Goal: Task Accomplishment & Management: Use online tool/utility

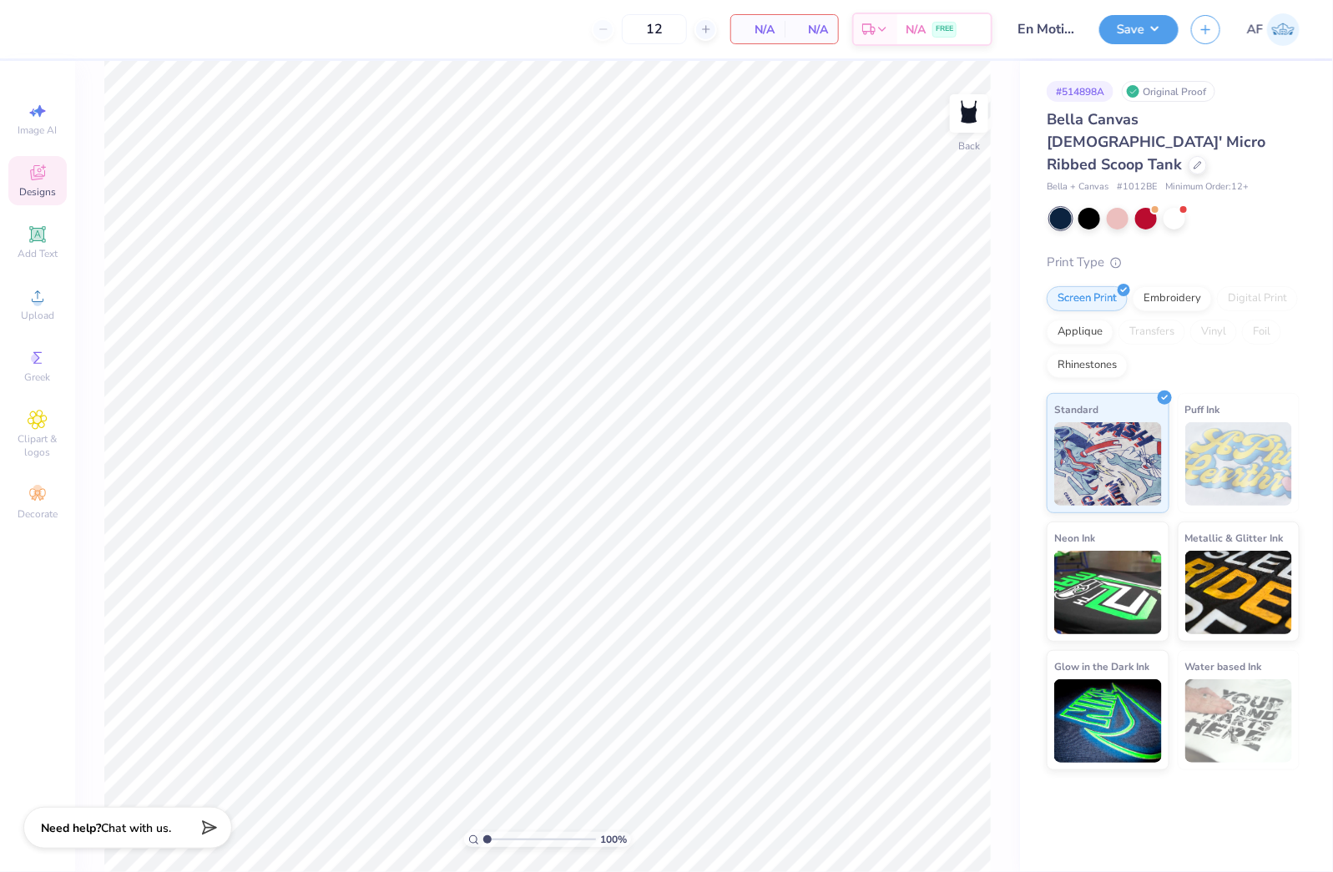
click at [31, 193] on span "Designs" at bounding box center [37, 191] width 37 height 13
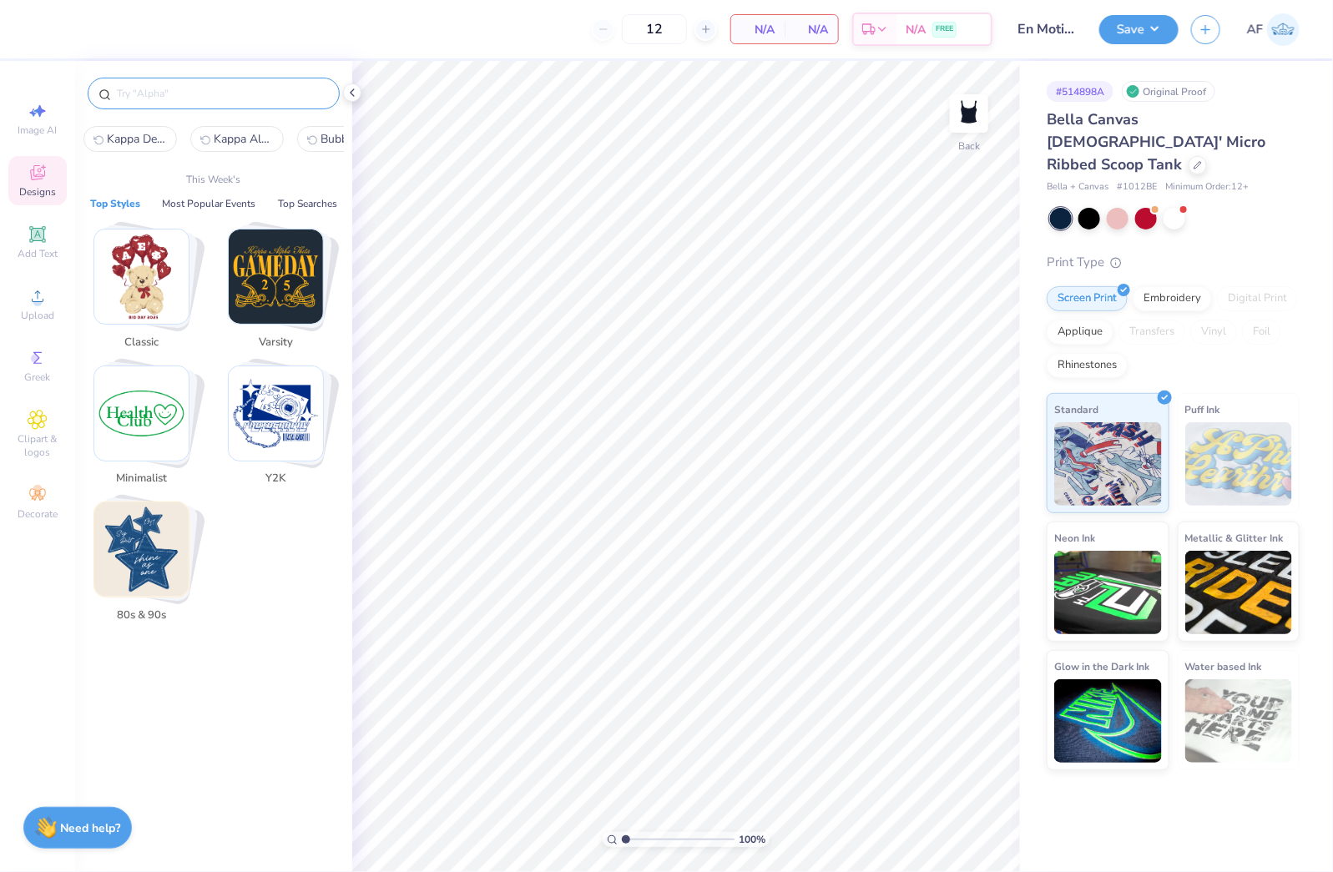
click at [209, 92] on input "text" at bounding box center [222, 93] width 214 height 17
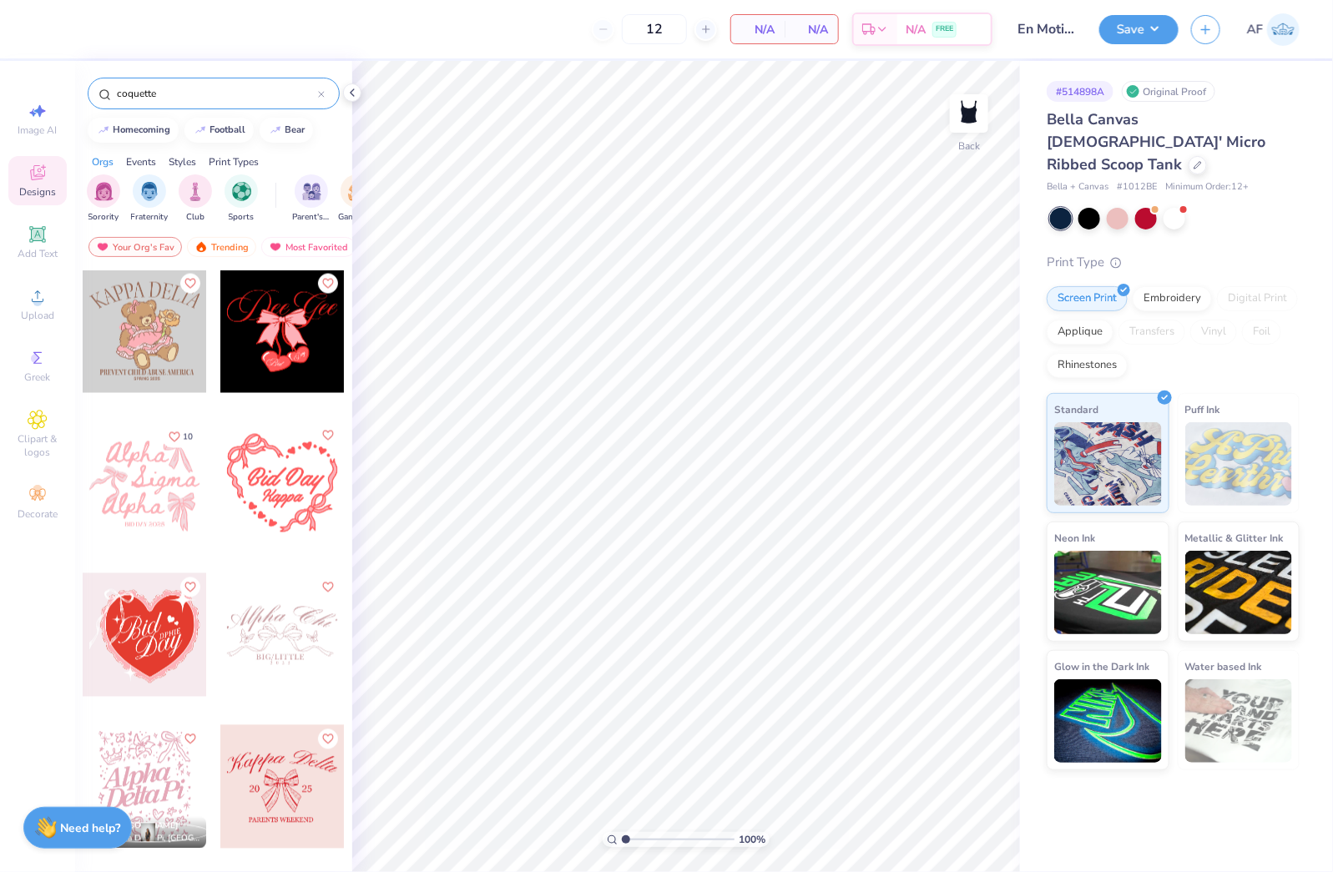
scroll to position [1565, 0]
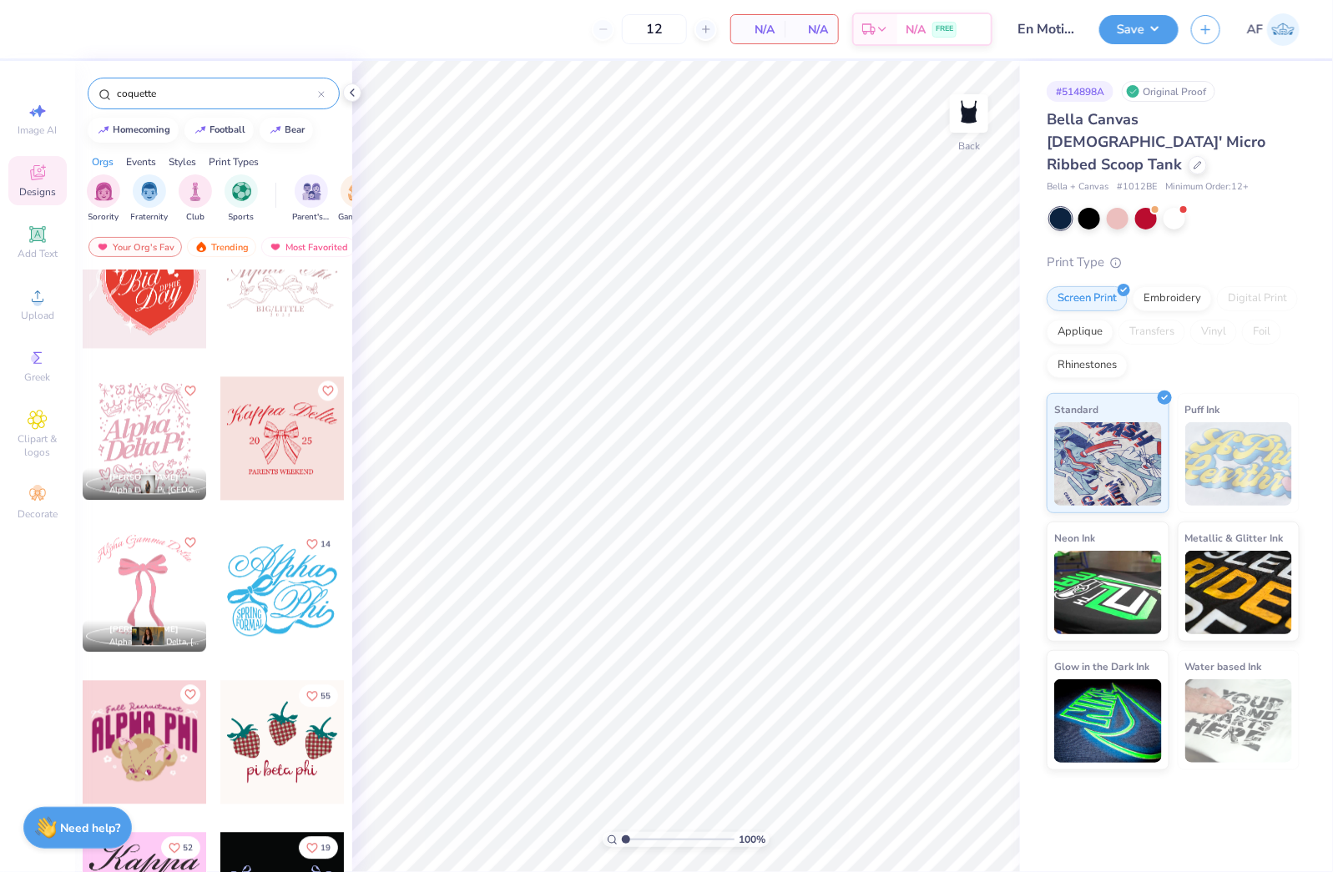
drag, startPoint x: 194, startPoint y: 100, endPoint x: 85, endPoint y: 98, distance: 108.5
click at [85, 98] on div "coquette" at bounding box center [213, 89] width 277 height 57
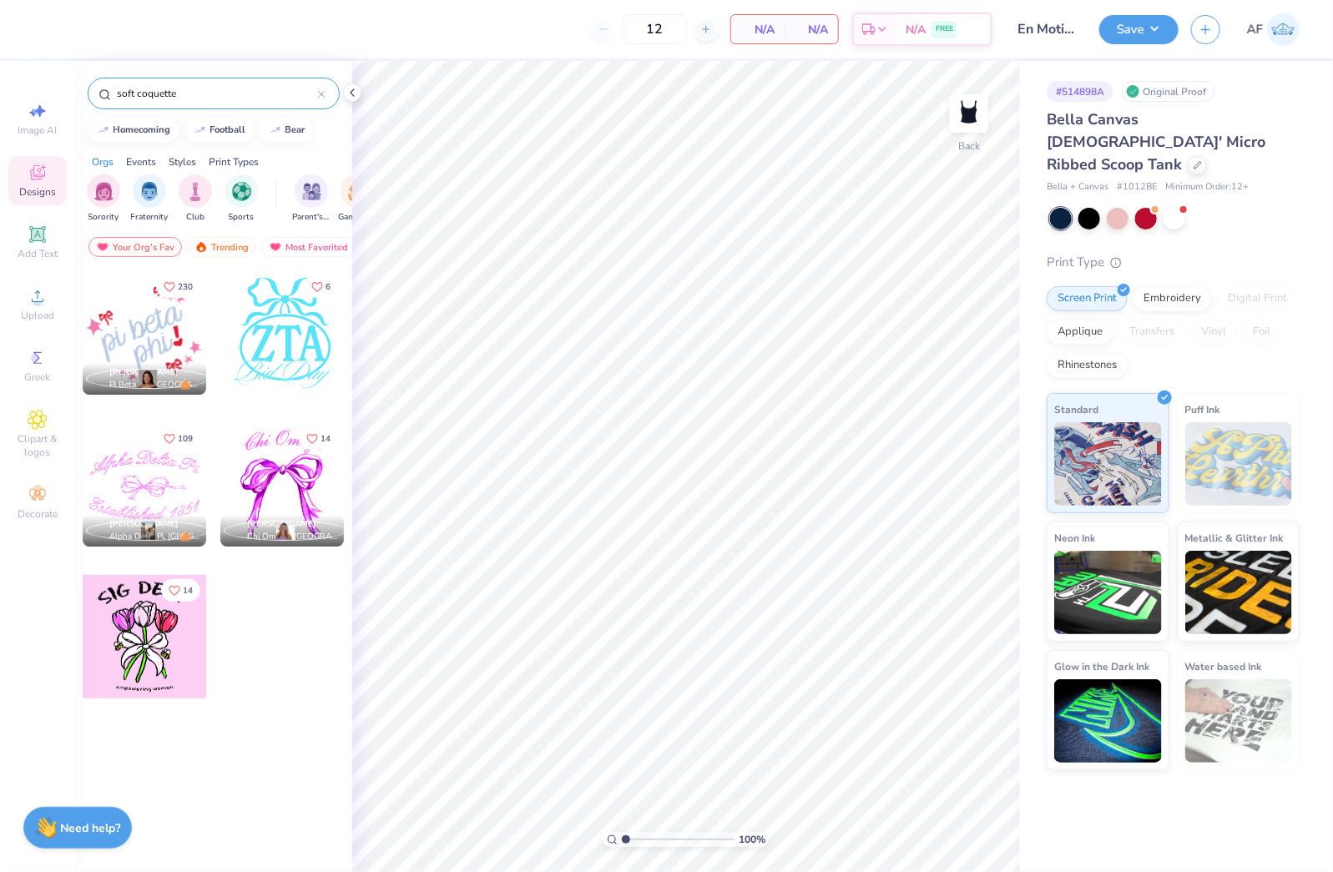
type input "soft coquette"
click at [123, 474] on div at bounding box center [145, 485] width 124 height 124
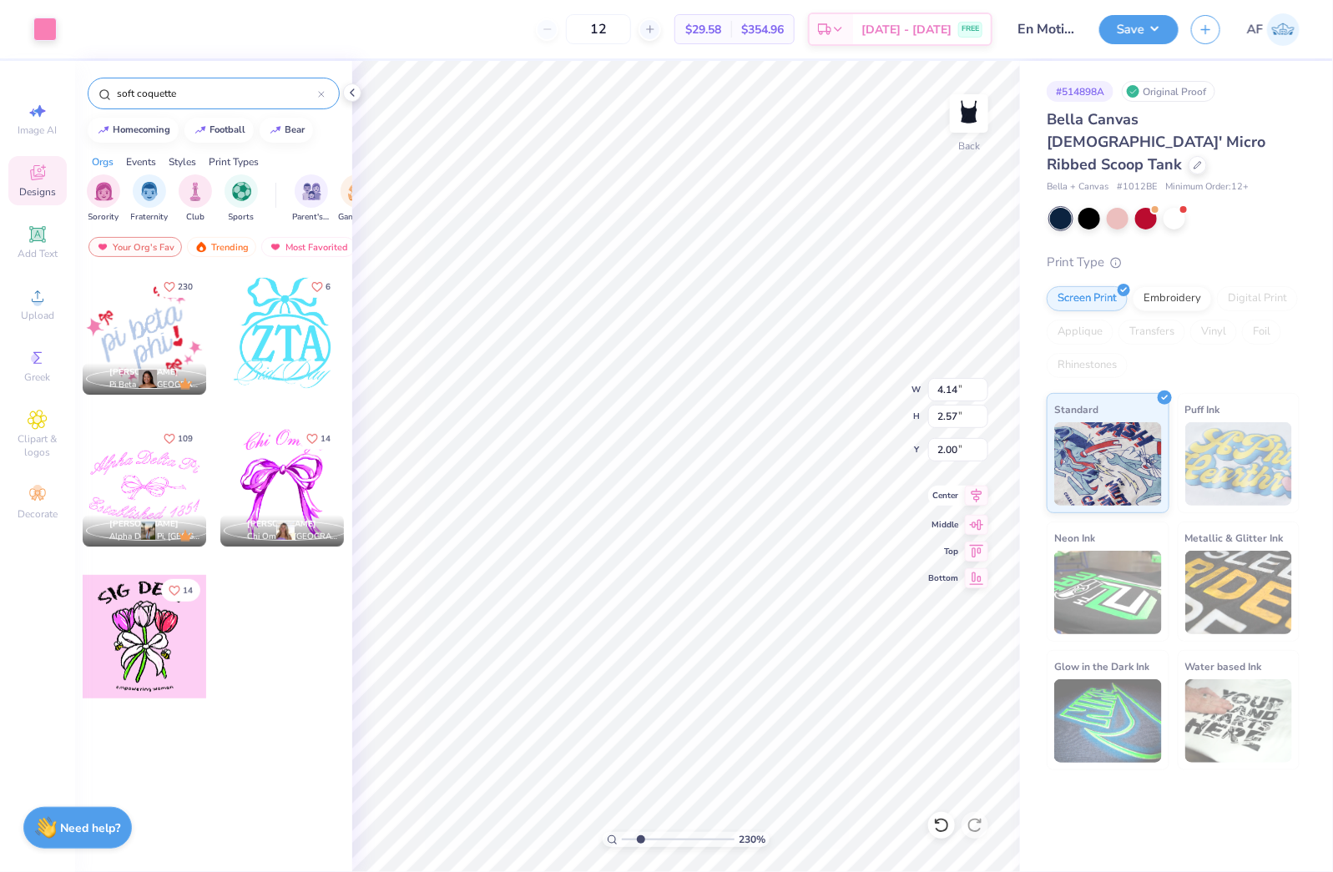
type input "2.30193532477902"
type input "4.09"
type input "0.91"
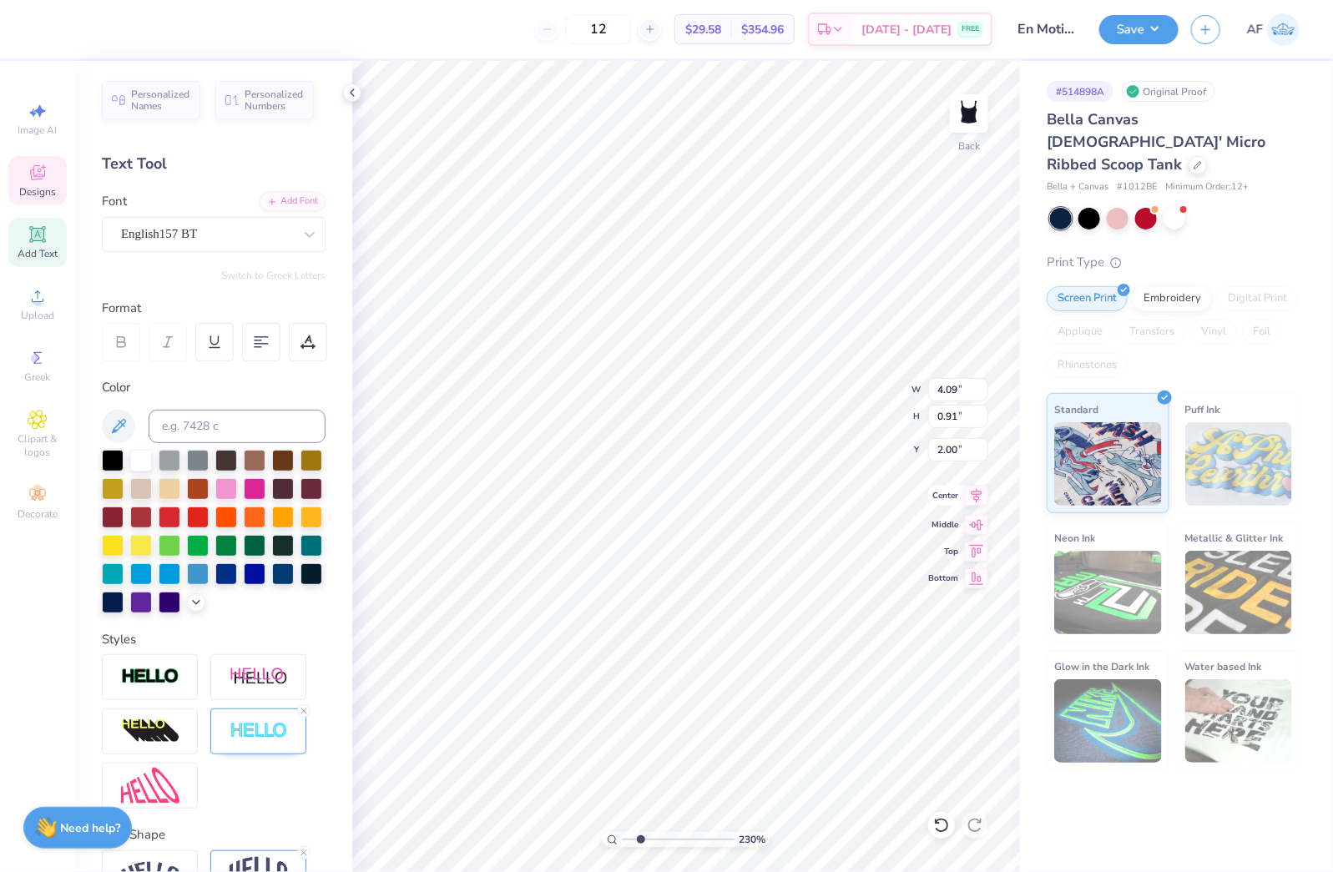
scroll to position [17, 3]
type input "2.30193532477902"
type textarea "E"
type input "2.30193532477902"
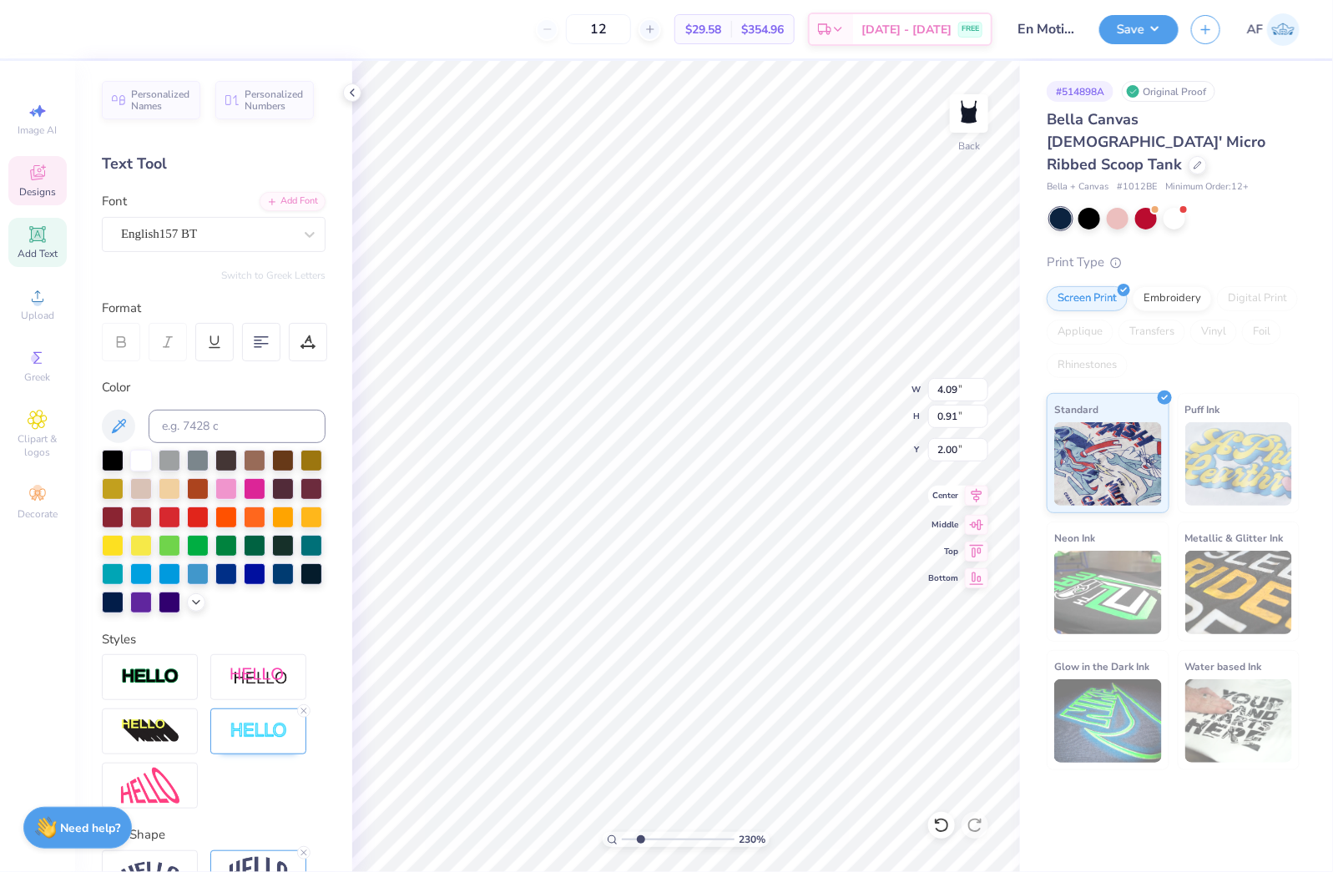
type textarea "En"
type input "2.30193532477902"
type textarea "En"
type input "2.30193532477902"
type textarea "En M"
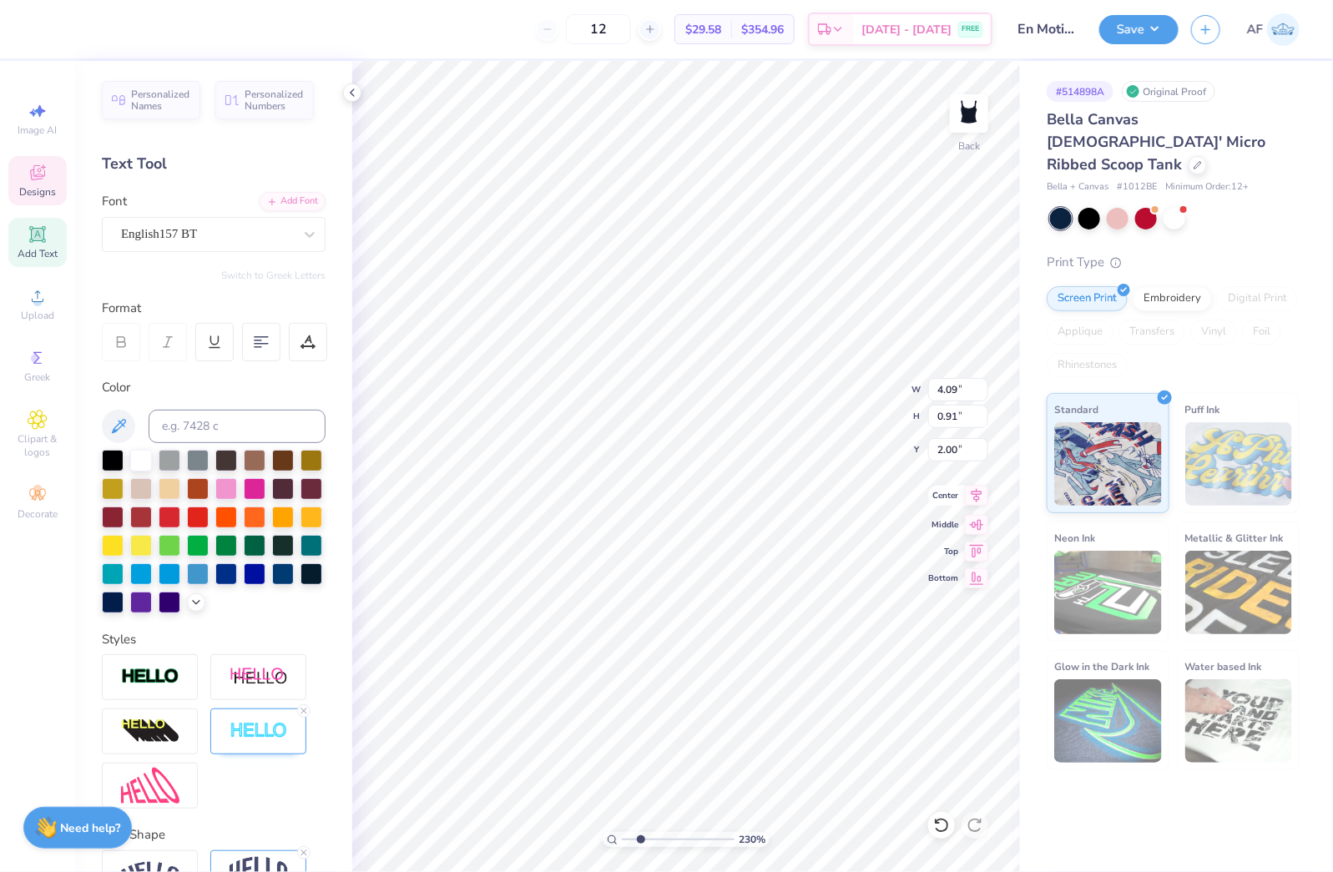
type input "2.30193532477902"
type textarea "En Mo"
type input "2.30193532477902"
type textarea "En Mot"
type input "2.30193532477902"
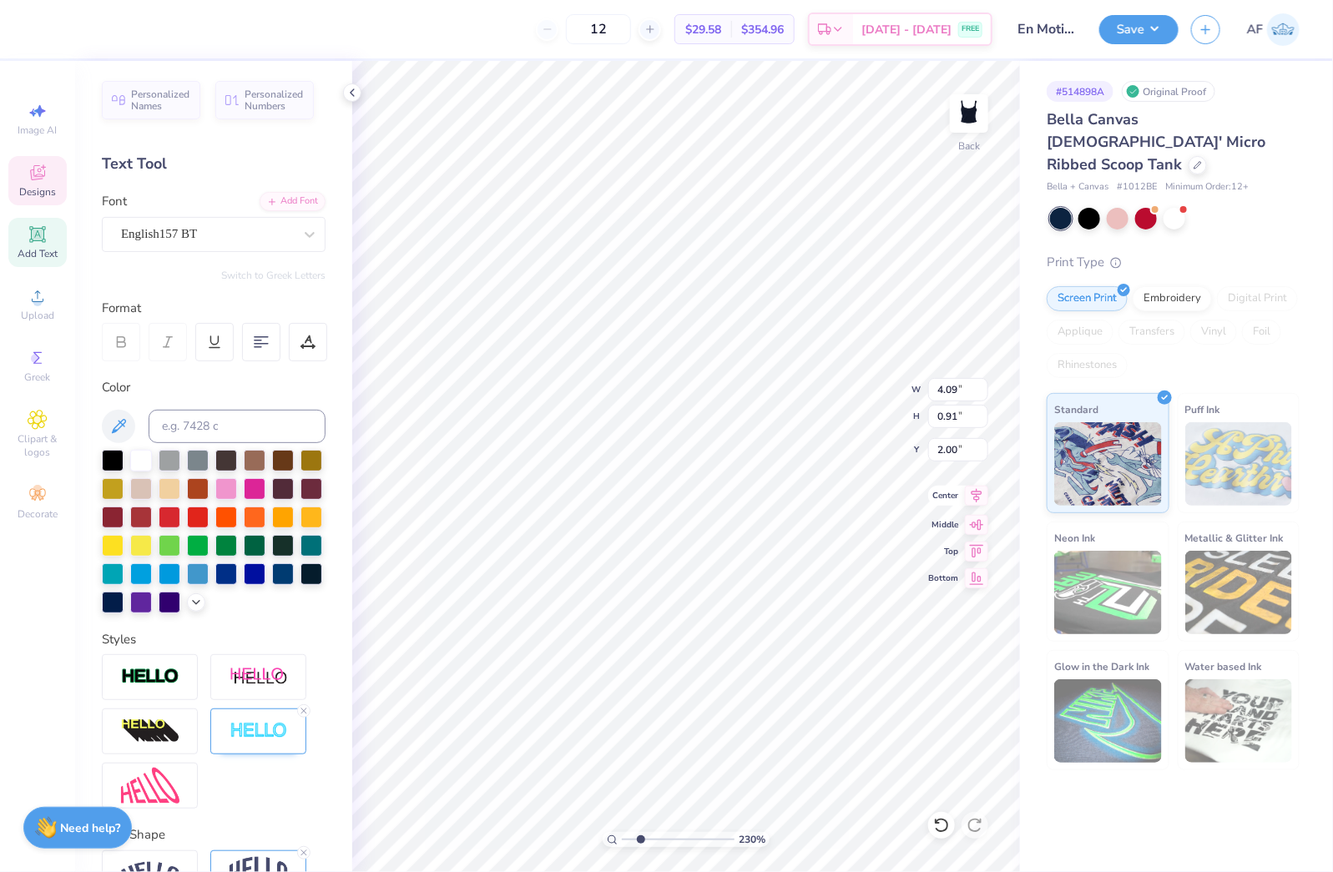
type textarea "En Moti"
type input "2.30193532477902"
type textarea "En Motion"
type input "2.30193532477902"
type textarea "En Motion"
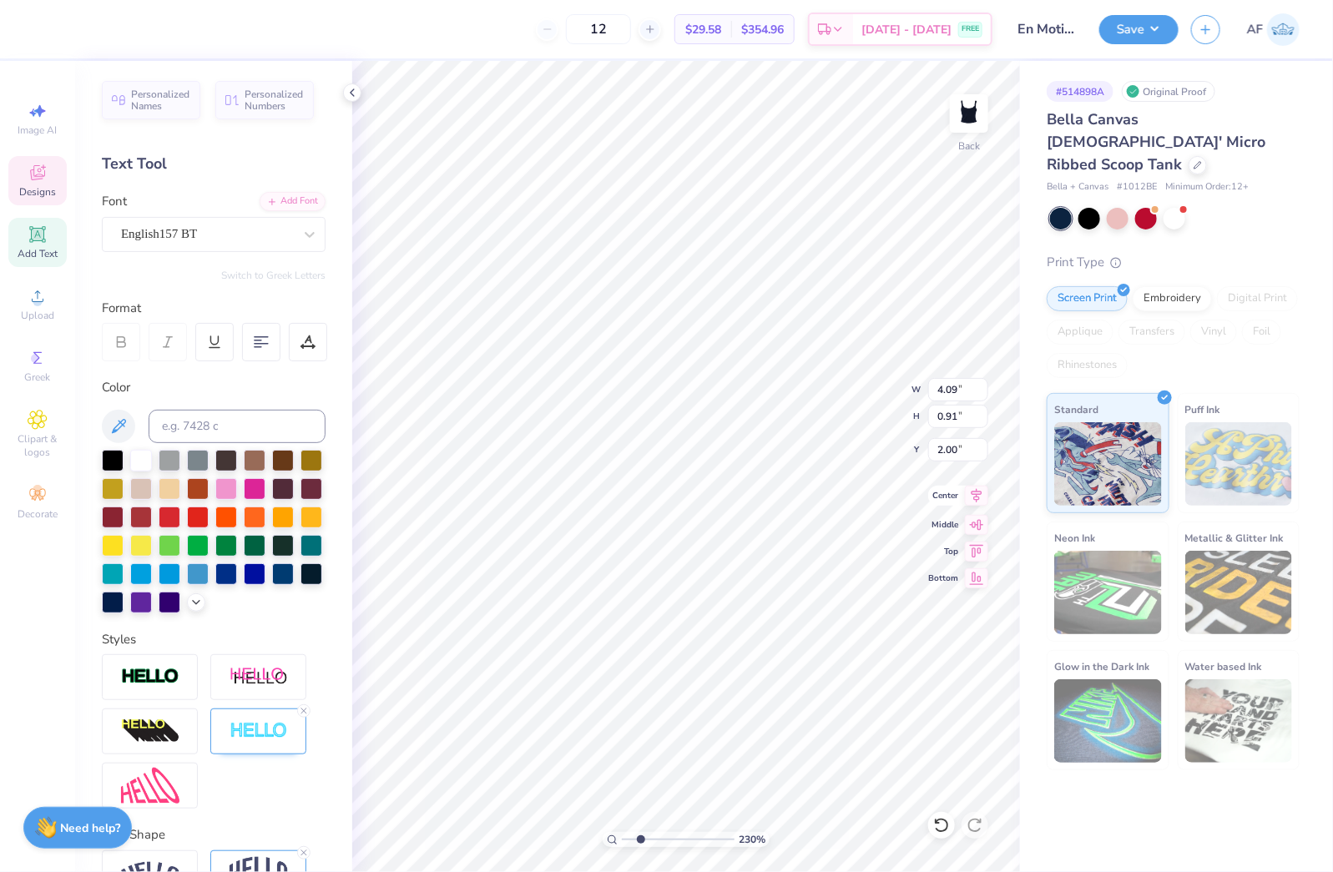
type input "2.30193532477902"
type textarea "En Motion D"
type input "2.30193532477902"
type textarea "En Motion Da"
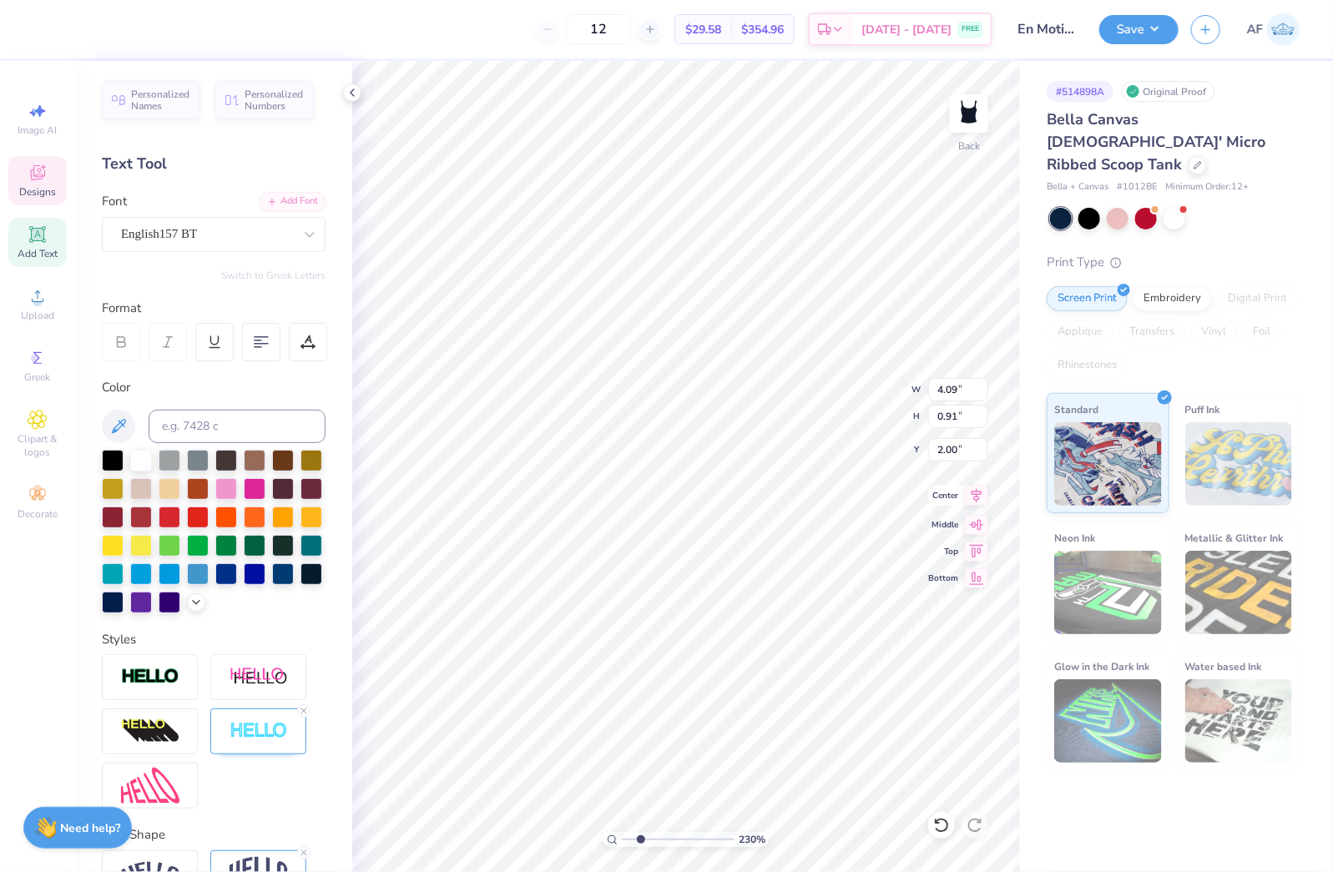
type input "2.30193532477902"
type textarea "En Motion [PERSON_NAME]"
type input "2.30193532477902"
type textarea "En Motion Danc"
type input "2.30193532477902"
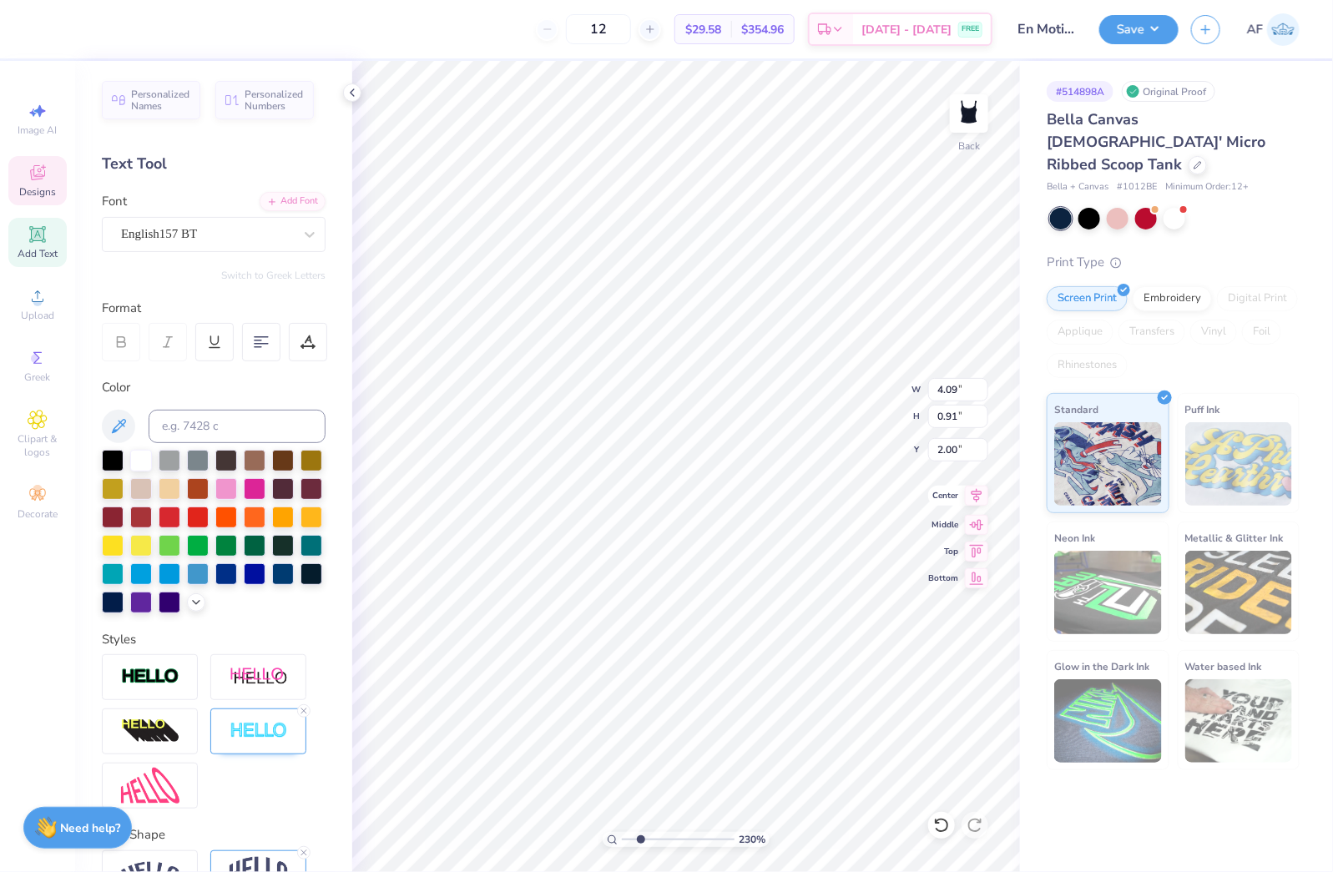
type textarea "En Motion Dance"
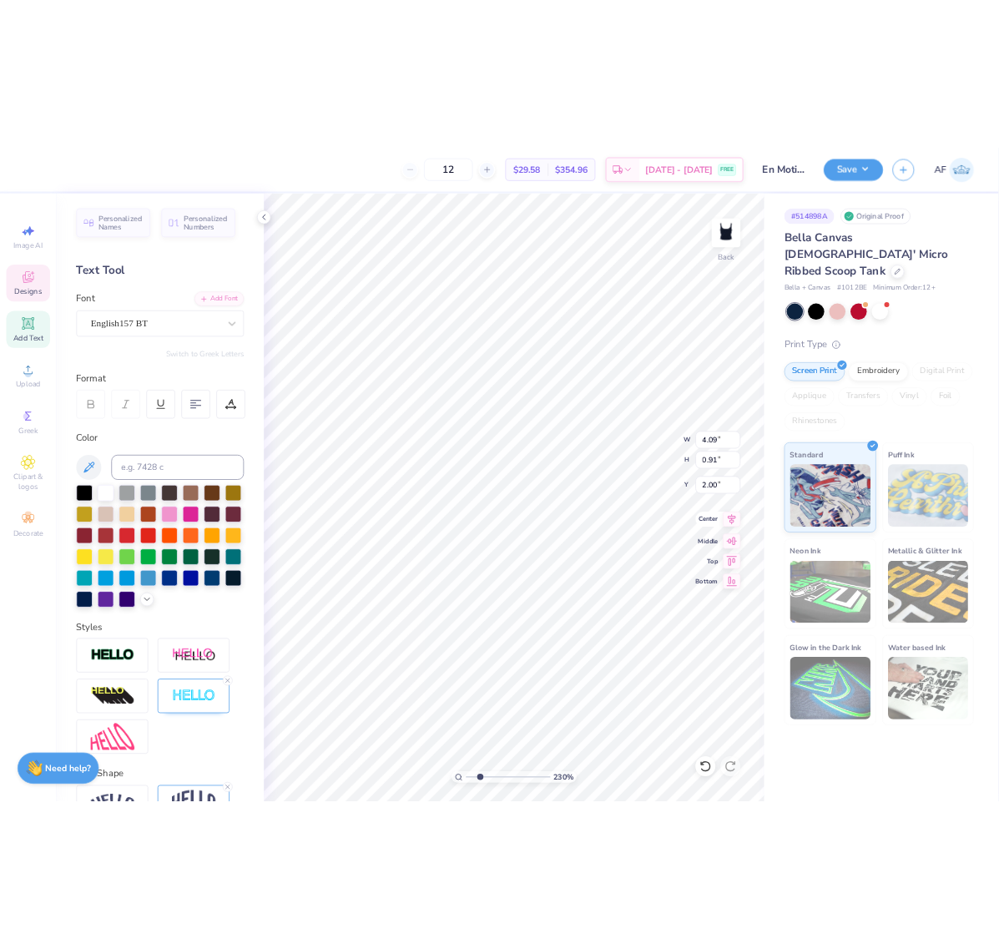
scroll to position [17, 6]
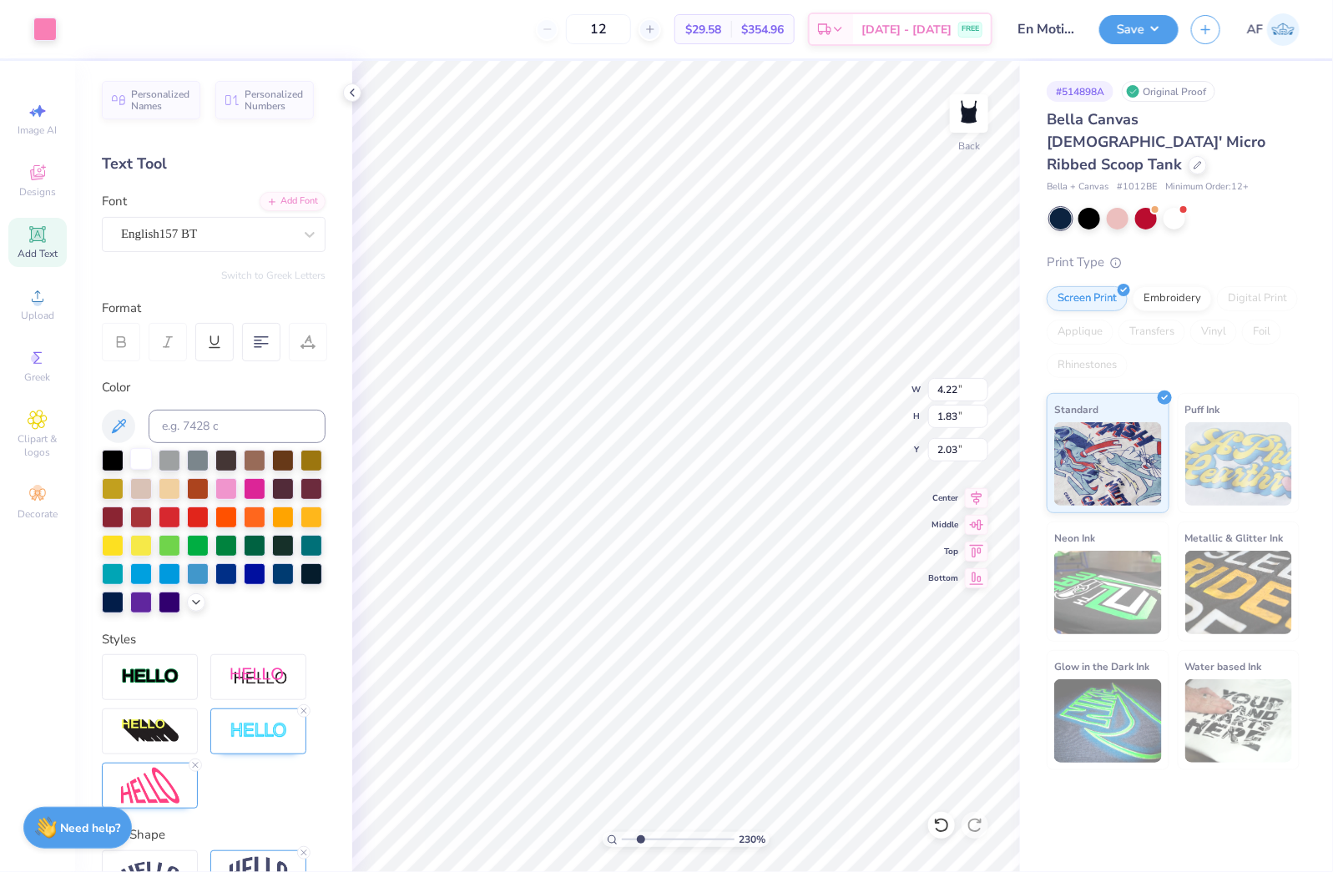
click at [144, 463] on div at bounding box center [141, 459] width 22 height 22
click at [29, 26] on div "Art colors" at bounding box center [28, 29] width 57 height 58
click at [43, 28] on div at bounding box center [44, 27] width 23 height 23
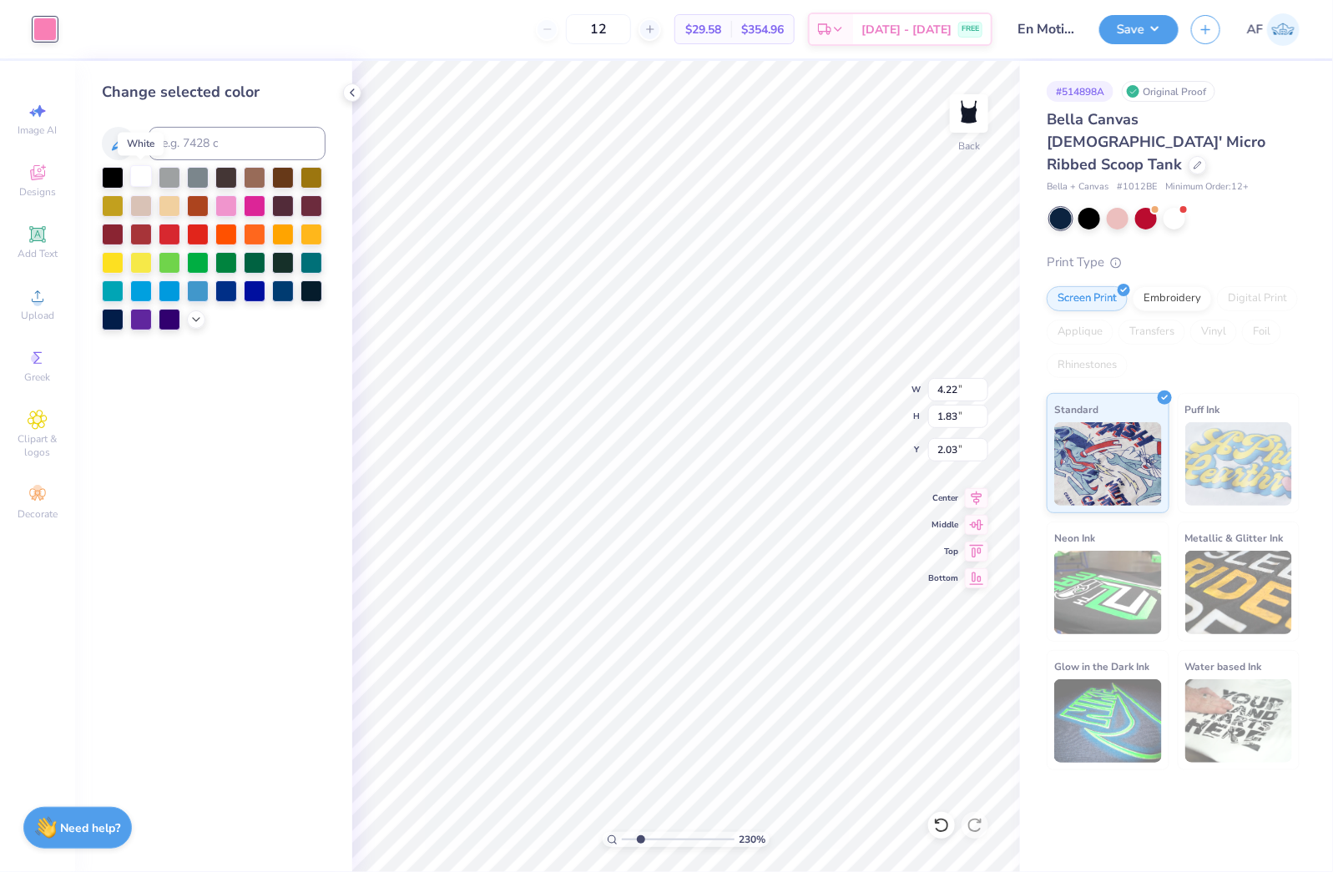
click at [143, 174] on div at bounding box center [141, 176] width 22 height 22
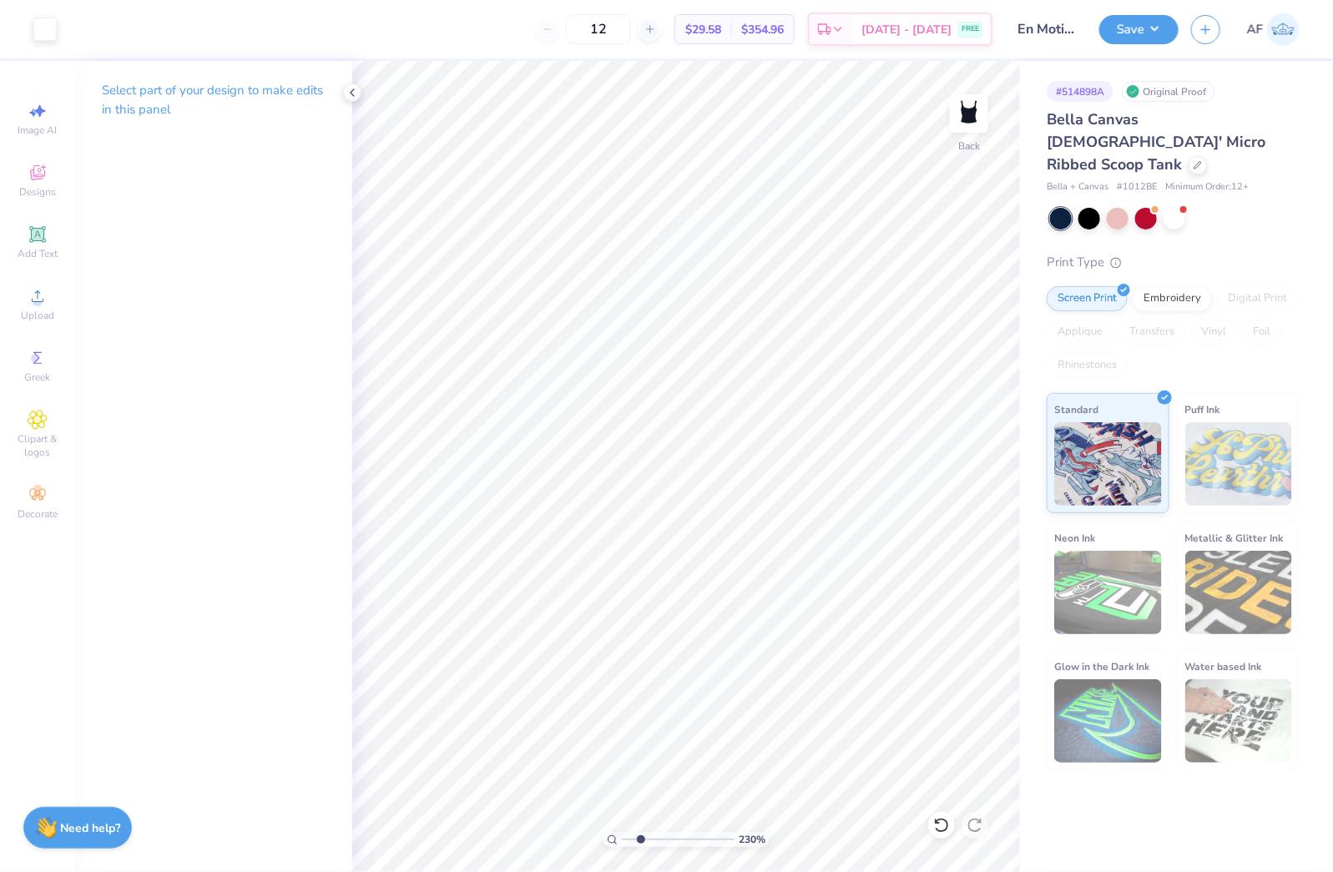
type input "2.30193532477902"
click at [966, 380] on input "4.22" at bounding box center [958, 389] width 60 height 23
click at [953, 386] on input "4.22" at bounding box center [958, 389] width 60 height 23
type input "5"
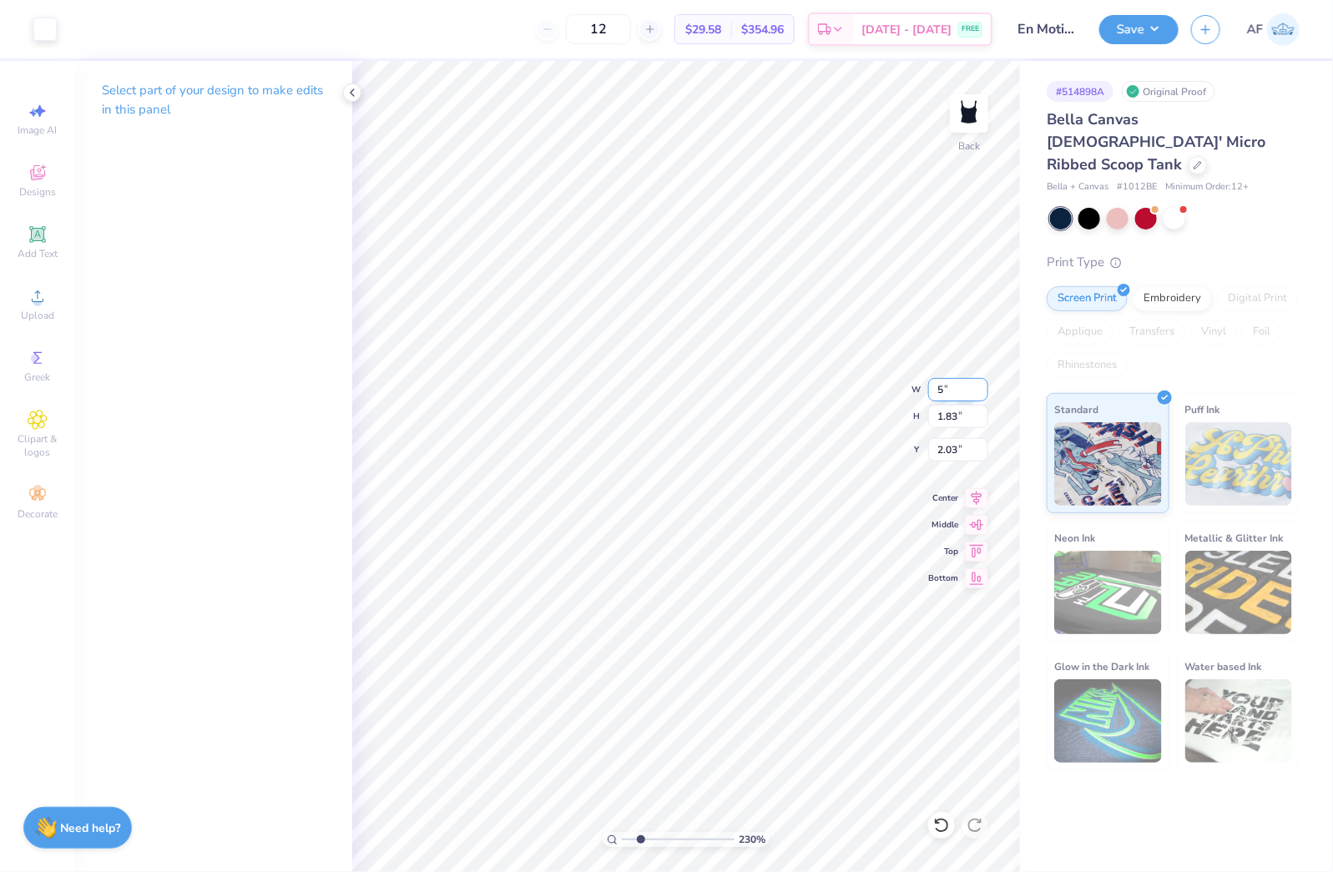
type input "2.30193532477902"
type input "5.00"
type input "2.17"
click at [951, 445] on input "1.86" at bounding box center [958, 449] width 60 height 23
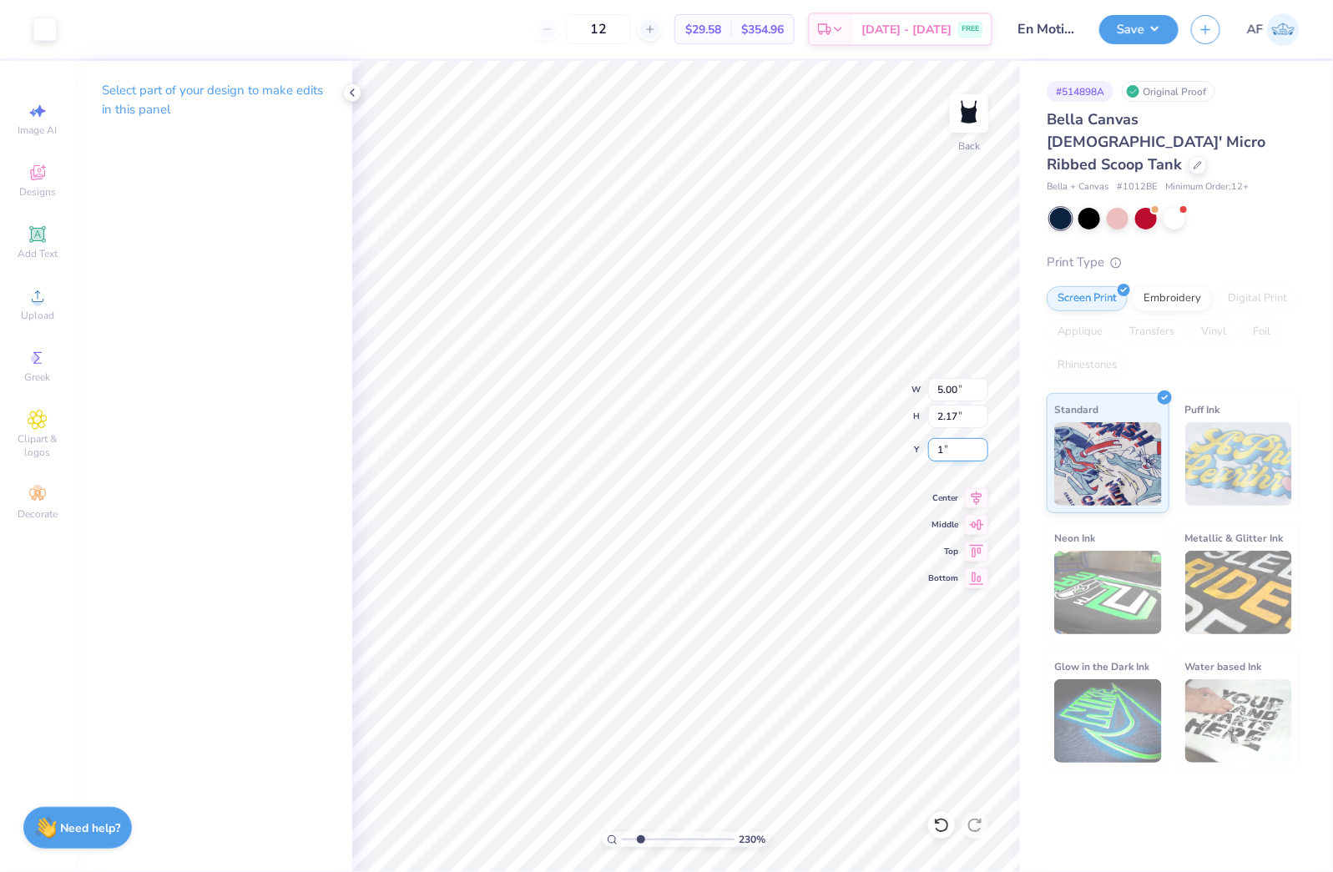
type input "1"
type input "2.30193532477902"
type input "1.00"
click at [953, 445] on input "1.00" at bounding box center [958, 449] width 60 height 23
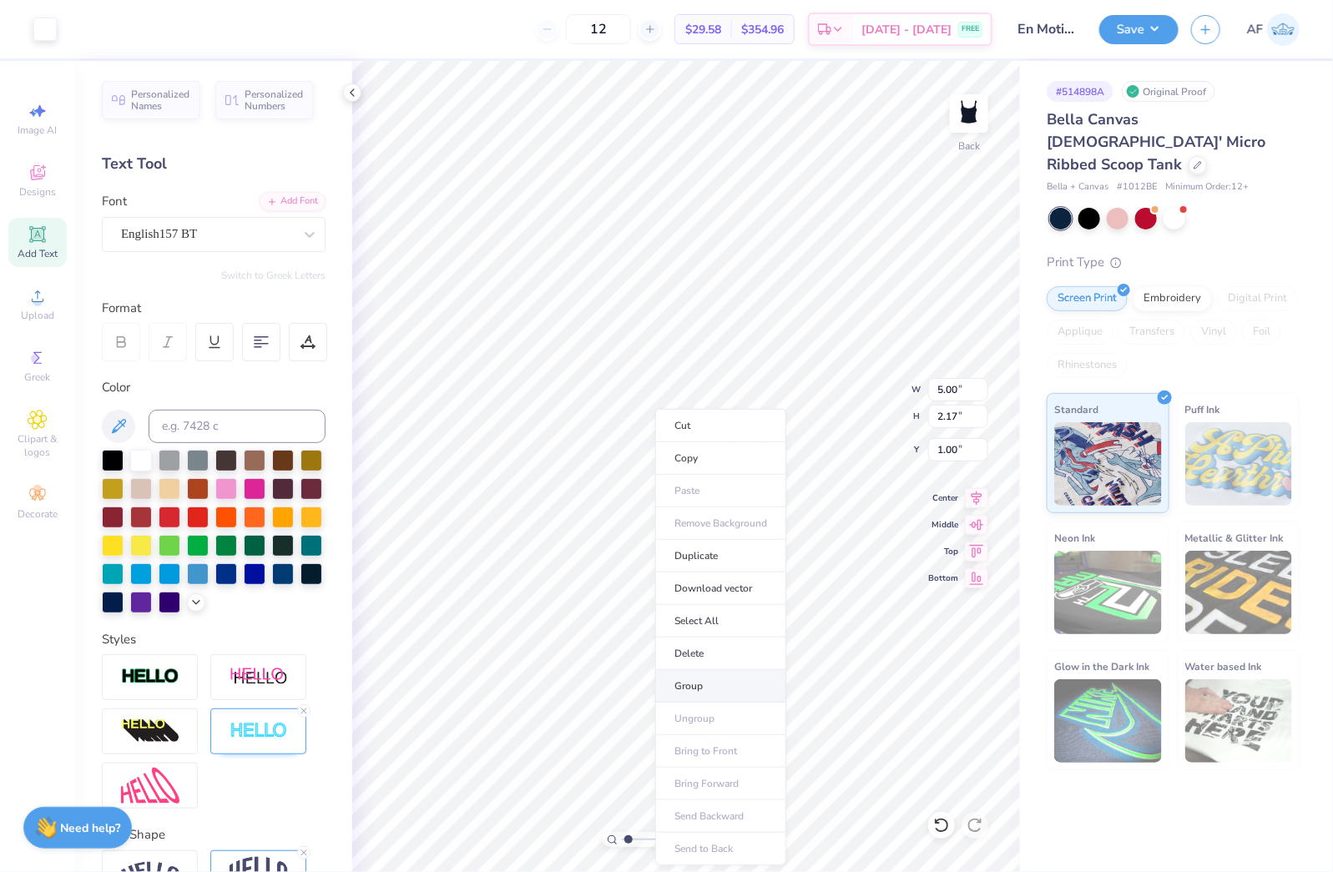
click at [701, 679] on li "Group" at bounding box center [720, 686] width 131 height 33
type input "1.23175200926507"
click at [945, 389] on input "5.00" at bounding box center [958, 389] width 60 height 23
type input "4.5"
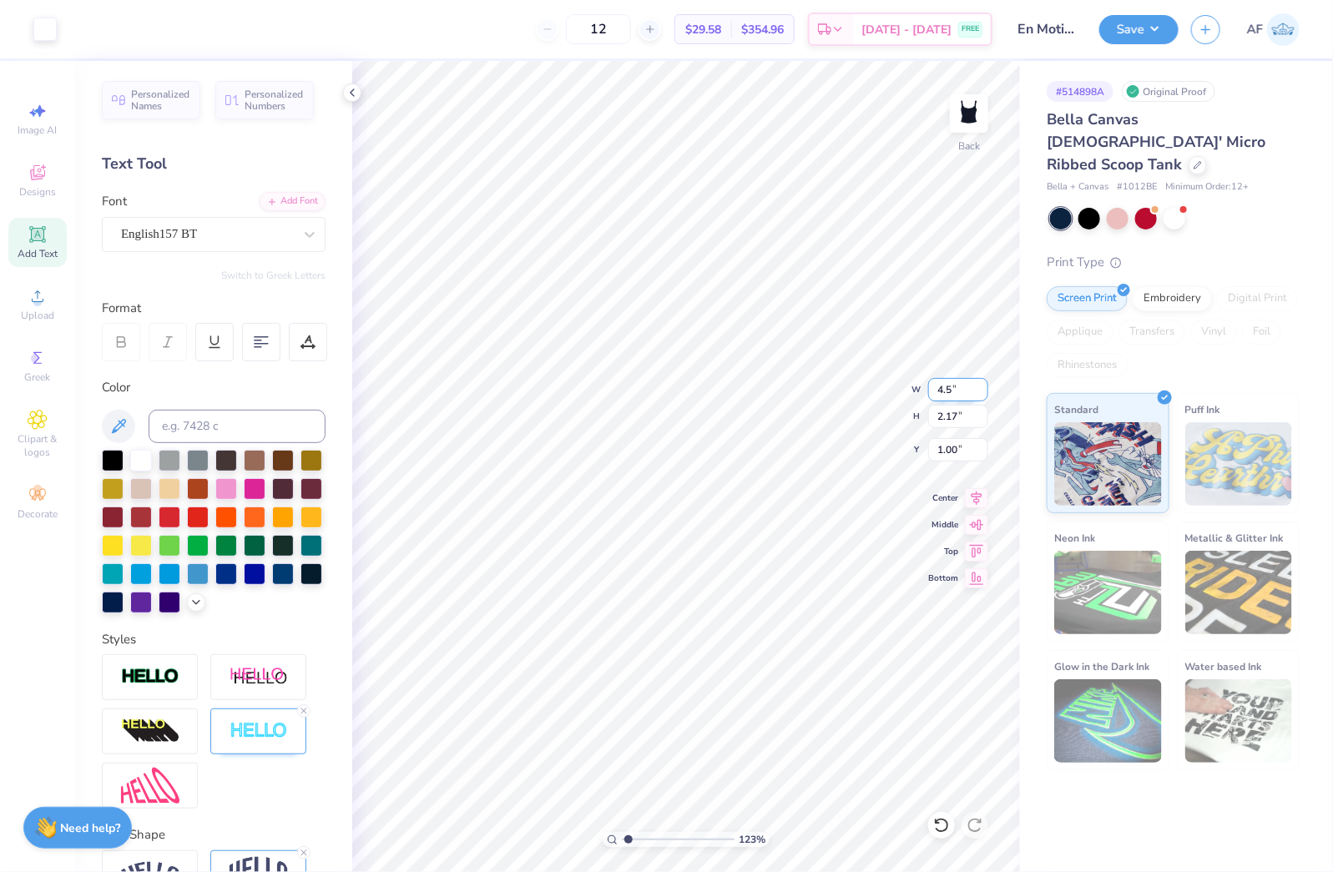
type input "1.23175200926507"
type input "4.50"
type input "1.95"
click at [941, 453] on input "1.11" at bounding box center [958, 449] width 60 height 23
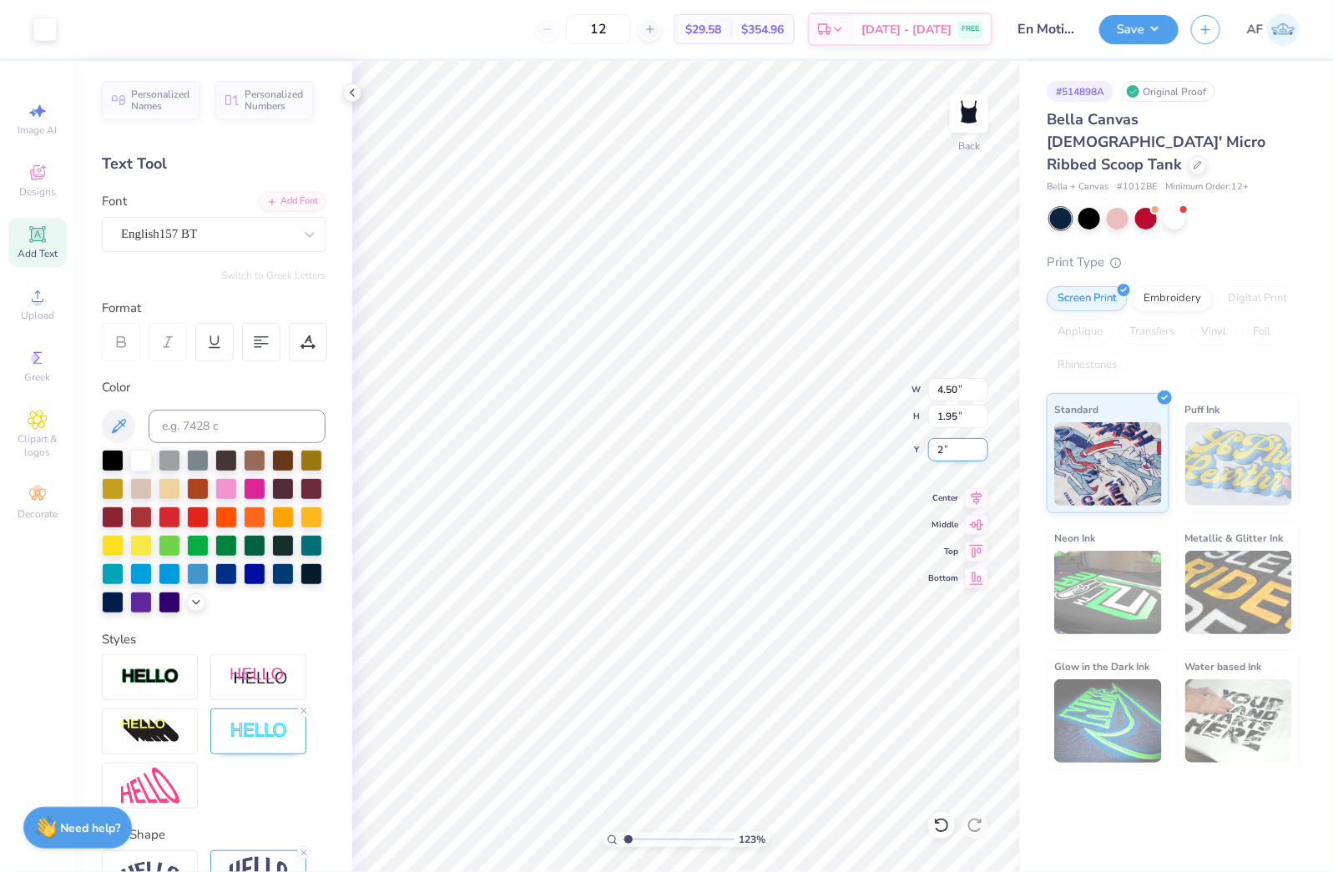
type input "2"
type input "1.23175200926507"
click at [941, 453] on input "2.00" at bounding box center [958, 449] width 60 height 23
type input "1.5"
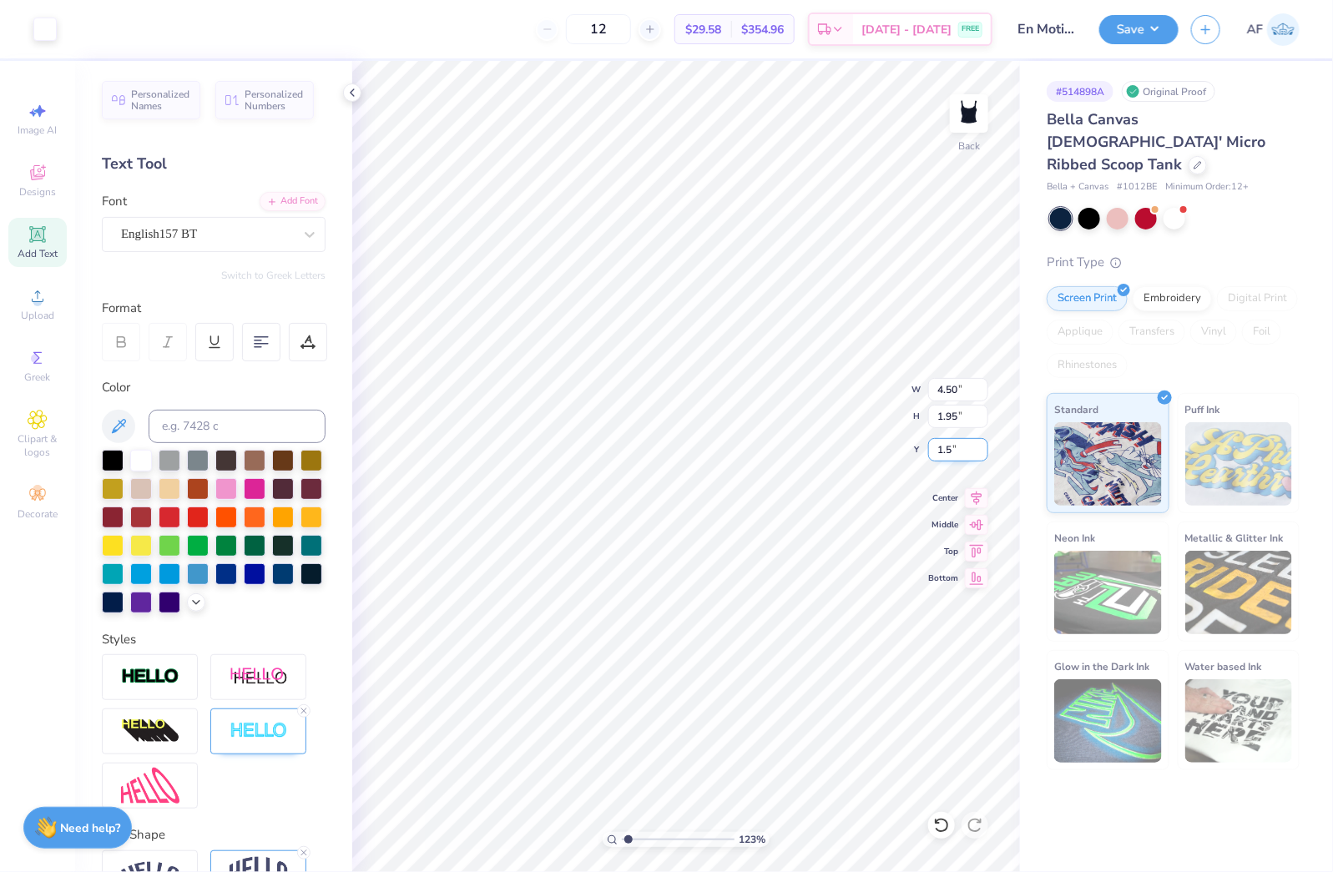
type input "1.23175200926507"
type input "1.50"
type input "1.23175200926507"
click at [948, 446] on input "1.50" at bounding box center [958, 449] width 60 height 23
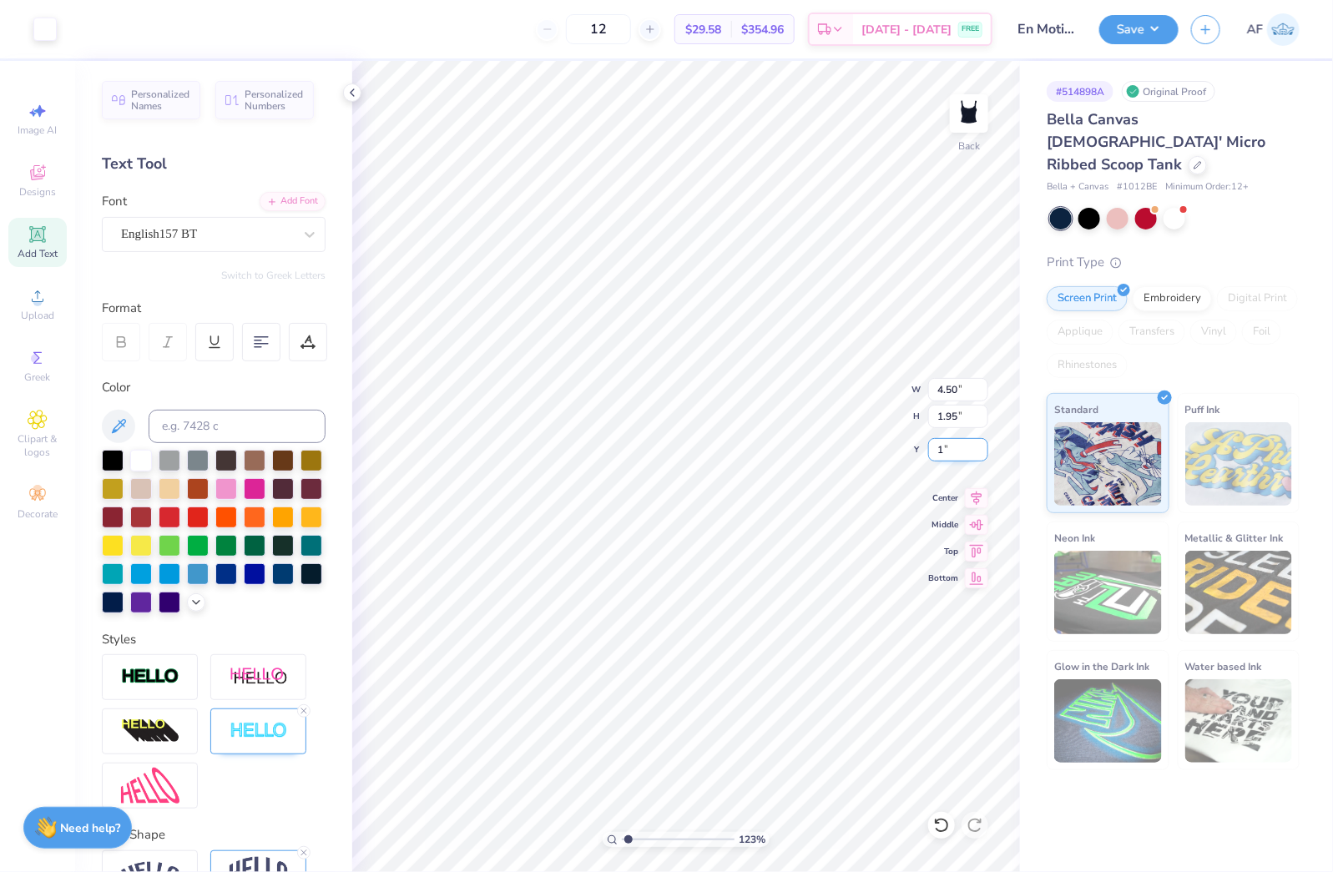
type input "1"
type input "1.23175200926507"
type input "1.00"
click at [982, 495] on icon at bounding box center [976, 496] width 23 height 20
type input "1.23175200926507"
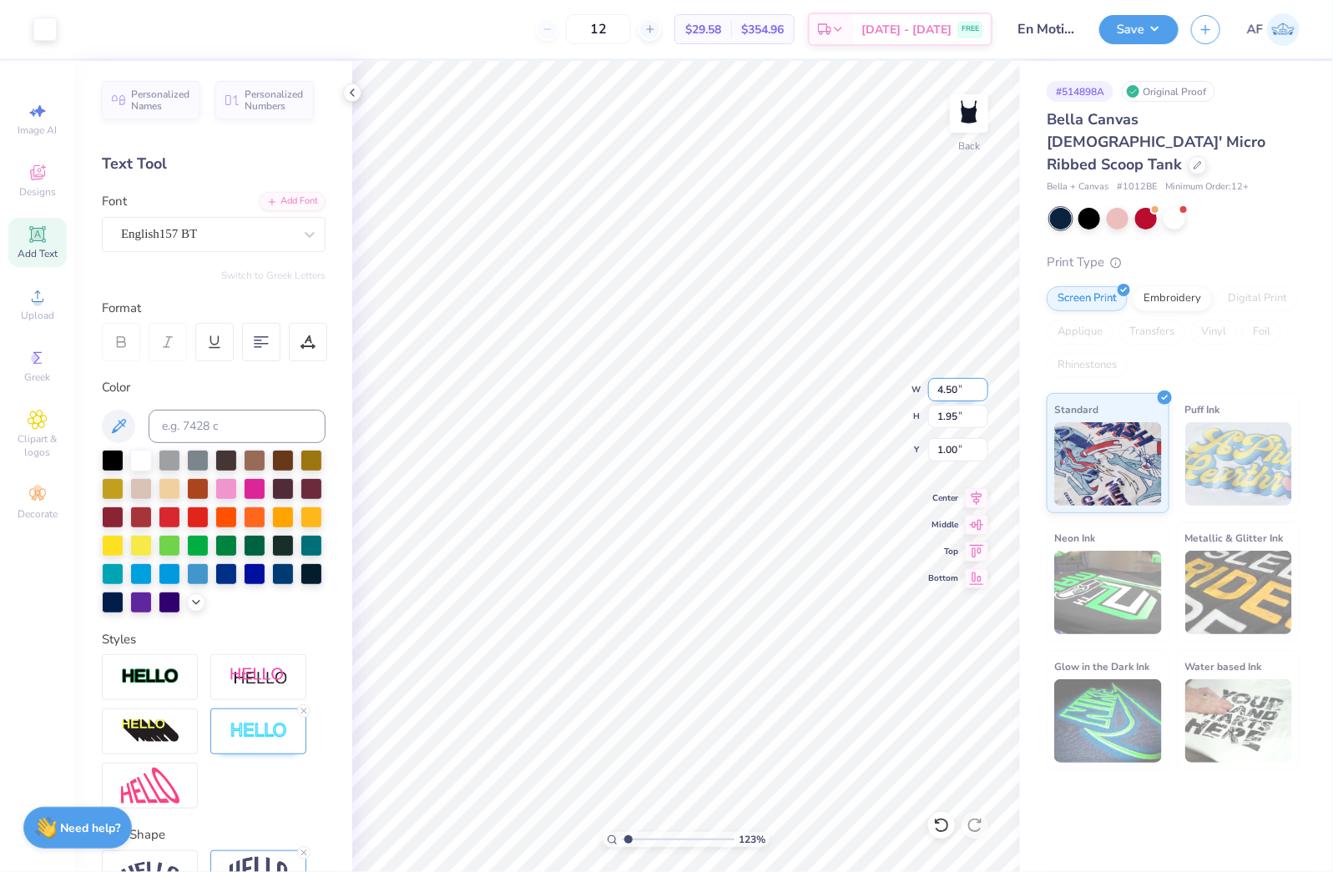
click at [941, 388] on input "4.50" at bounding box center [958, 389] width 60 height 23
click at [941, 386] on input "4.50" at bounding box center [958, 389] width 60 height 23
type input "5"
type input "1.23175200926507"
type input "5.00"
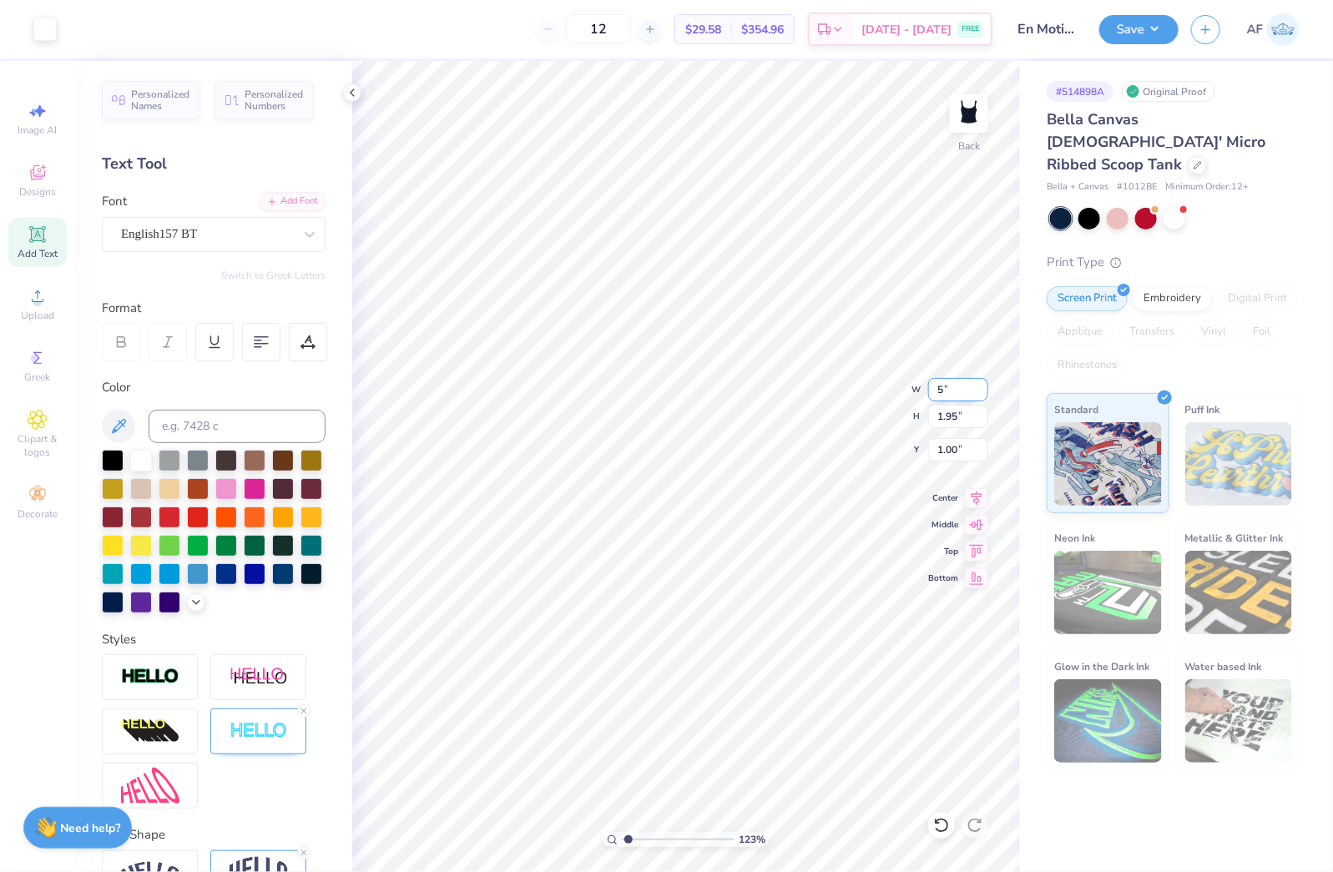
type input "2.17"
type input "0.89"
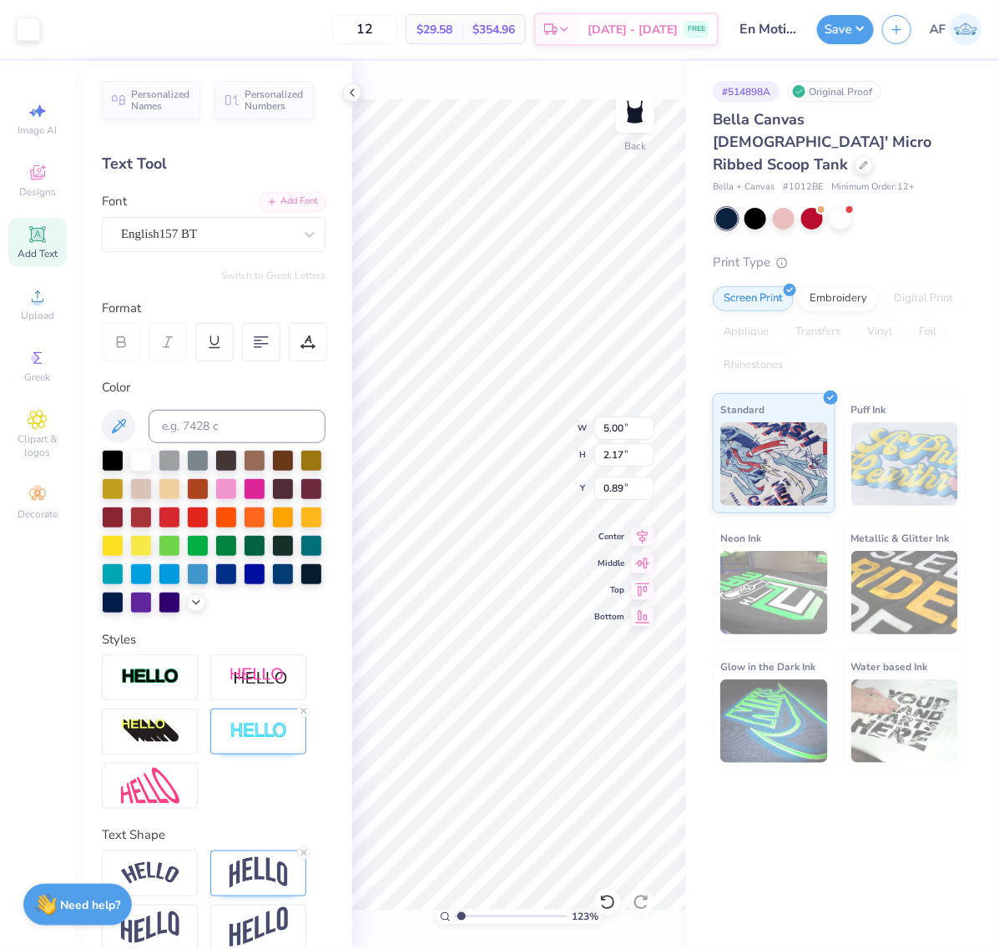
type input "1"
click at [828, 815] on div "# 514898A Original Proof Bella Canvas [DEMOGRAPHIC_DATA]' Micro Ribbed Scoop Ta…" at bounding box center [842, 505] width 313 height 888
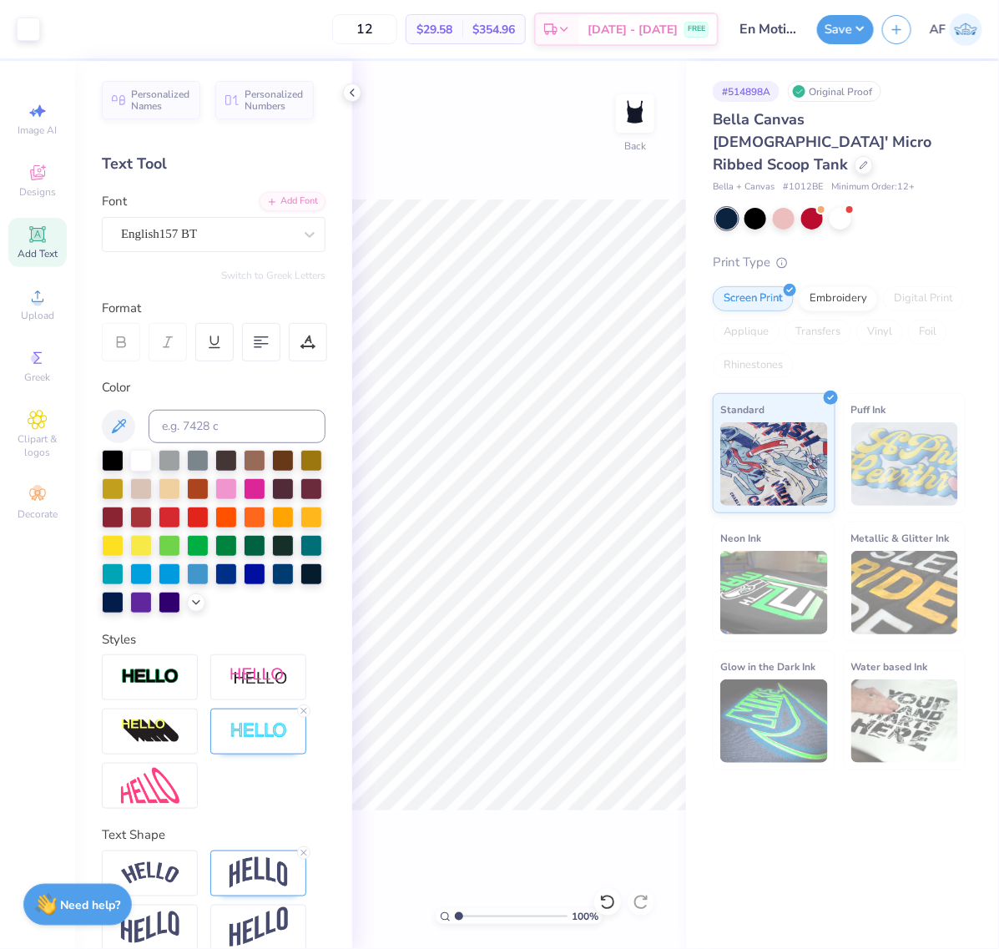
scroll to position [0, 0]
click at [603, 426] on input "5.00" at bounding box center [624, 427] width 60 height 23
type input "4.50"
type input "1.95"
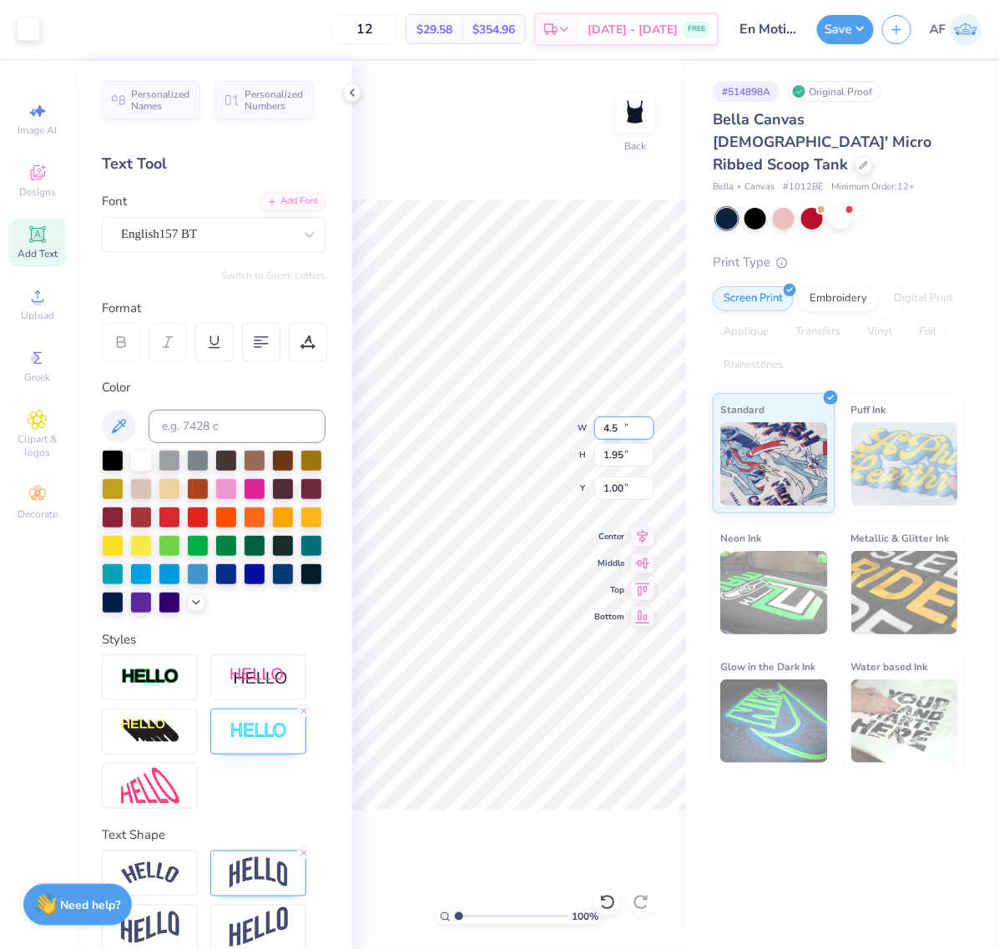
type input "1.00"
click at [351, 89] on icon at bounding box center [352, 92] width 13 height 13
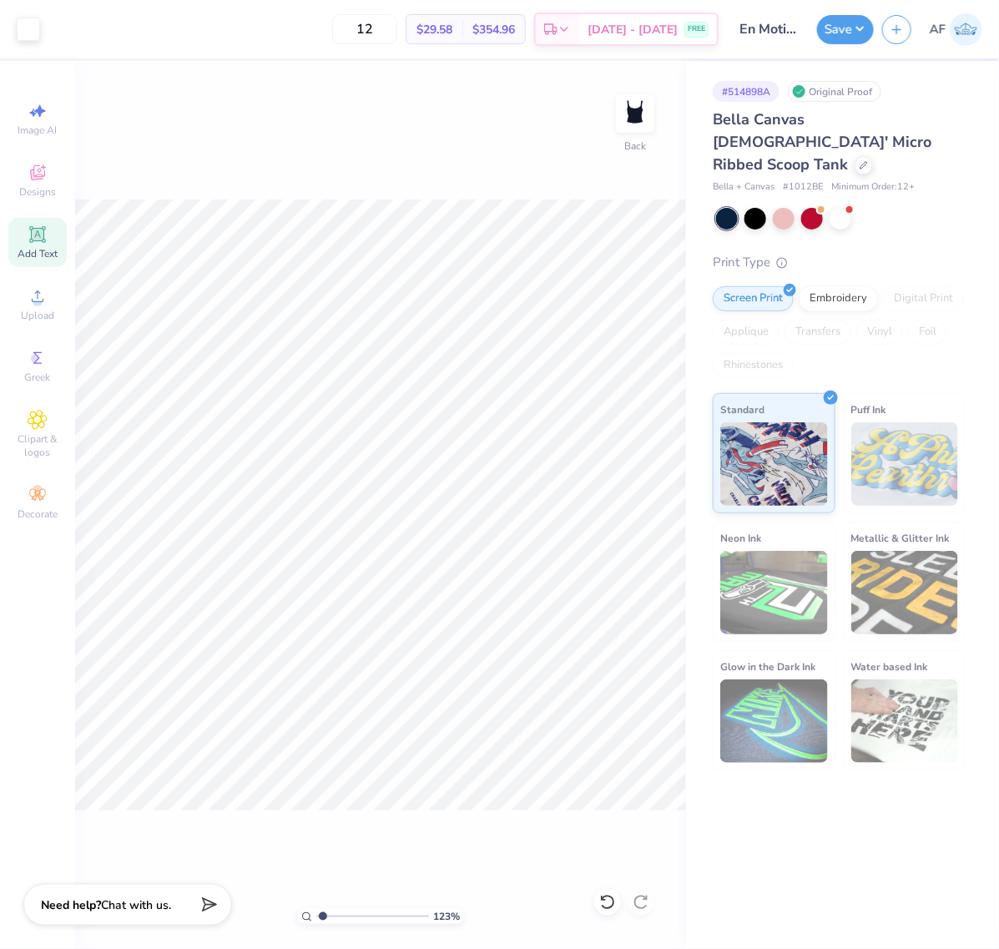
type input "1.23175200926507"
click at [607, 421] on input "4.50" at bounding box center [624, 427] width 60 height 23
type input "5"
type input "1.23175200926507"
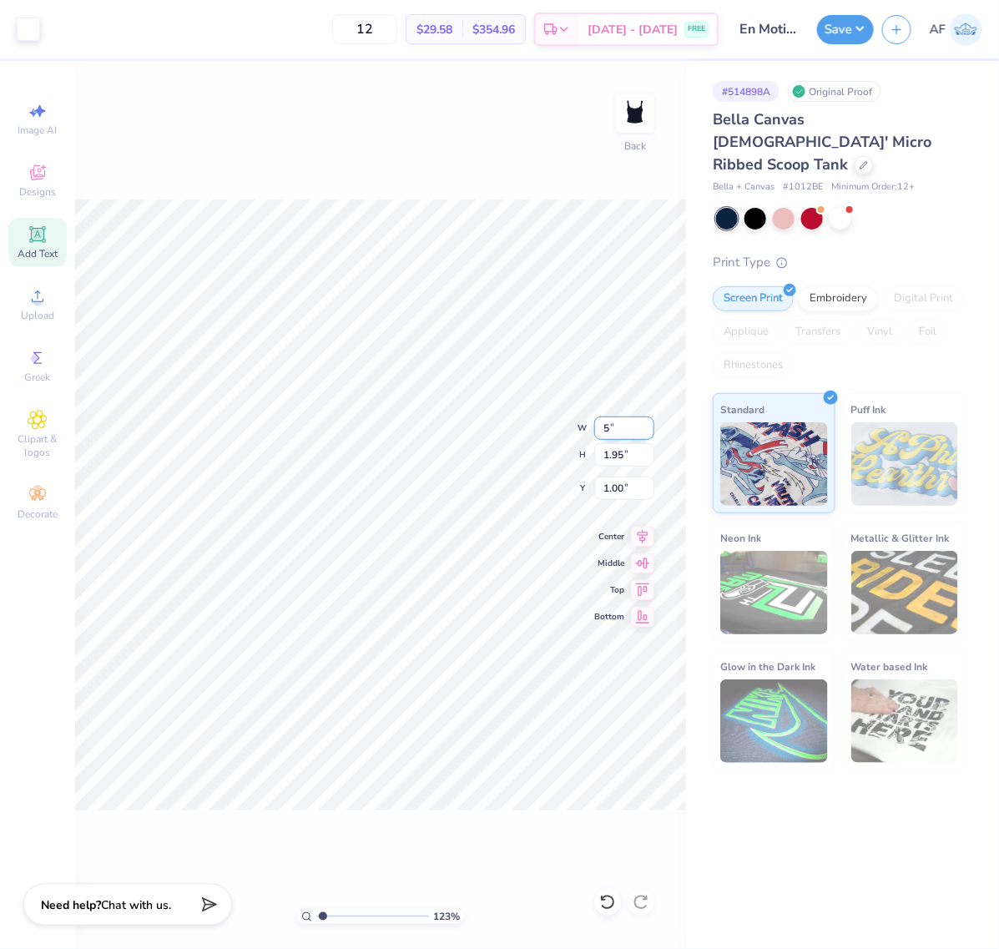
type input "5.00"
type input "2.17"
click at [605, 489] on input "0.89" at bounding box center [624, 488] width 60 height 23
type input "1"
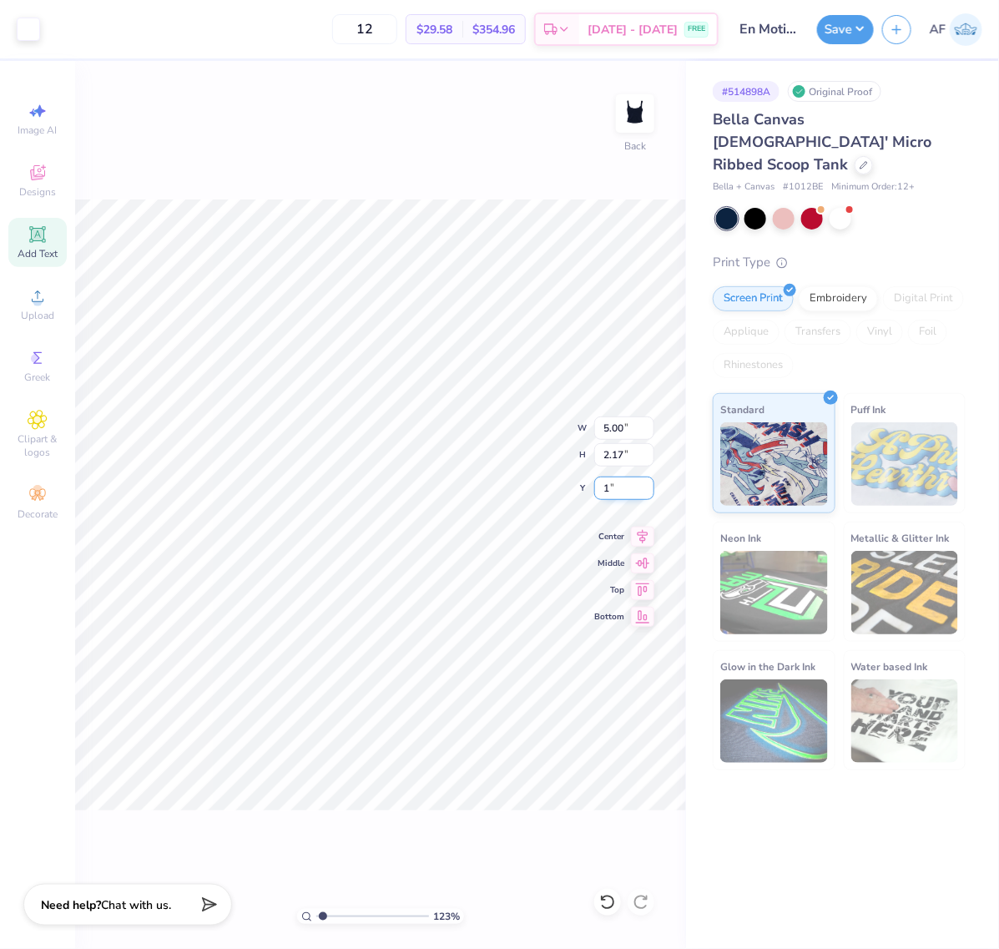
type input "1.23175200926507"
type input "1.00"
click at [865, 27] on button "Save" at bounding box center [845, 27] width 57 height 29
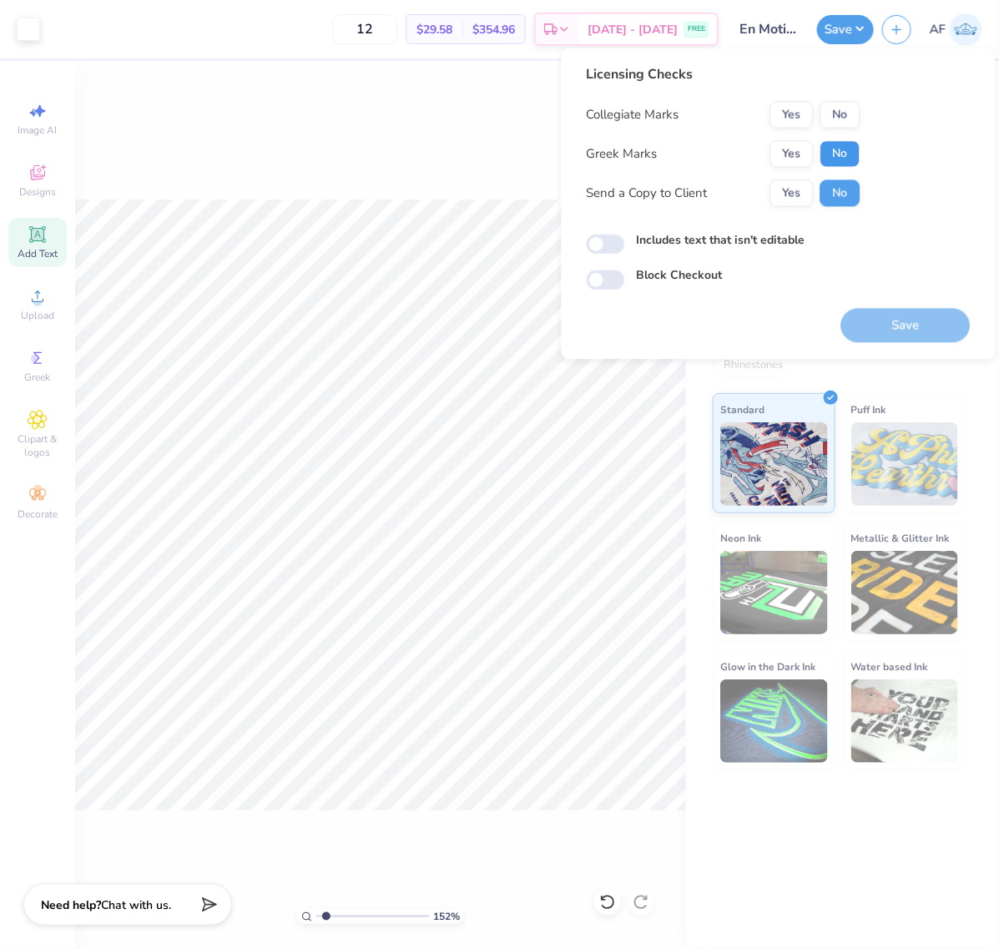
click at [839, 156] on button "No" at bounding box center [840, 154] width 40 height 27
click at [831, 115] on button "No" at bounding box center [840, 115] width 40 height 27
click at [787, 194] on button "Yes" at bounding box center [791, 193] width 43 height 27
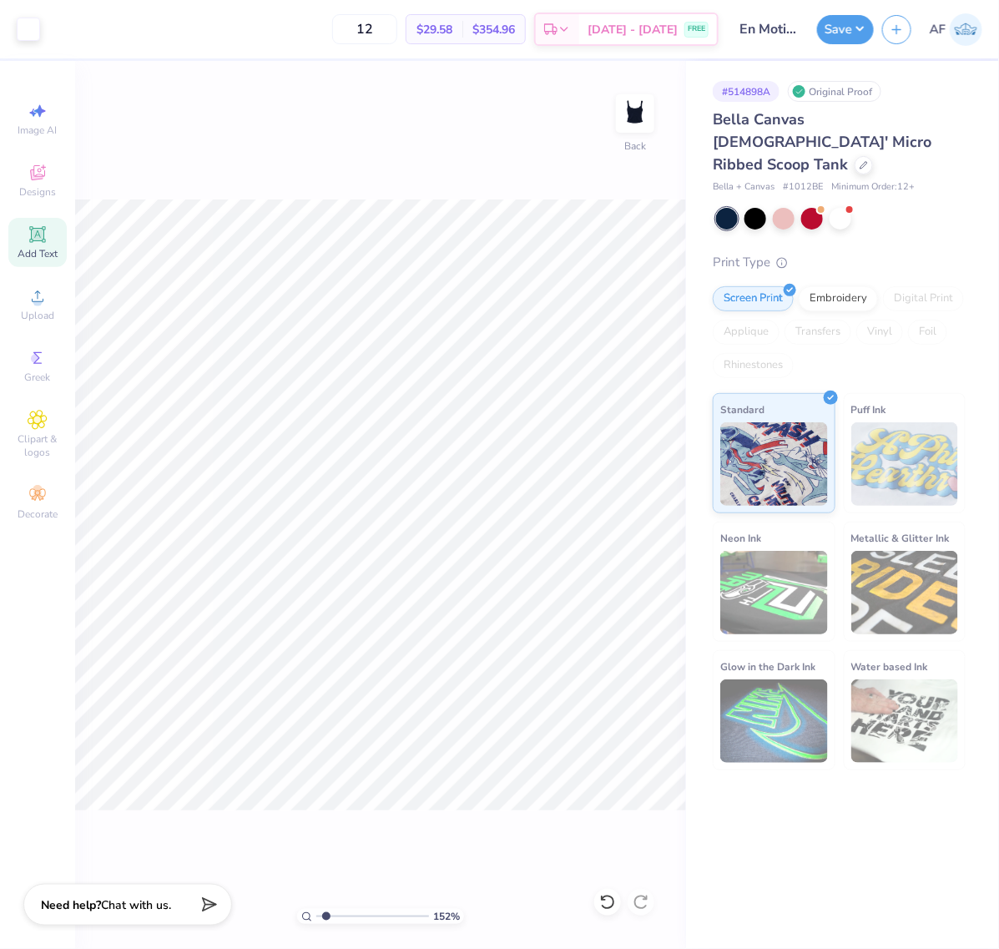
type input "1.51721301232853"
click at [613, 430] on input "5.00" at bounding box center [624, 427] width 60 height 23
type input "4"
click at [619, 480] on input "1.00" at bounding box center [624, 488] width 60 height 23
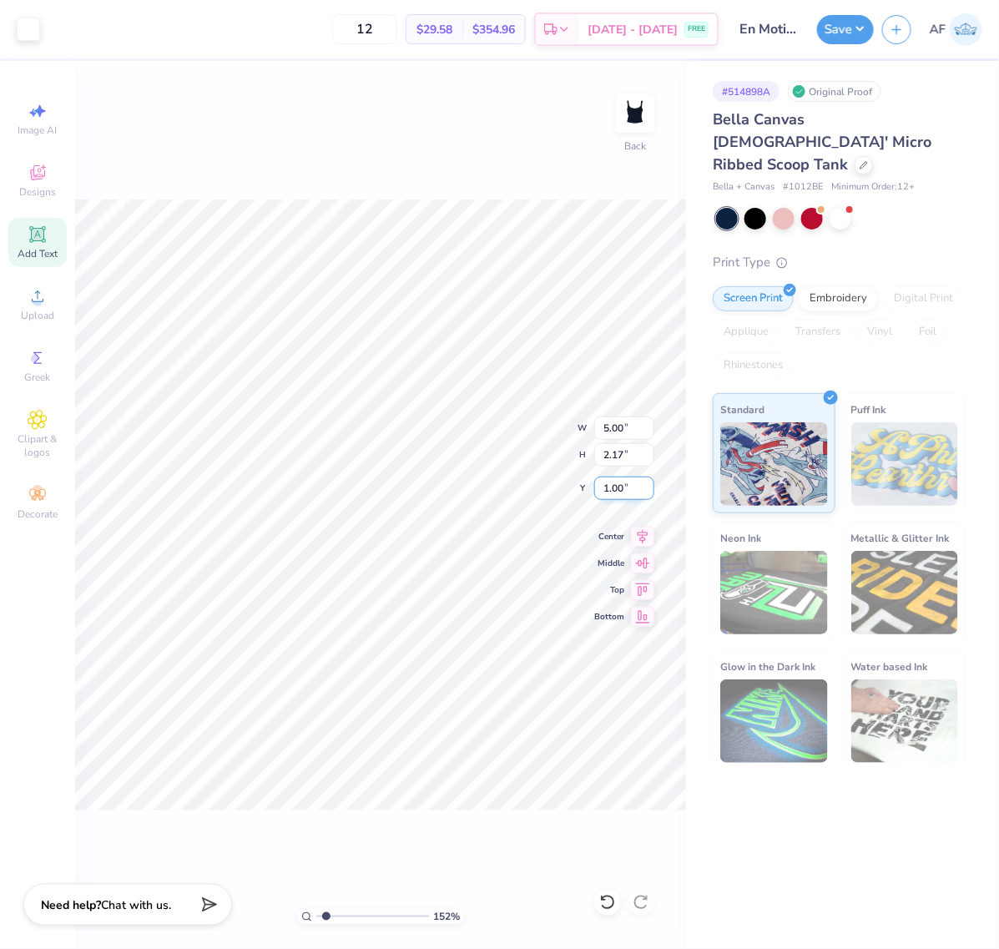
click at [619, 480] on input "1.00" at bounding box center [624, 488] width 60 height 23
type input "1.51721301232853"
type input "2.85"
type input "1.10"
type input "2.07"
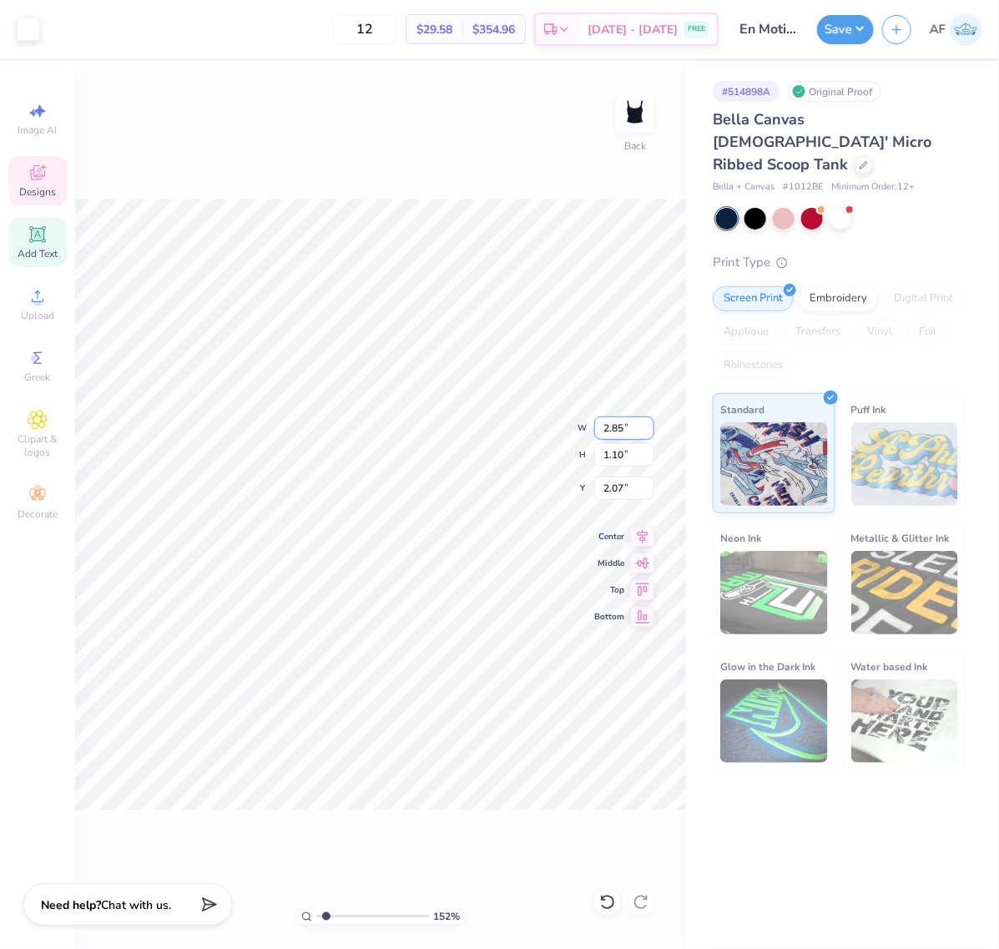
click at [612, 430] on input "2.85" at bounding box center [624, 427] width 60 height 23
type input "2.5"
click at [613, 462] on input "1.10" at bounding box center [624, 454] width 60 height 23
type input "1.51721301232853"
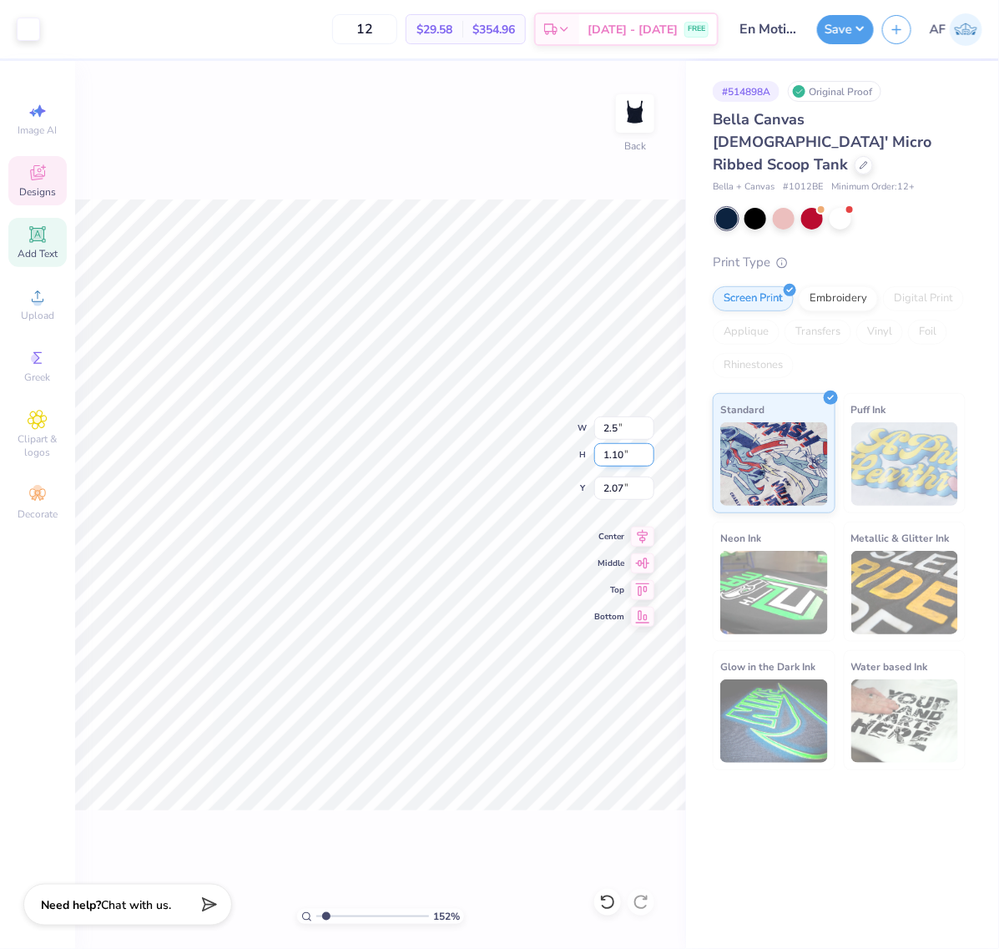
type input "2.50"
type input "0.96"
type input "2.13"
type input "1.51721301232853"
click at [620, 421] on input "2.85" at bounding box center [624, 427] width 60 height 23
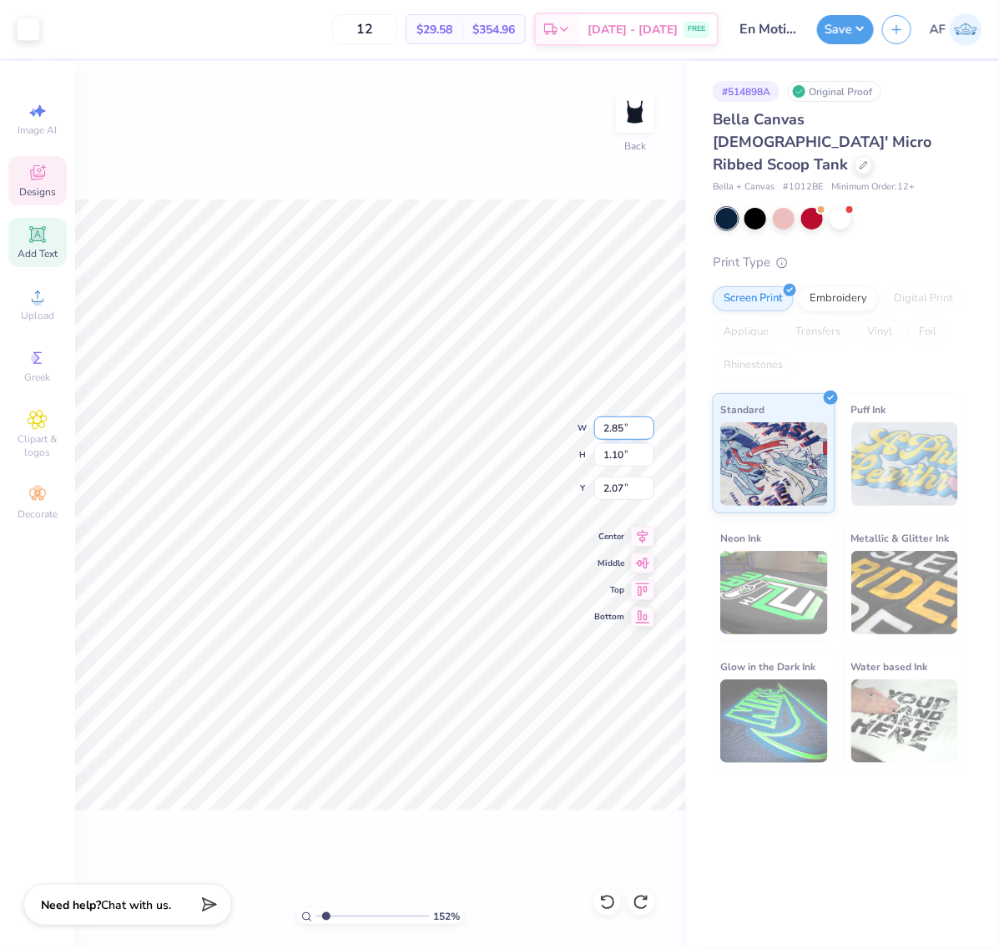
click at [620, 421] on input "2.85" at bounding box center [624, 427] width 60 height 23
type input "2"
type input "3"
type input "1.51721301232853"
type input "3.00"
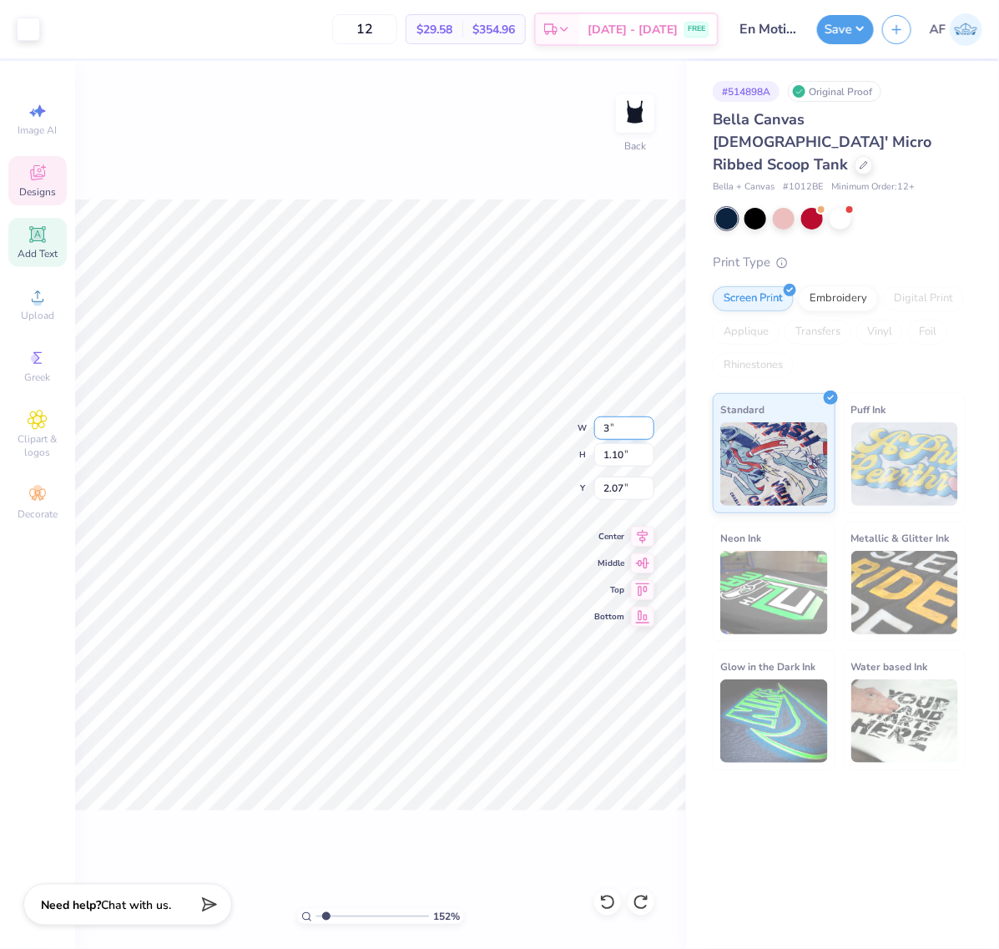
type input "1.16"
type input "2.04"
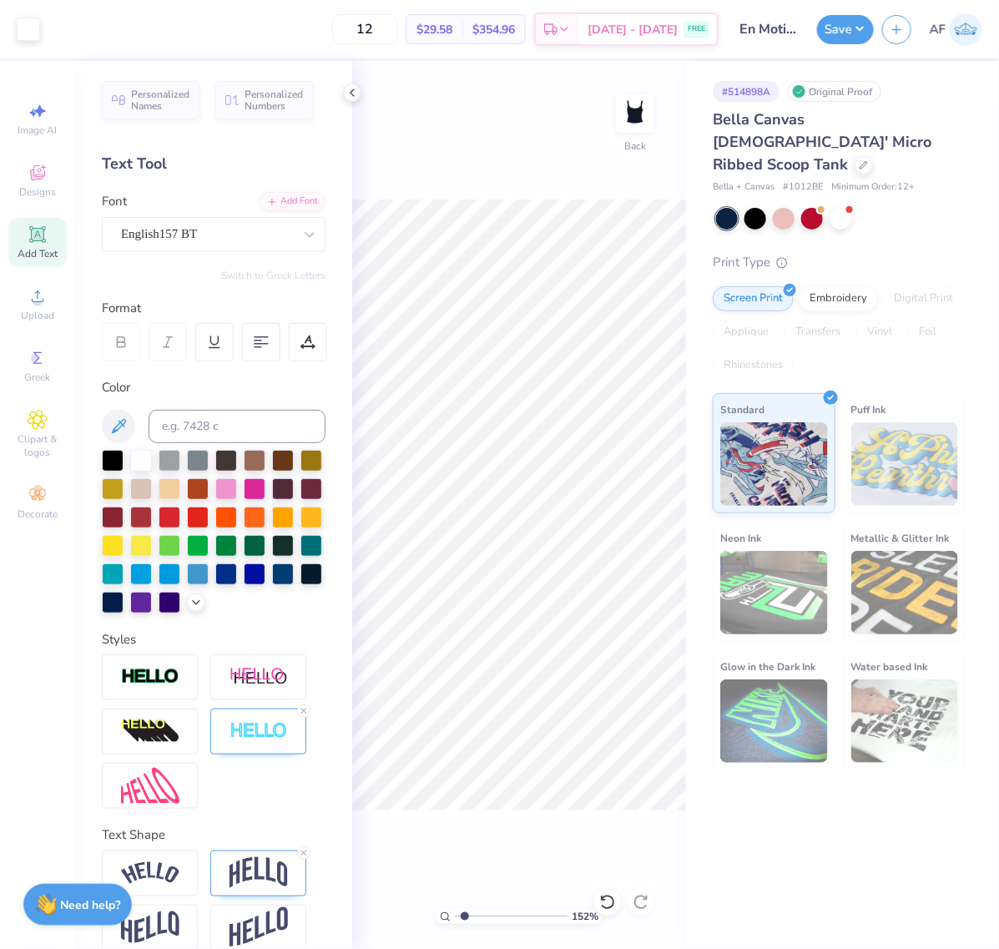
type input "1.51721301232853"
click at [619, 489] on input "2.04" at bounding box center [624, 488] width 60 height 23
click at [619, 488] on input "2.04" at bounding box center [624, 488] width 60 height 23
type input "2.5"
type input "1.51721301232853"
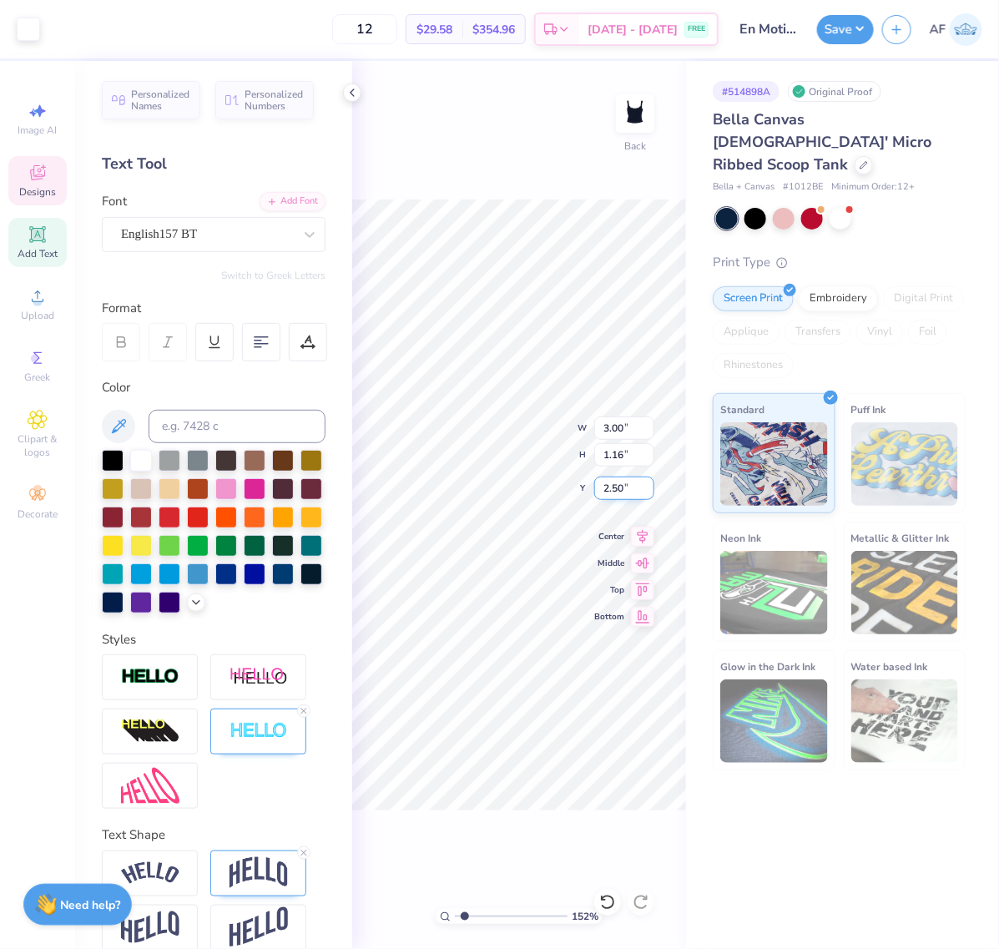
click at [619, 488] on input "2.50" at bounding box center [624, 488] width 60 height 23
type input "2"
type input "1.51721301232853"
type input "2.00"
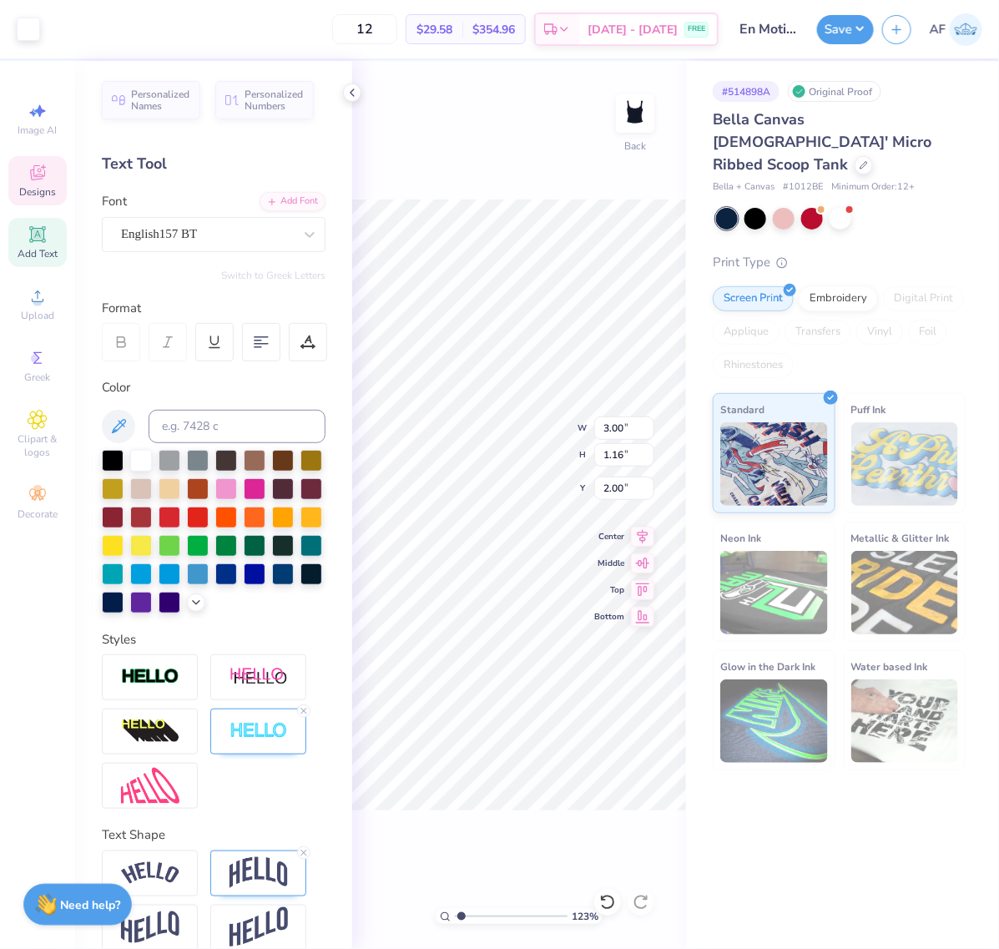
type input "1.23175200926507"
type input "5.00"
type input "1.02"
type input "1.00"
type input "10"
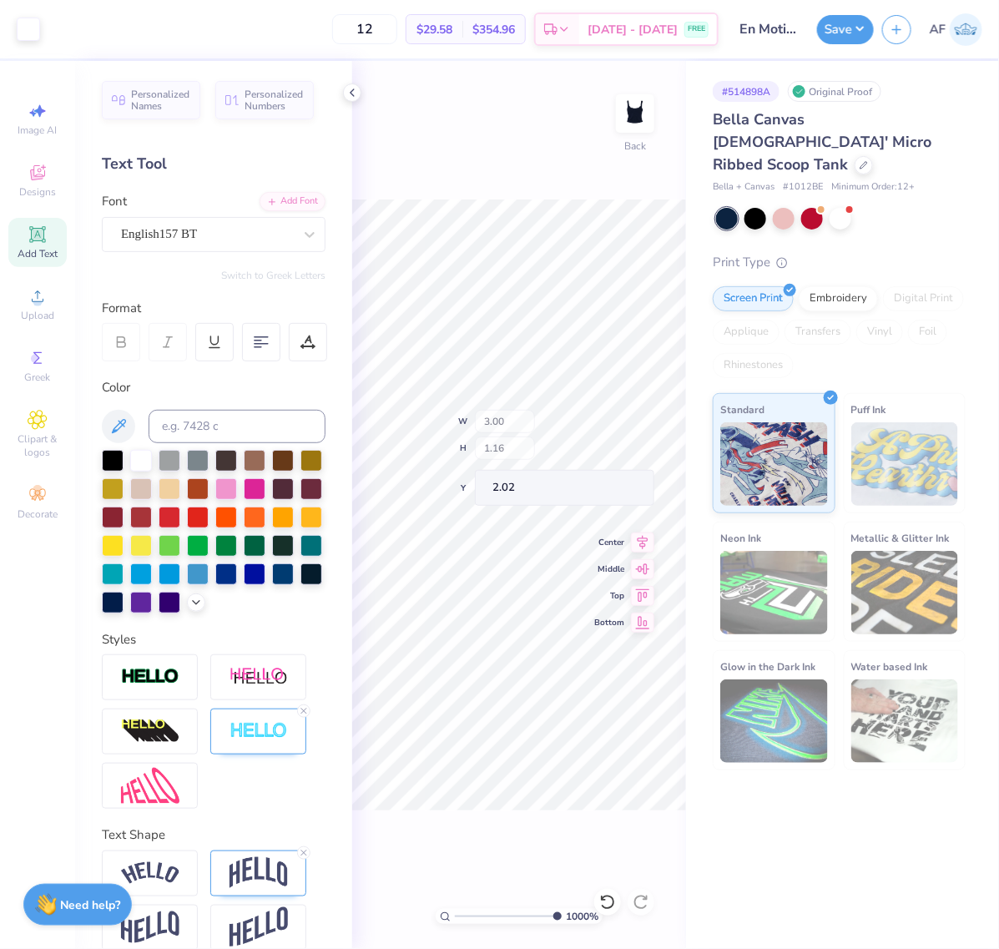
type input "2.02"
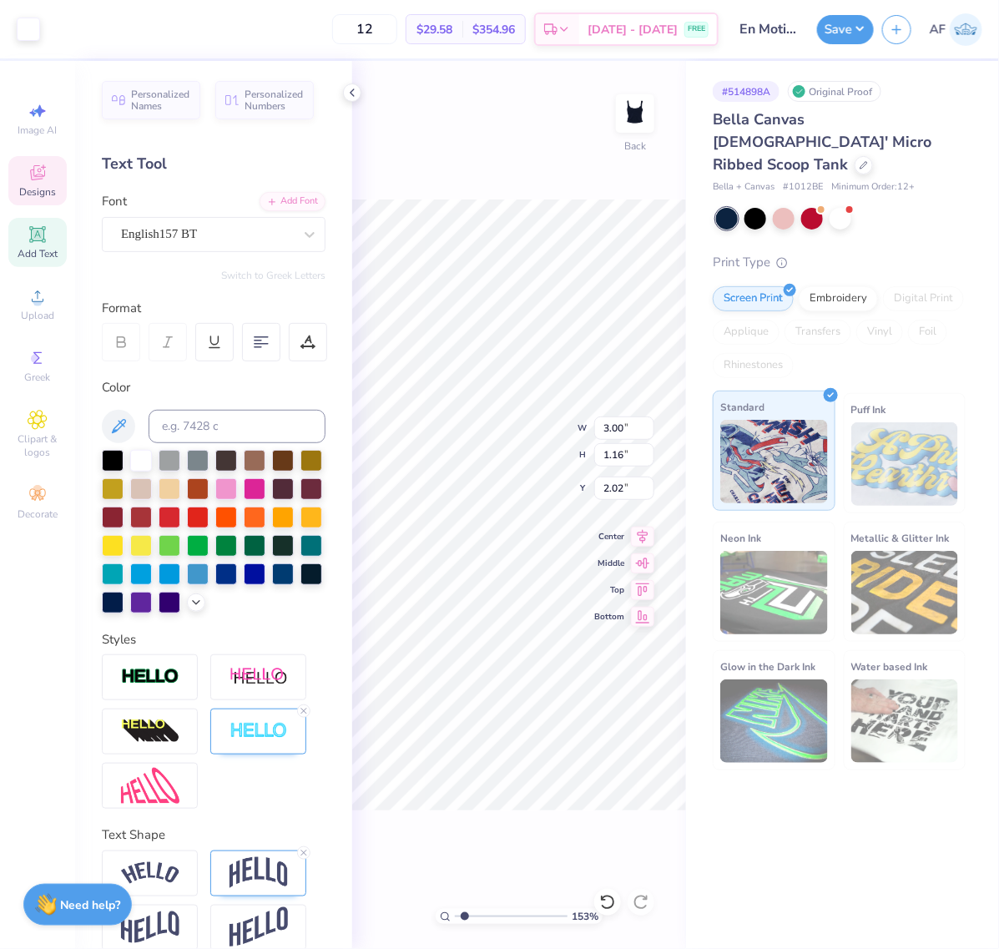
type input "1.53211189931103"
type input "5.00"
type input "2.17"
type input "1.00"
click at [709, 649] on div "Art colors 12 $29.58 Per Item $354.96 Total Est. Delivery [DATE] - [DATE] FREE …" at bounding box center [499, 474] width 999 height 949
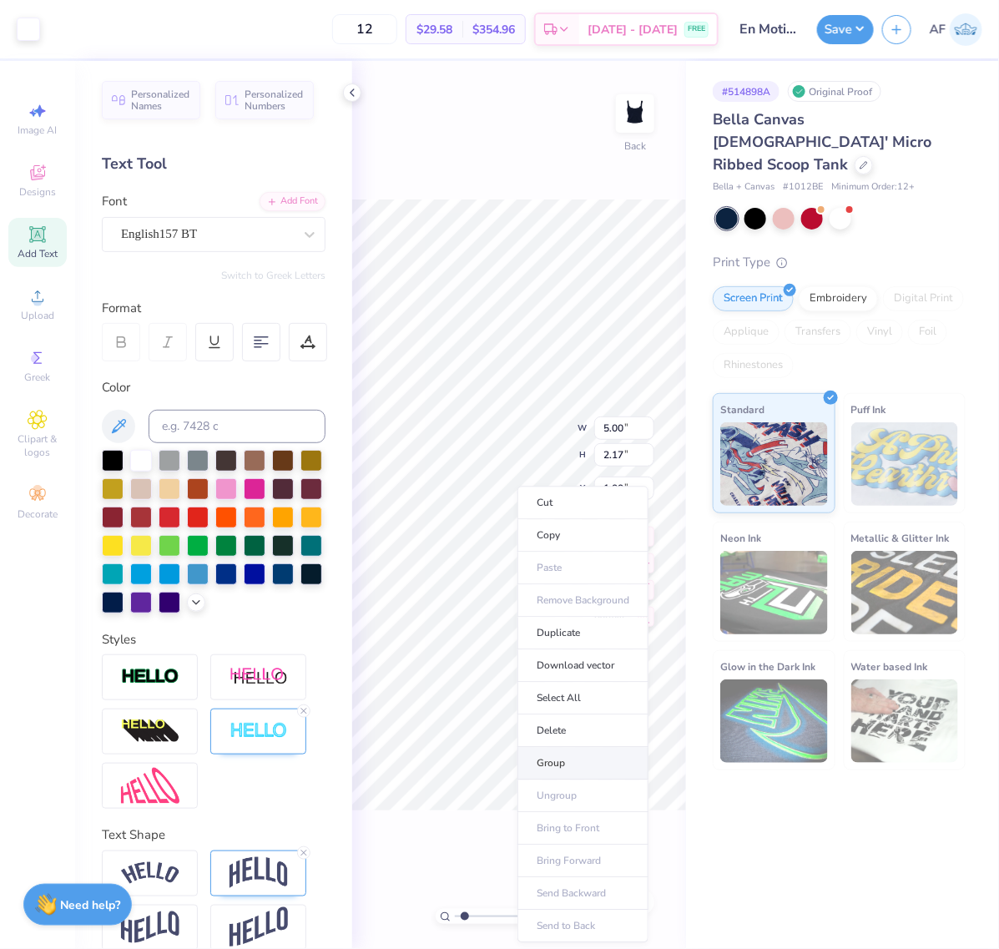
click at [574, 756] on li "Group" at bounding box center [582, 764] width 131 height 33
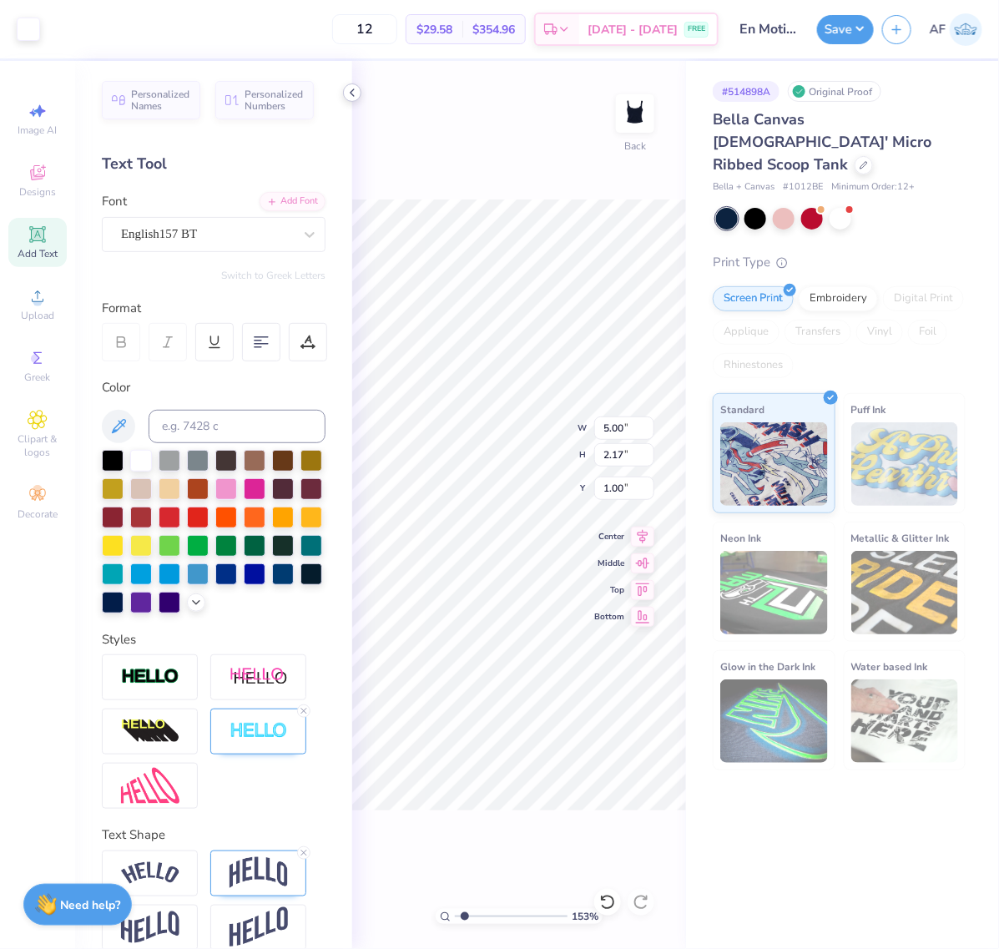
click at [351, 94] on icon at bounding box center [352, 92] width 13 height 13
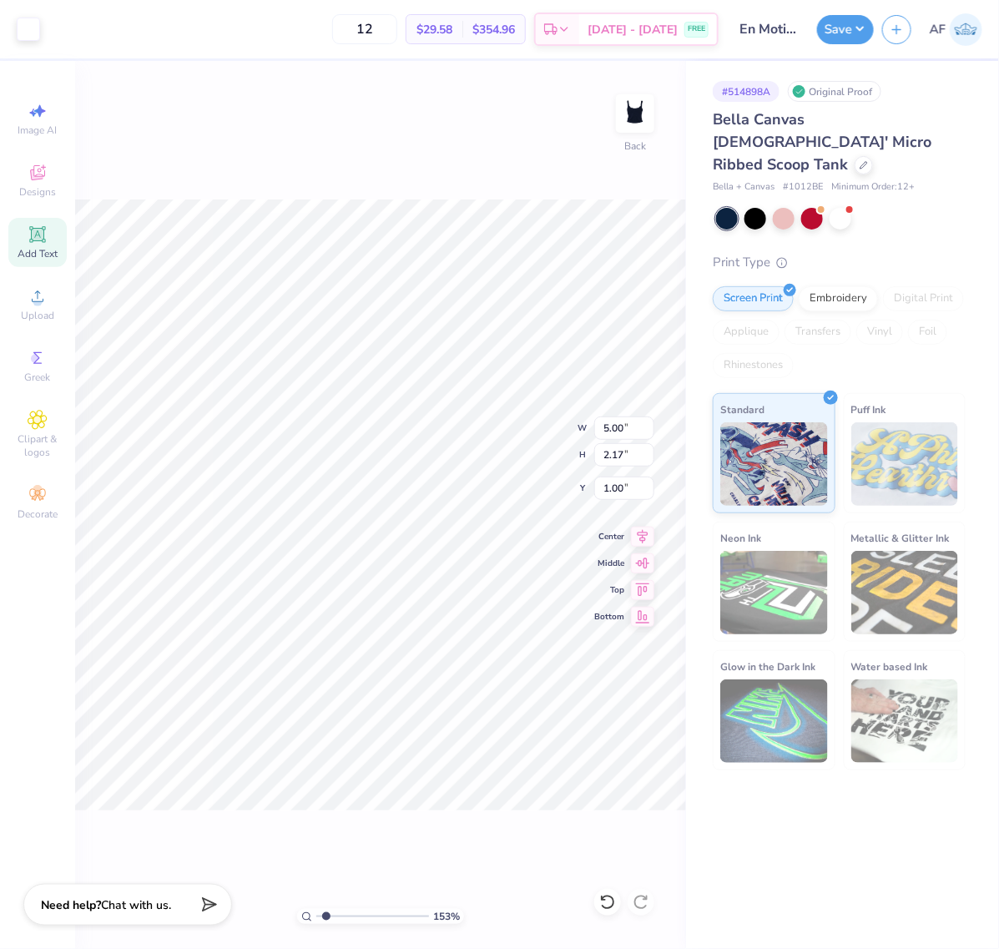
type input "1.53211189931103"
click at [607, 421] on input "5.00" at bounding box center [624, 427] width 60 height 23
type input "4.5"
type input "1.53211189931103"
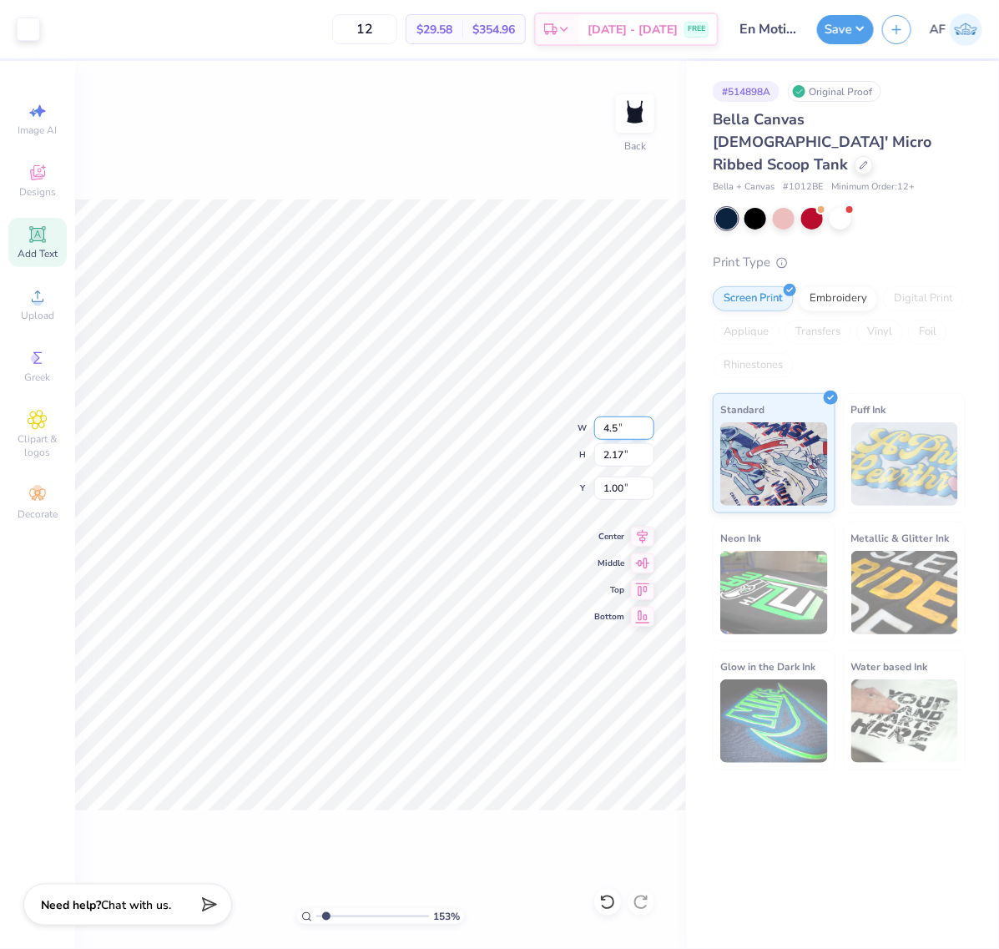
type input "4.50"
type input "1.96"
click at [603, 487] on input "1.11" at bounding box center [624, 488] width 60 height 23
type input "1"
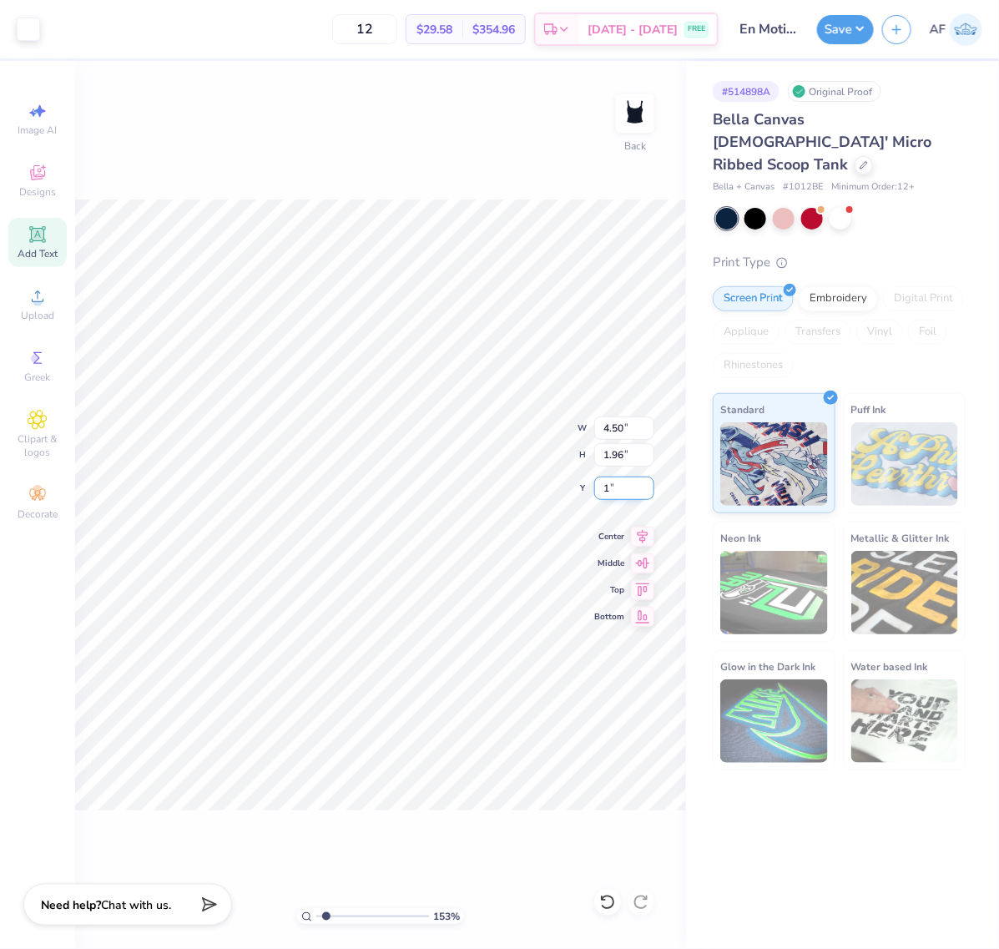
type input "1.53211189931103"
type input "1.00"
type input "1.53211189931103"
click at [612, 421] on input "4.50" at bounding box center [624, 427] width 60 height 23
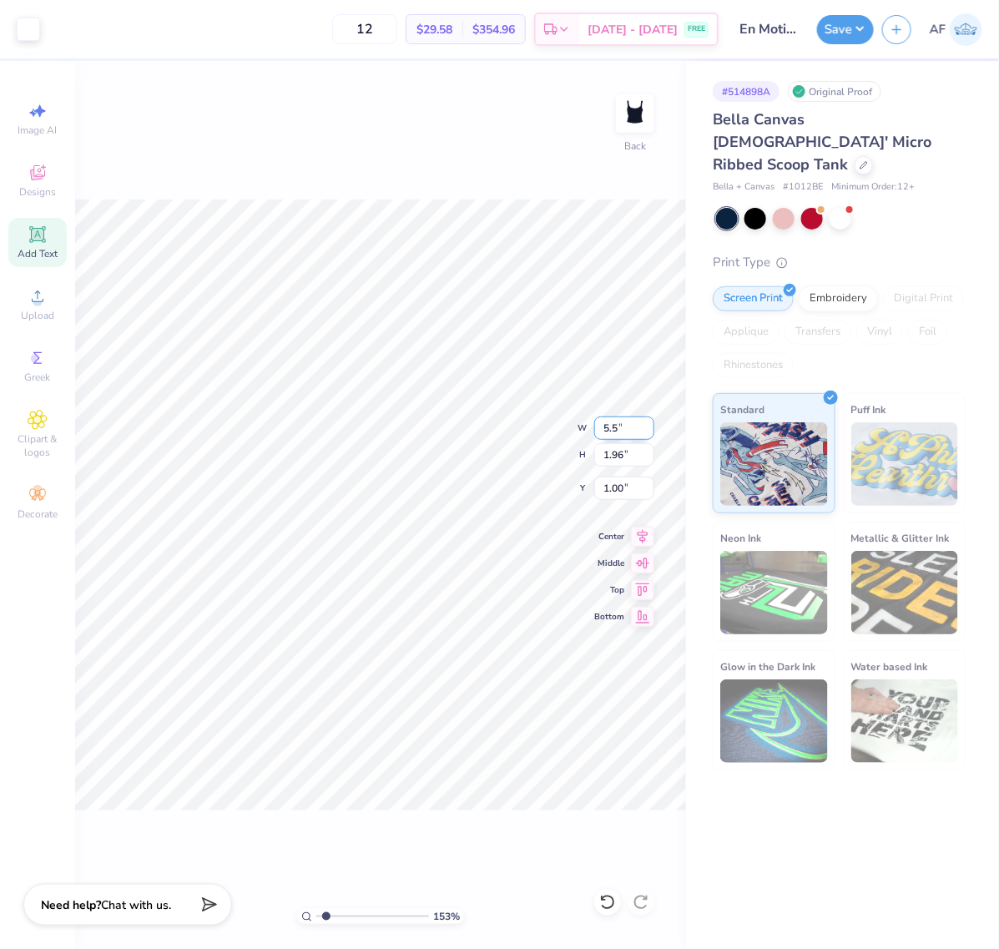
type input "5.5"
type input "1.53211189931103"
type input "5.50"
type input "2.39"
type input "0.78"
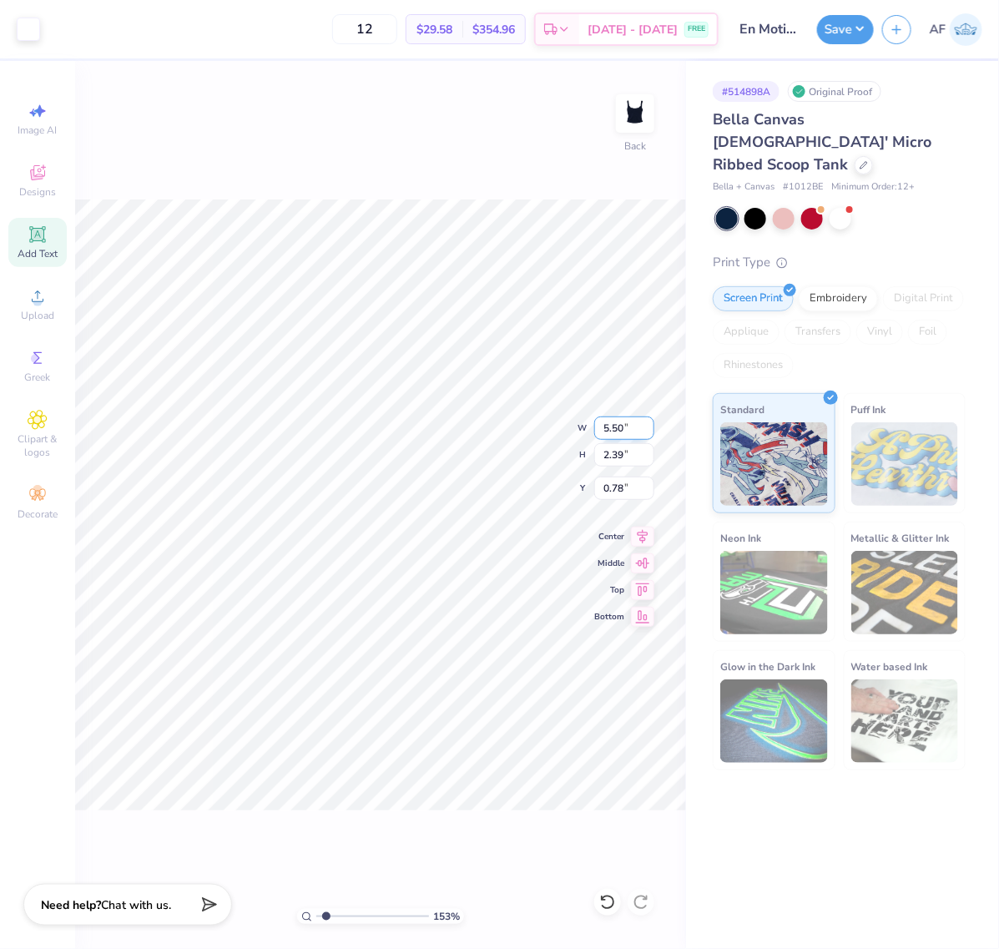
click at [615, 422] on input "5.50" at bounding box center [624, 427] width 60 height 23
type input "5"
type input "1.53211189931103"
type input "5.00"
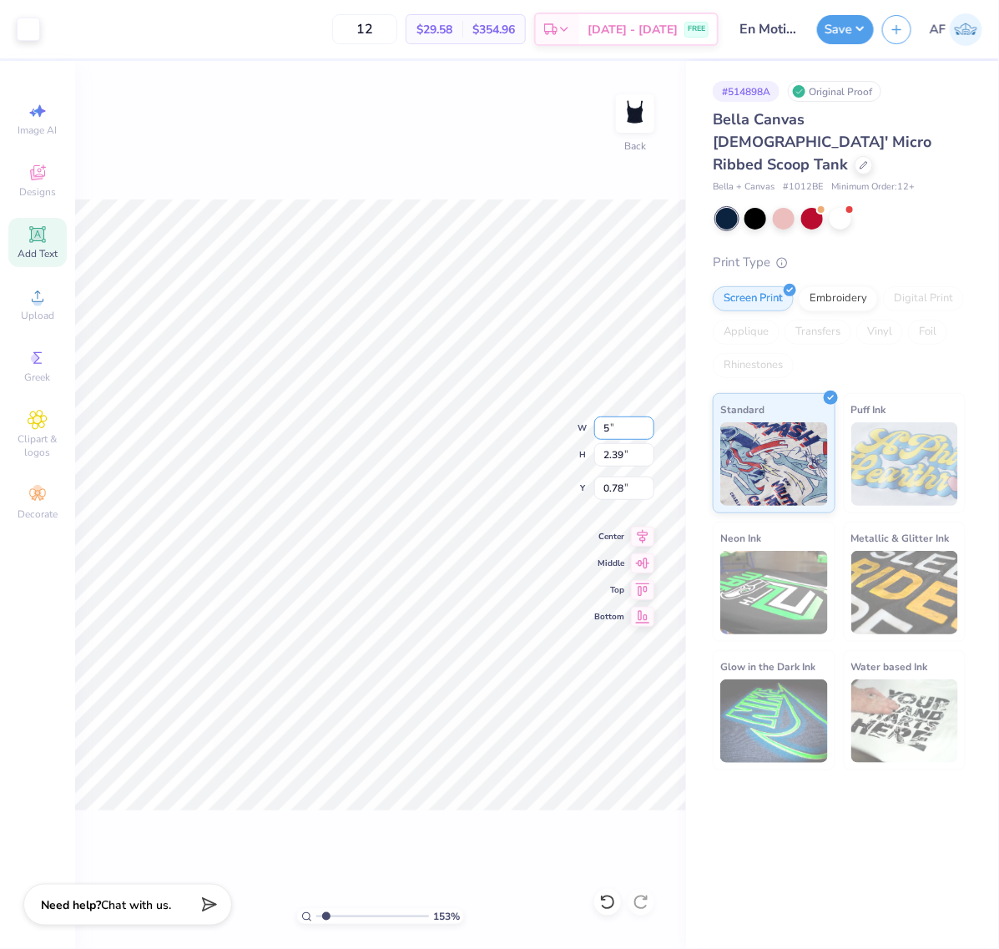
type input "2.17"
click at [615, 494] on input "0.89" at bounding box center [624, 488] width 60 height 23
type input "1"
type input "1.53211189931103"
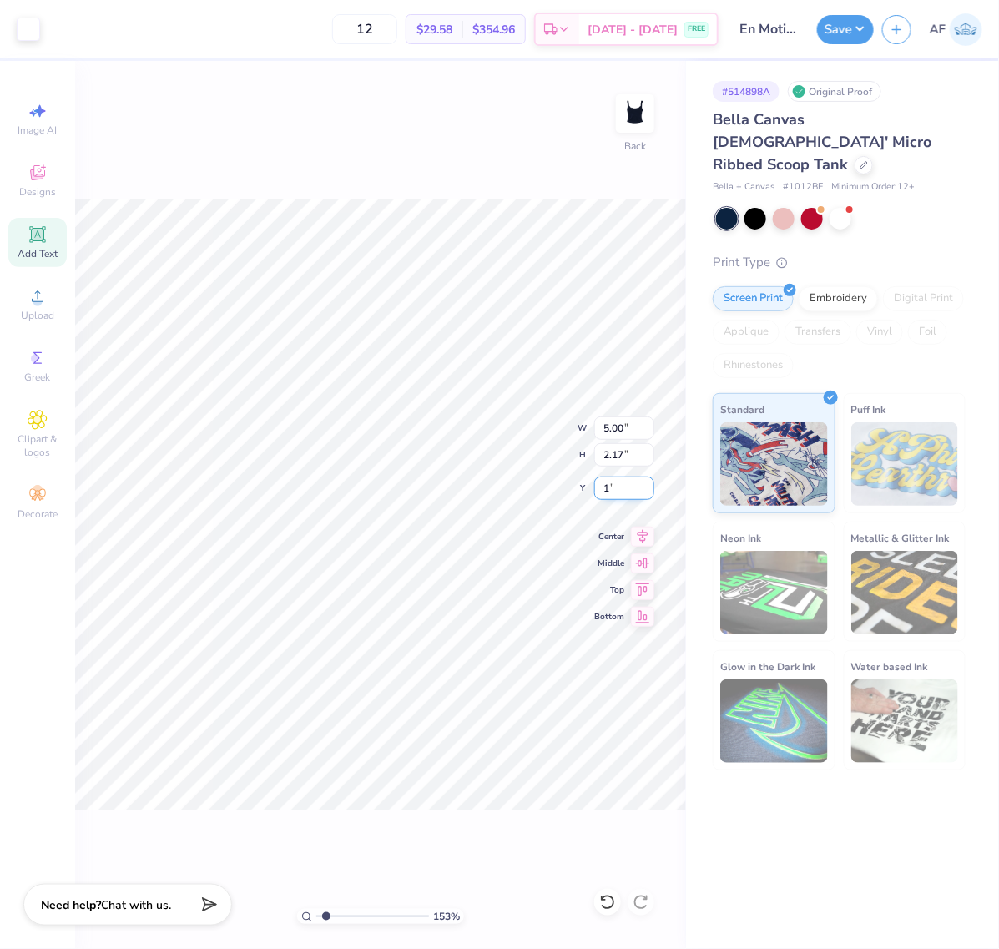
type input "1.00"
click at [868, 32] on button "Save" at bounding box center [845, 27] width 57 height 29
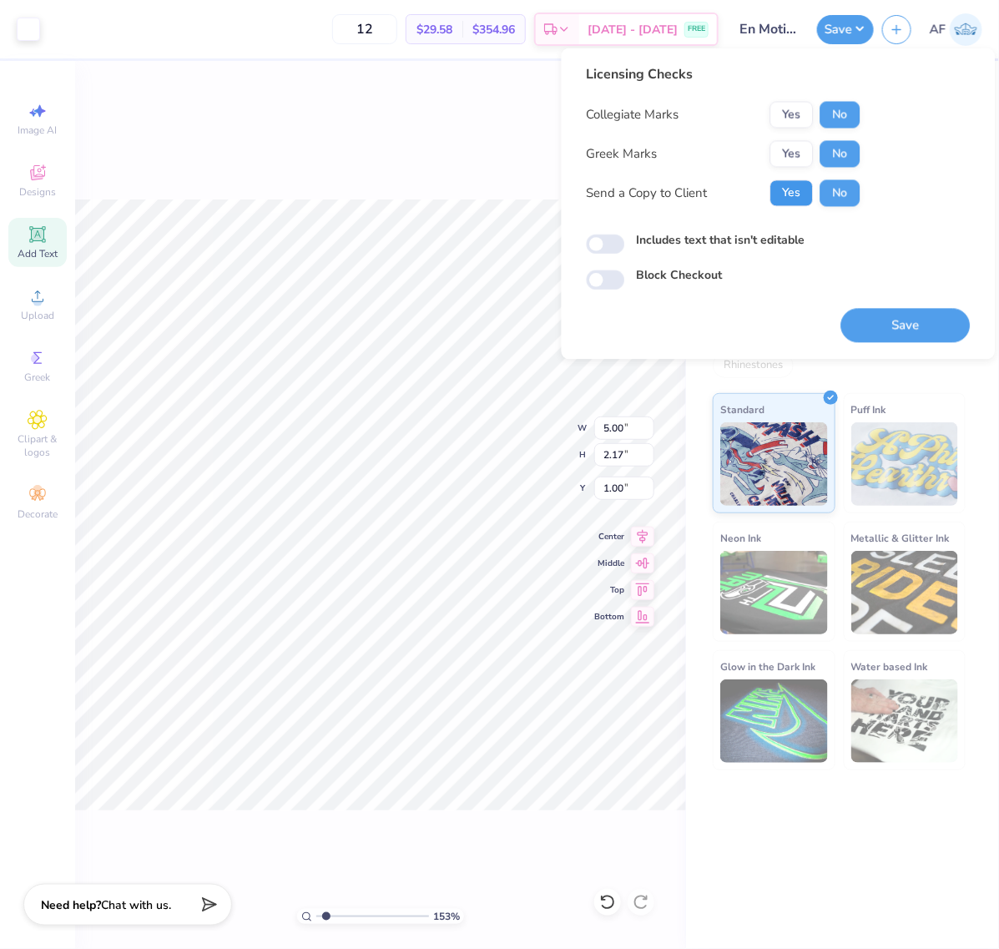
click at [789, 198] on button "Yes" at bounding box center [791, 193] width 43 height 27
drag, startPoint x: 879, startPoint y: 330, endPoint x: 982, endPoint y: 280, distance: 114.6
click at [880, 330] on button "Save" at bounding box center [905, 326] width 129 height 34
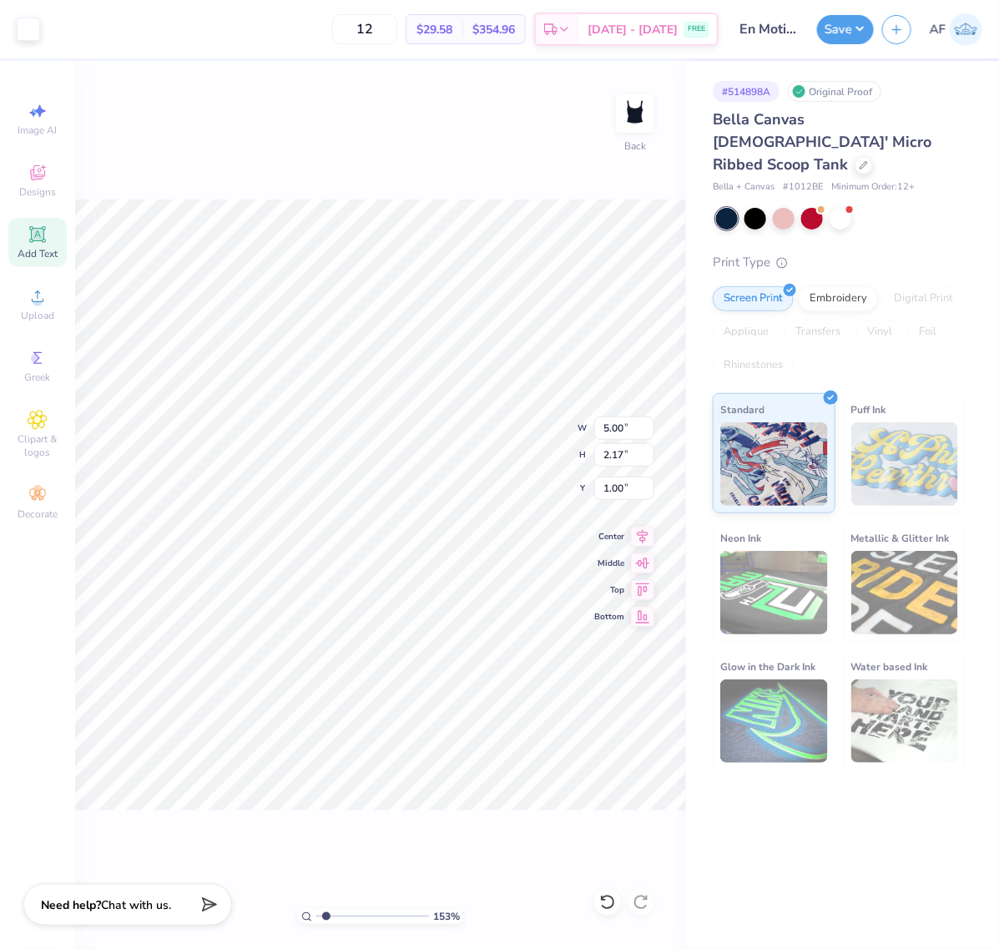
type input "1.53211189931103"
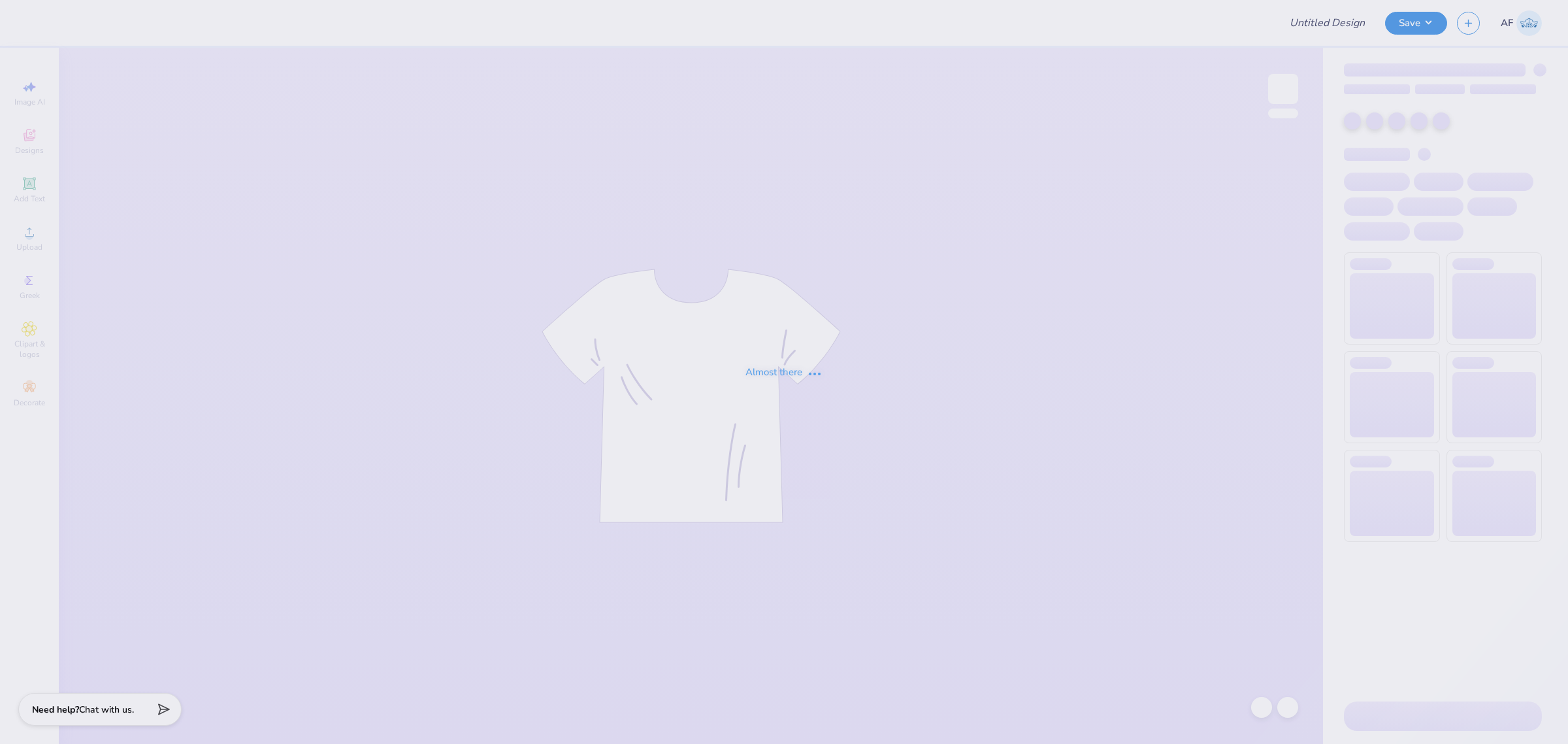
type input "En Motion Dance Set"
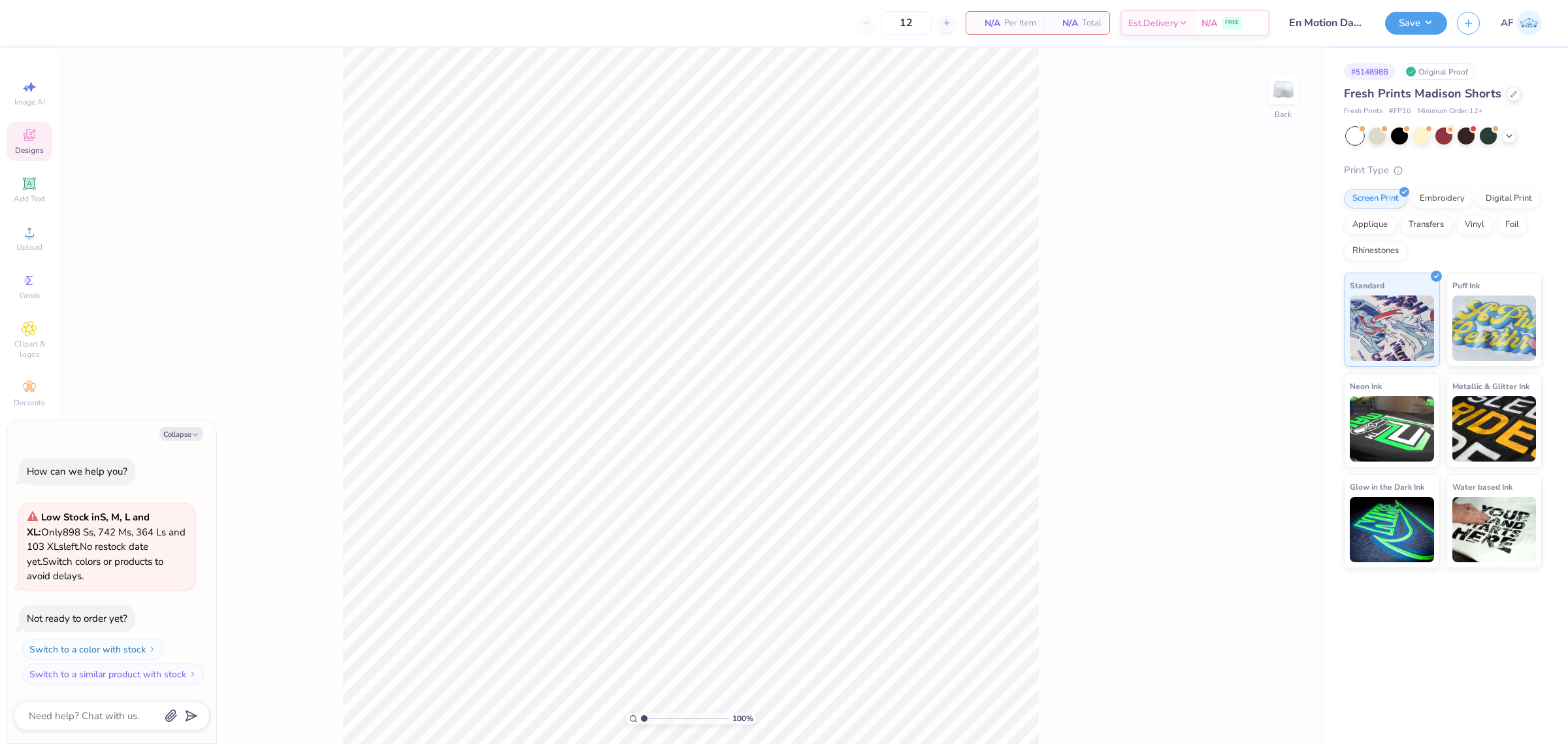
click at [49, 129] on div "Designs" at bounding box center [29, 141] width 45 height 38
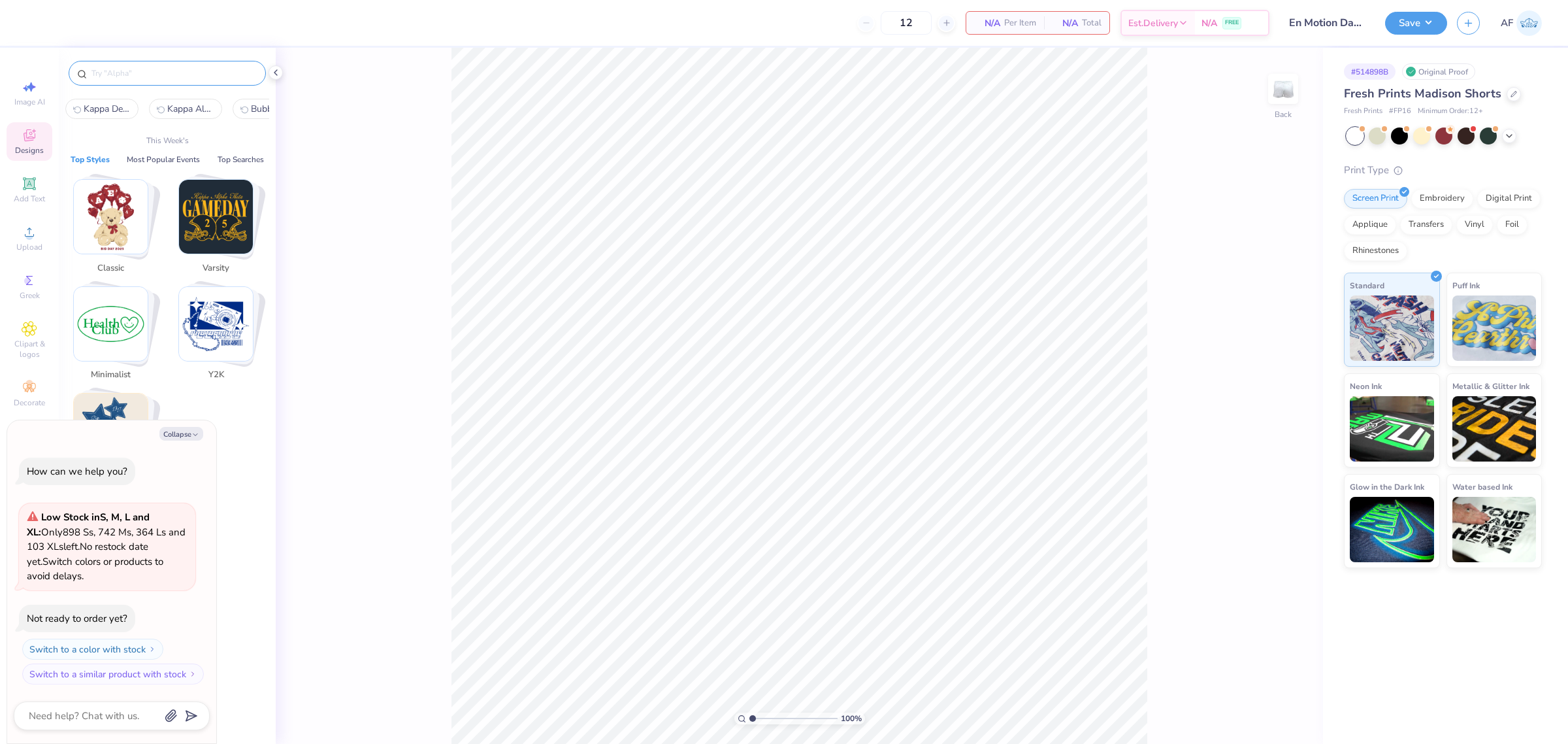
type textarea "x"
click at [168, 69] on input "text" at bounding box center [174, 73] width 168 height 13
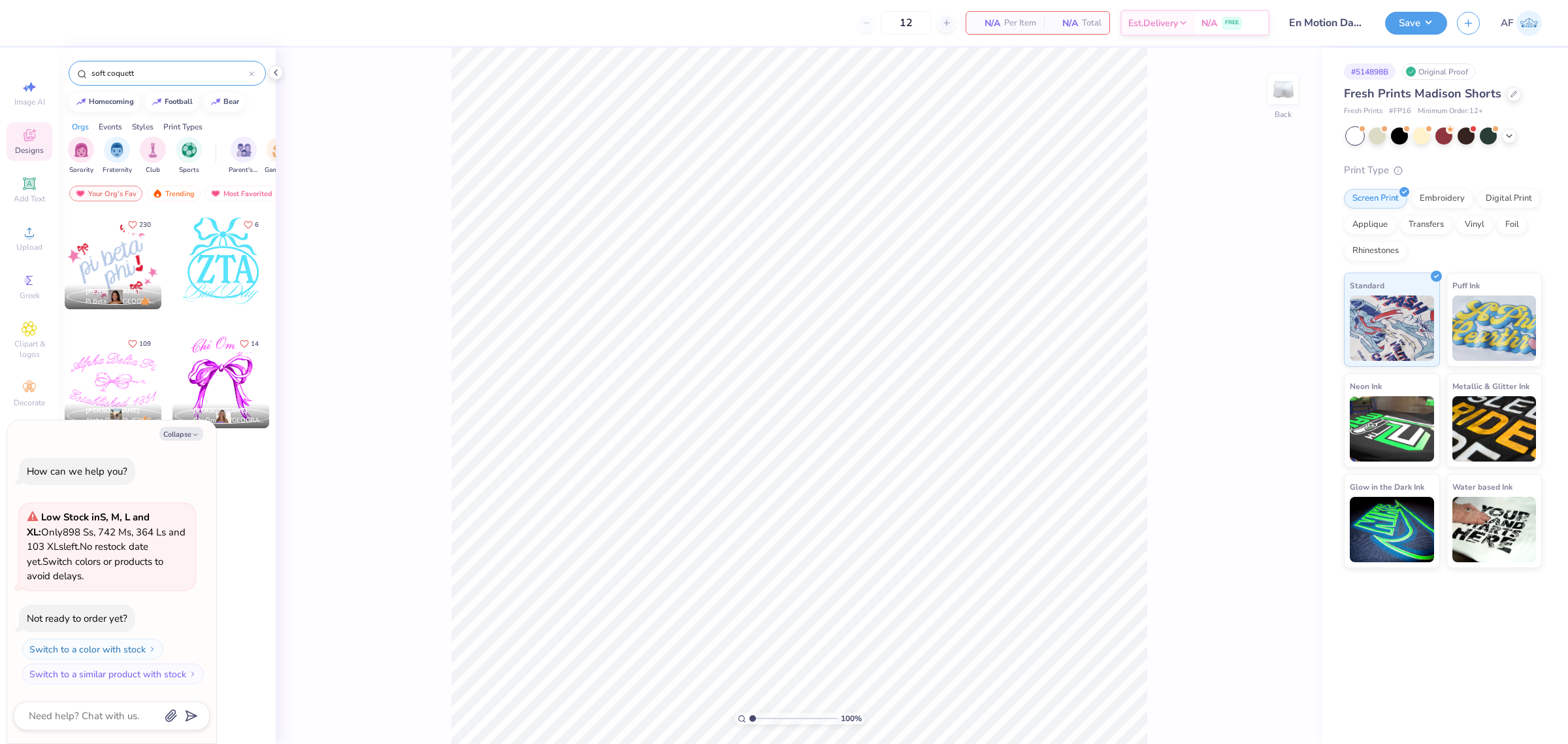
type input "soft coquett"
click at [121, 384] on div at bounding box center [114, 380] width 97 height 97
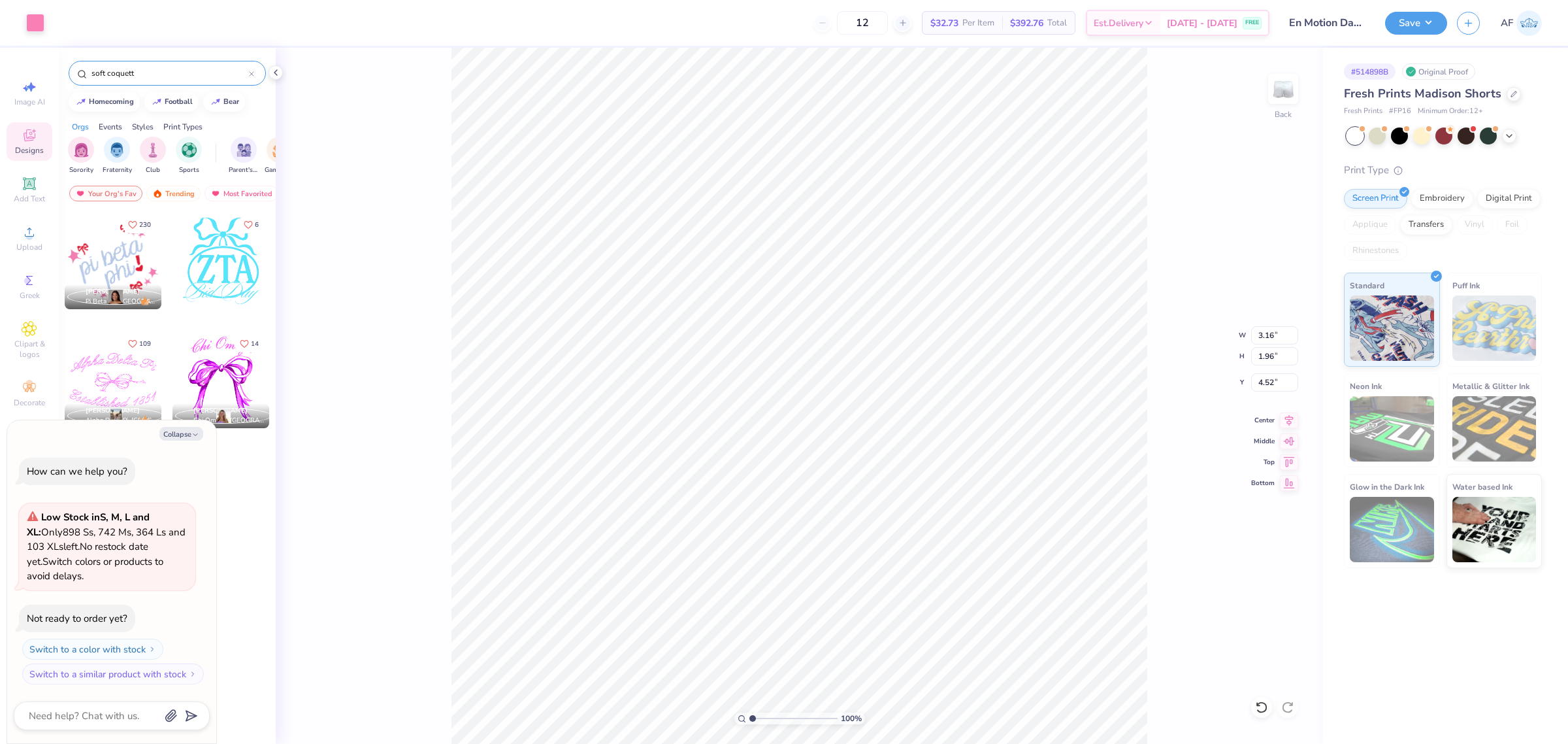
type textarea "x"
type input "5.60"
type textarea "x"
type input "0.63"
type input "6.93"
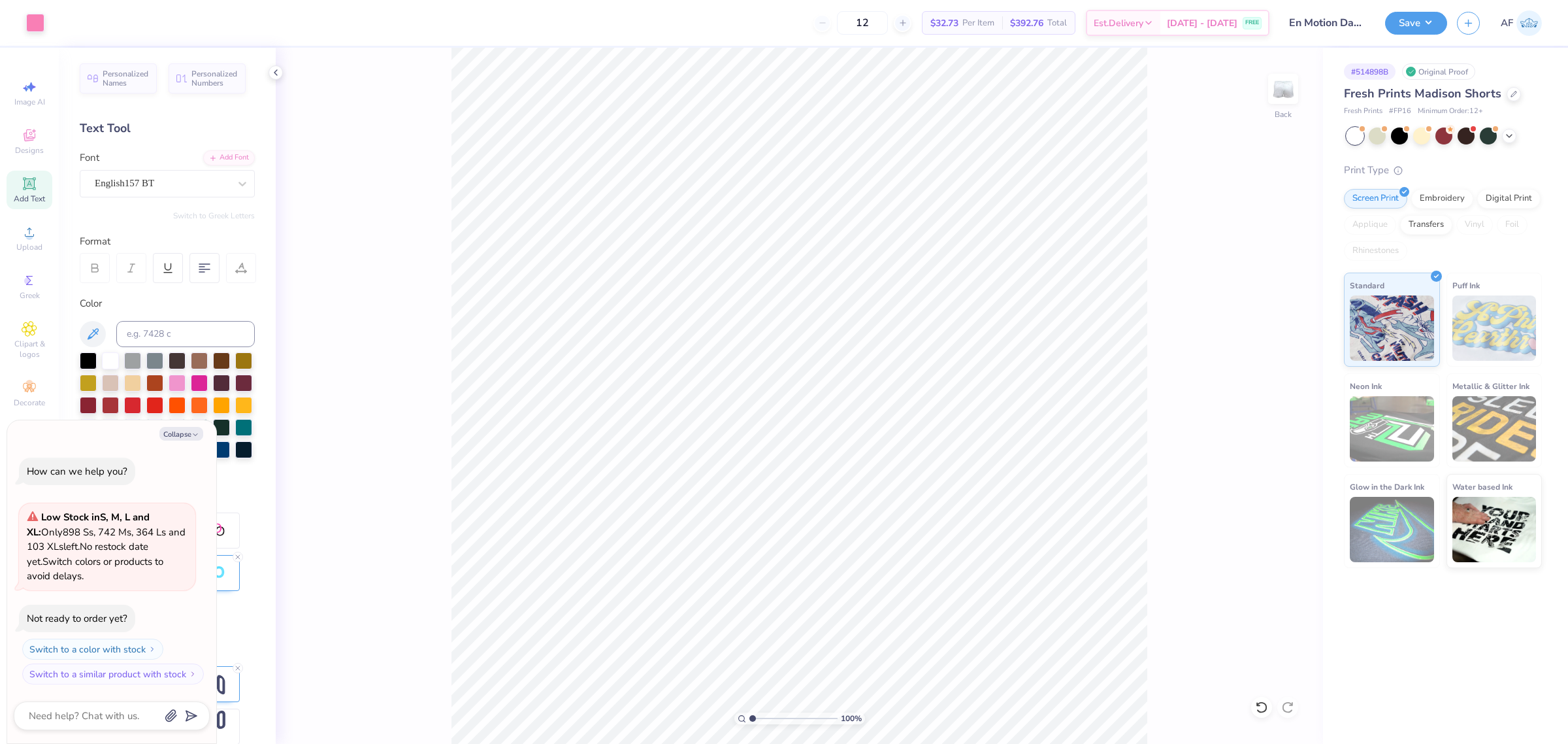
click at [1151, 546] on div "100 % Back" at bounding box center [799, 395] width 1047 height 696
click at [34, 20] on div at bounding box center [34, 21] width 18 height 18
type textarea "x"
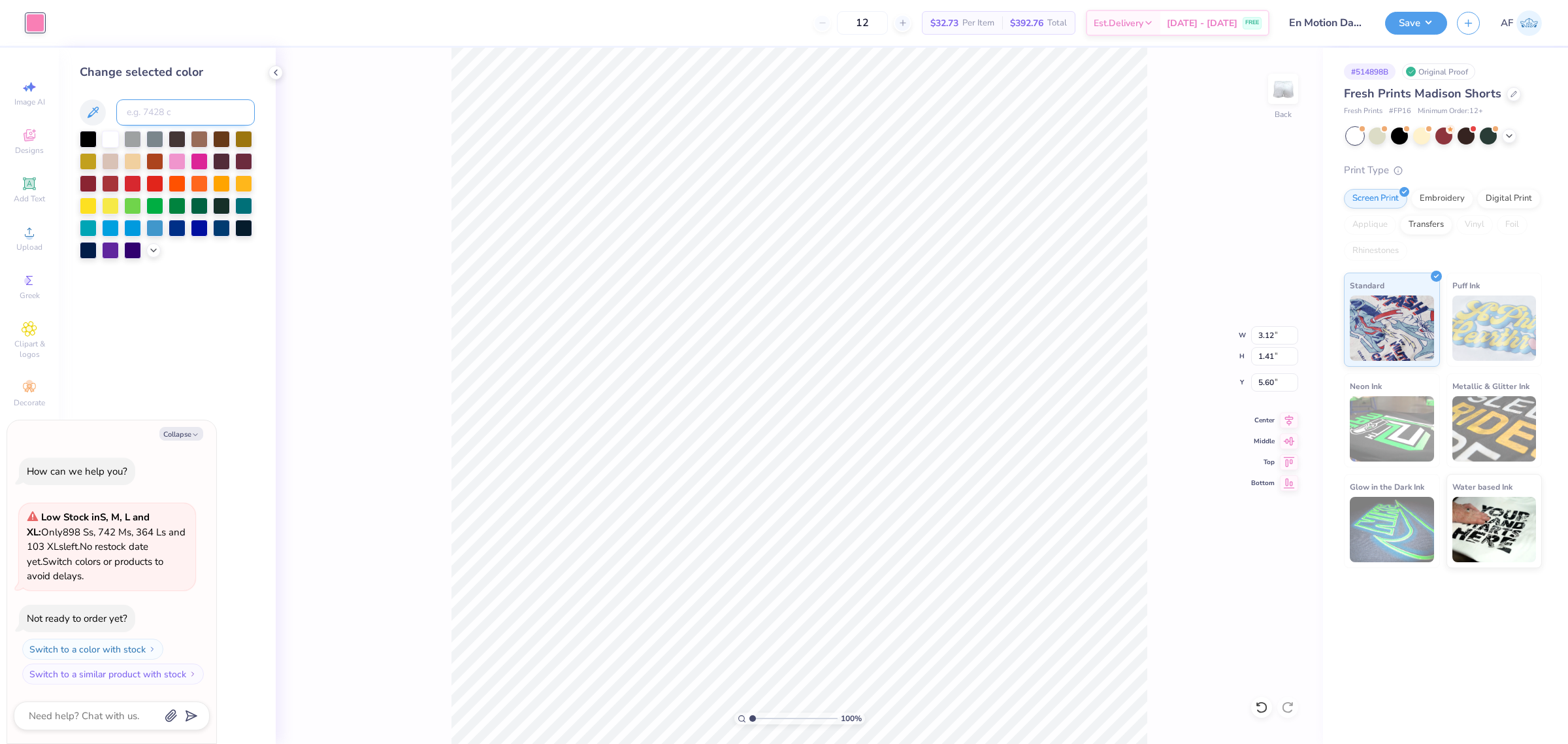
click at [146, 110] on input at bounding box center [186, 112] width 139 height 26
type input "296"
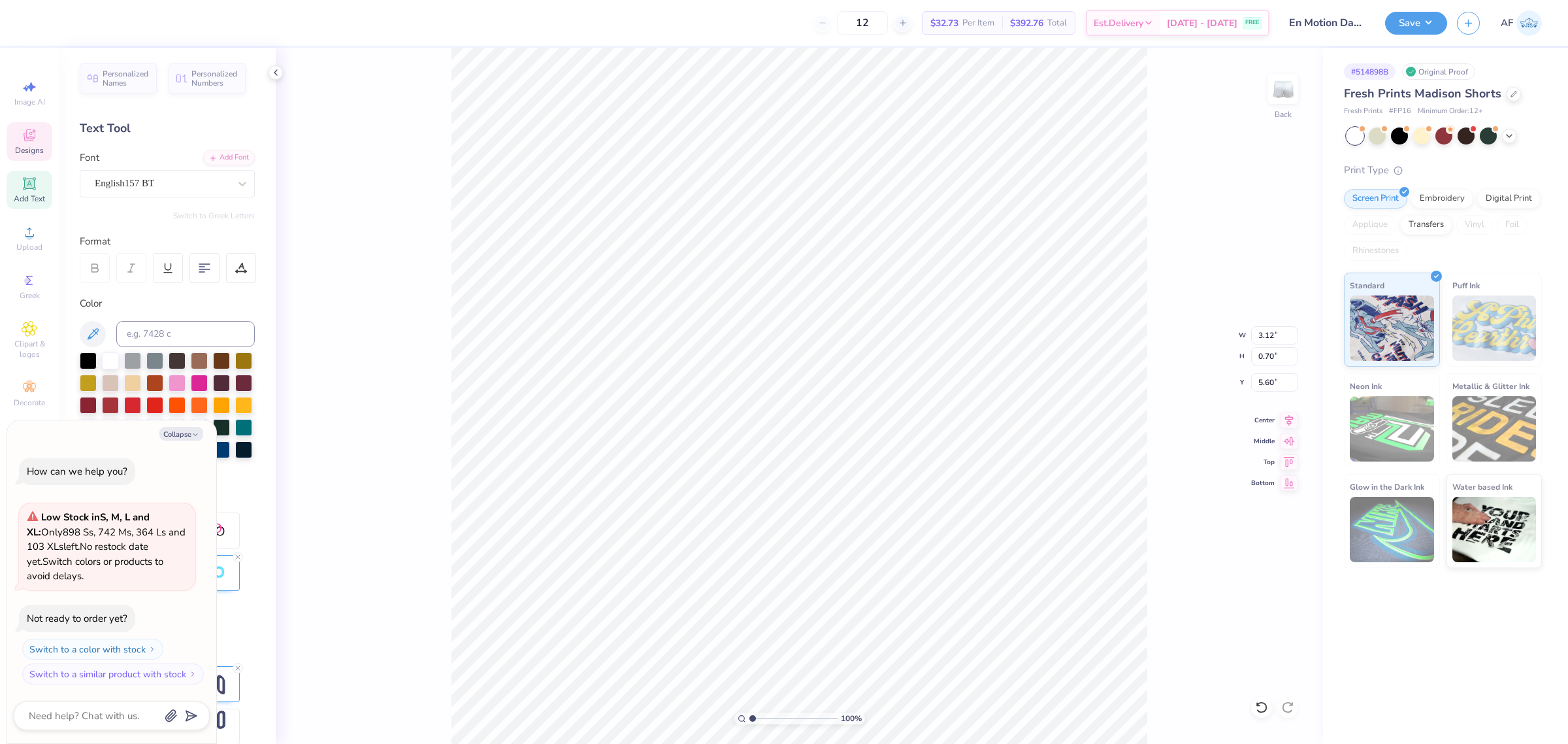
scroll to position [13, 3]
type textarea "x"
type textarea "E"
type textarea "x"
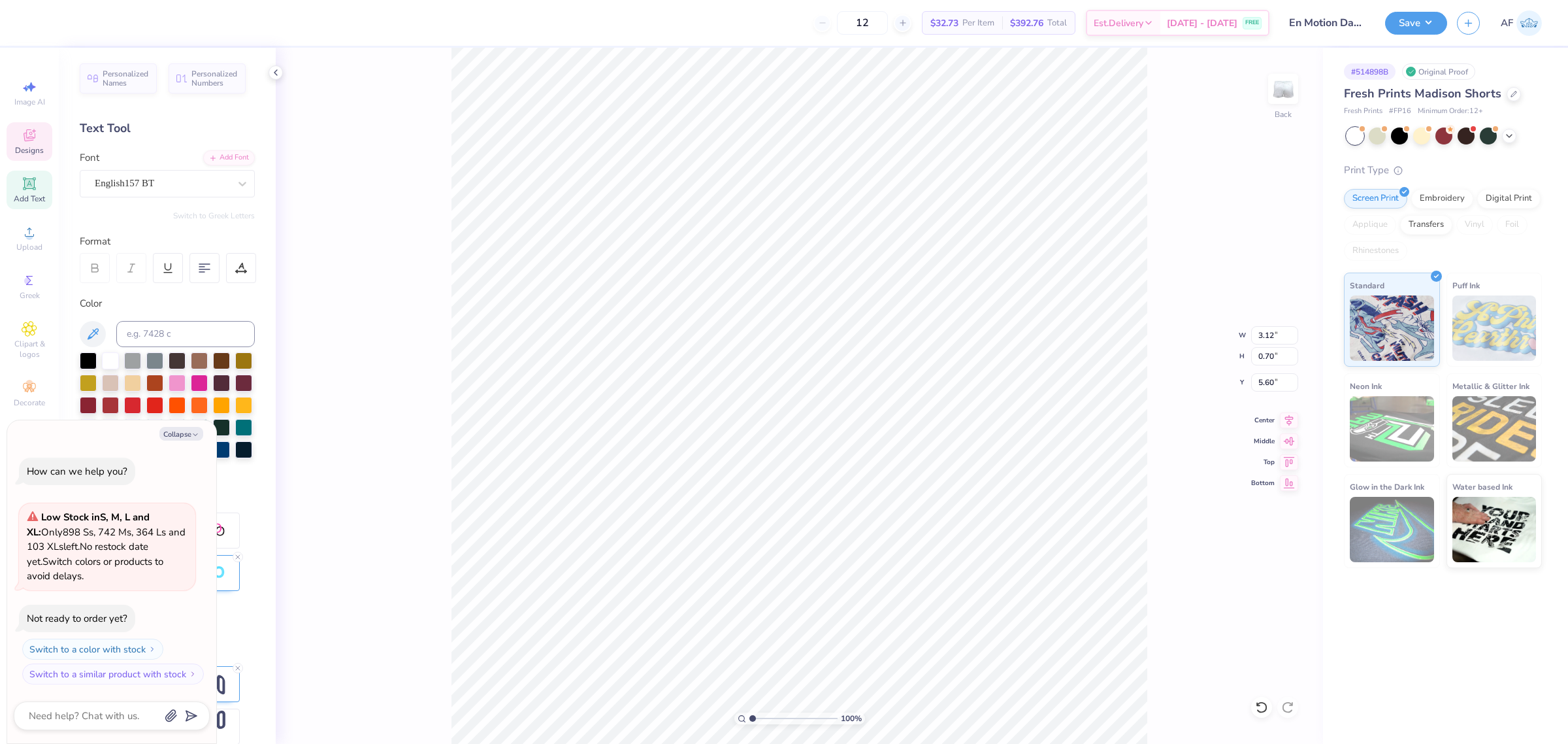
type textarea "En"
type textarea "x"
type textarea "En"
type textarea "x"
type textarea "En M"
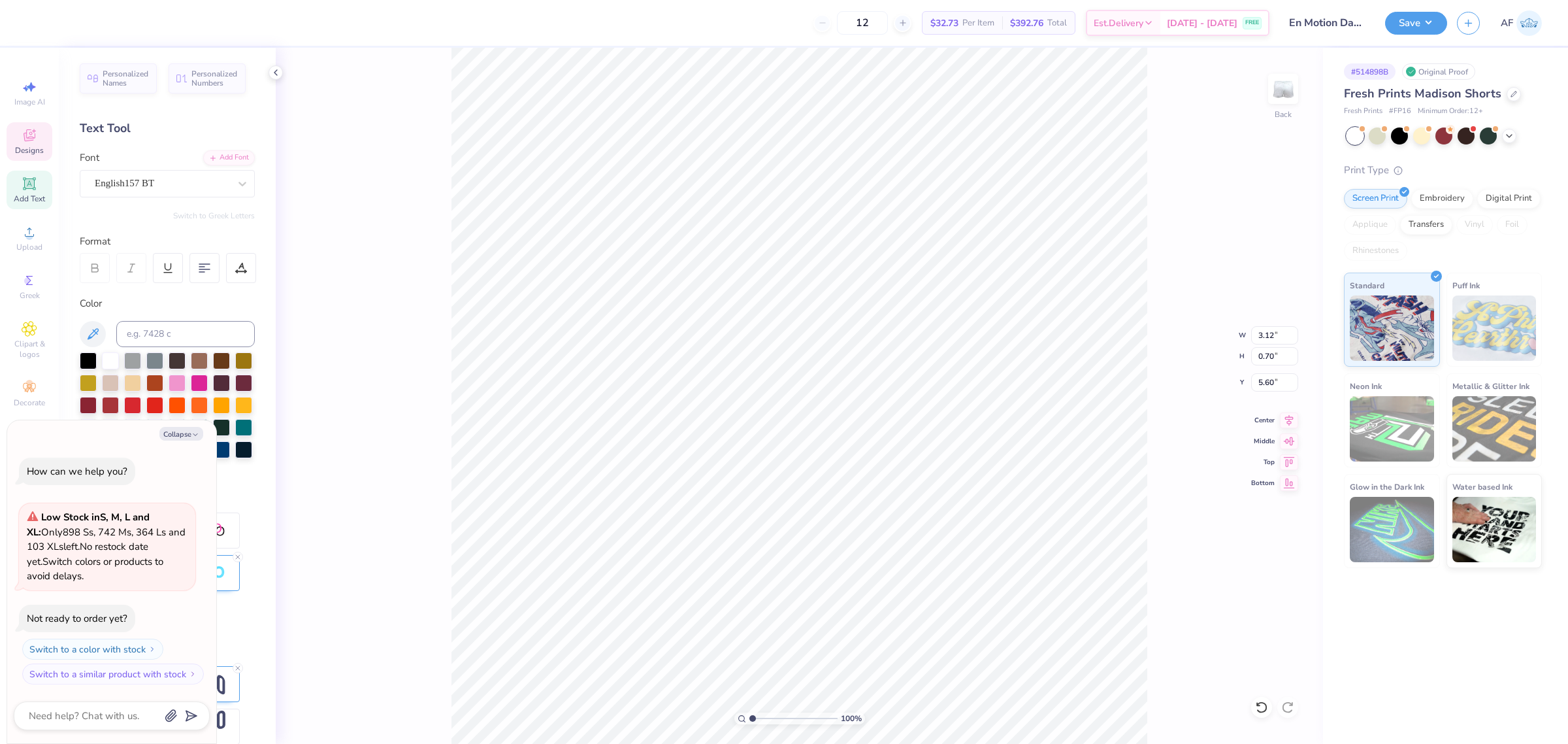
type textarea "x"
type textarea "En Mot"
type textarea "x"
type textarea "En Moti"
type textarea "x"
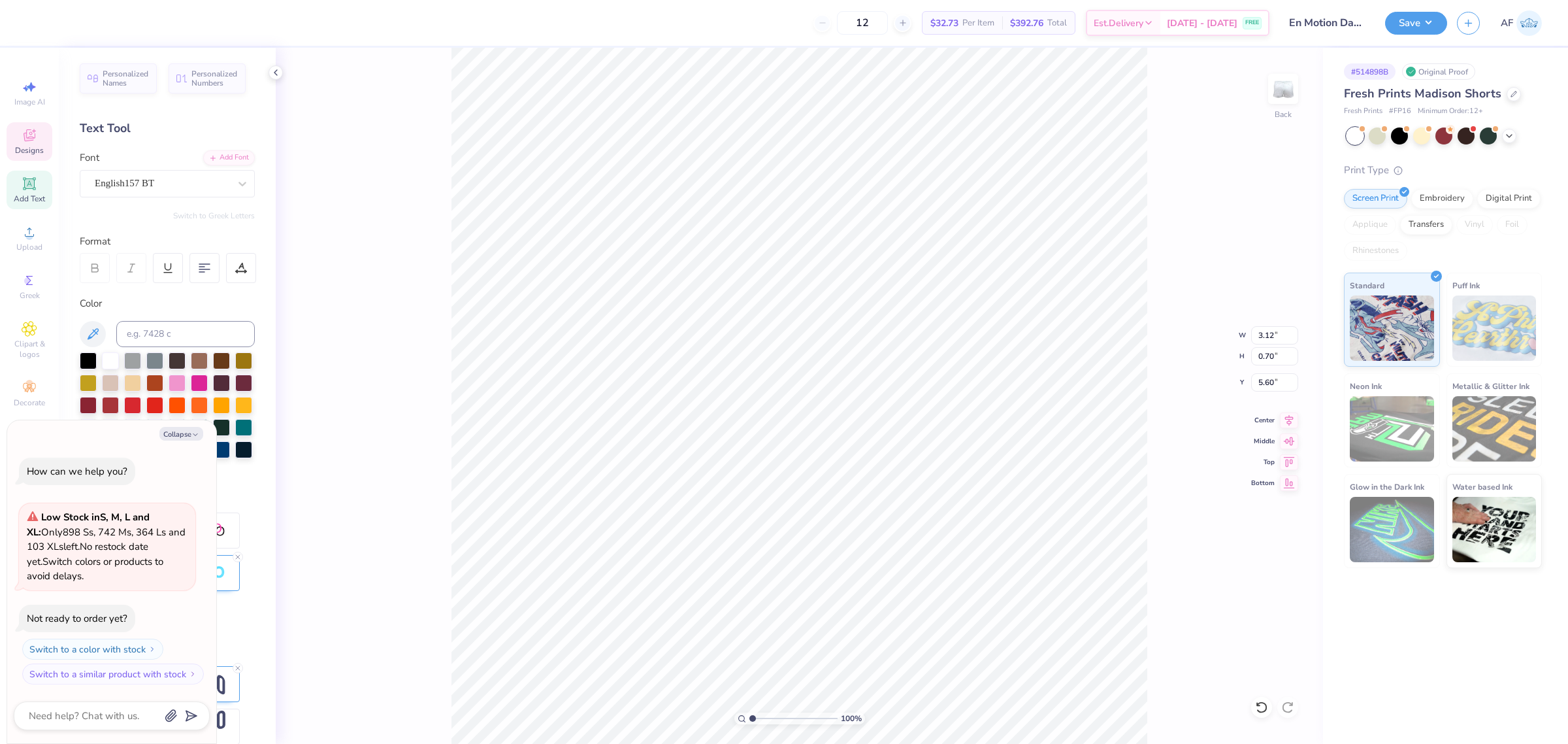
type textarea "En Motion"
type textarea "x"
type textarea "En Motion"
type textarea "x"
type textarea "En Motion D"
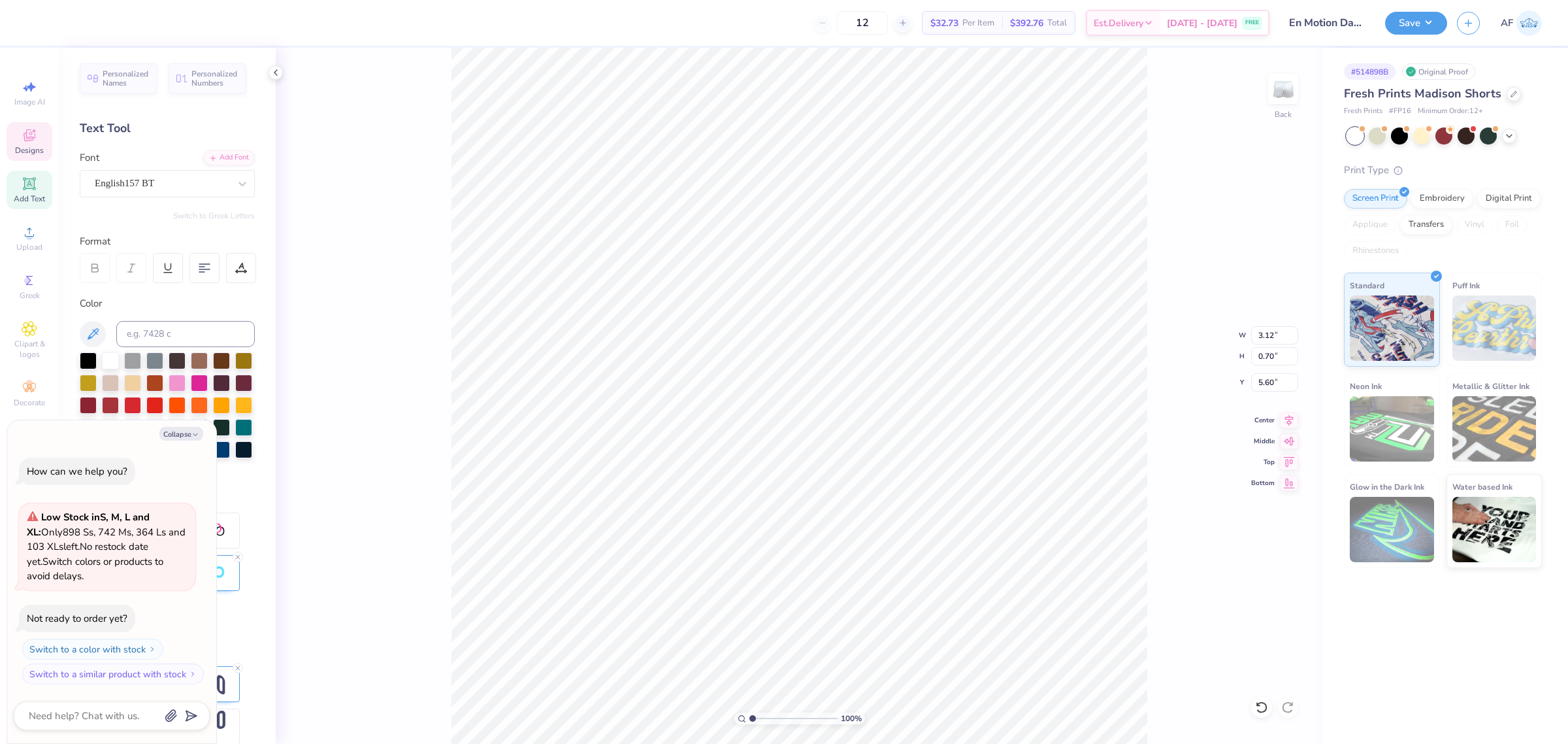
type textarea "x"
type textarea "En Motion Da"
type textarea "x"
type textarea "En Motion Danc"
type textarea "x"
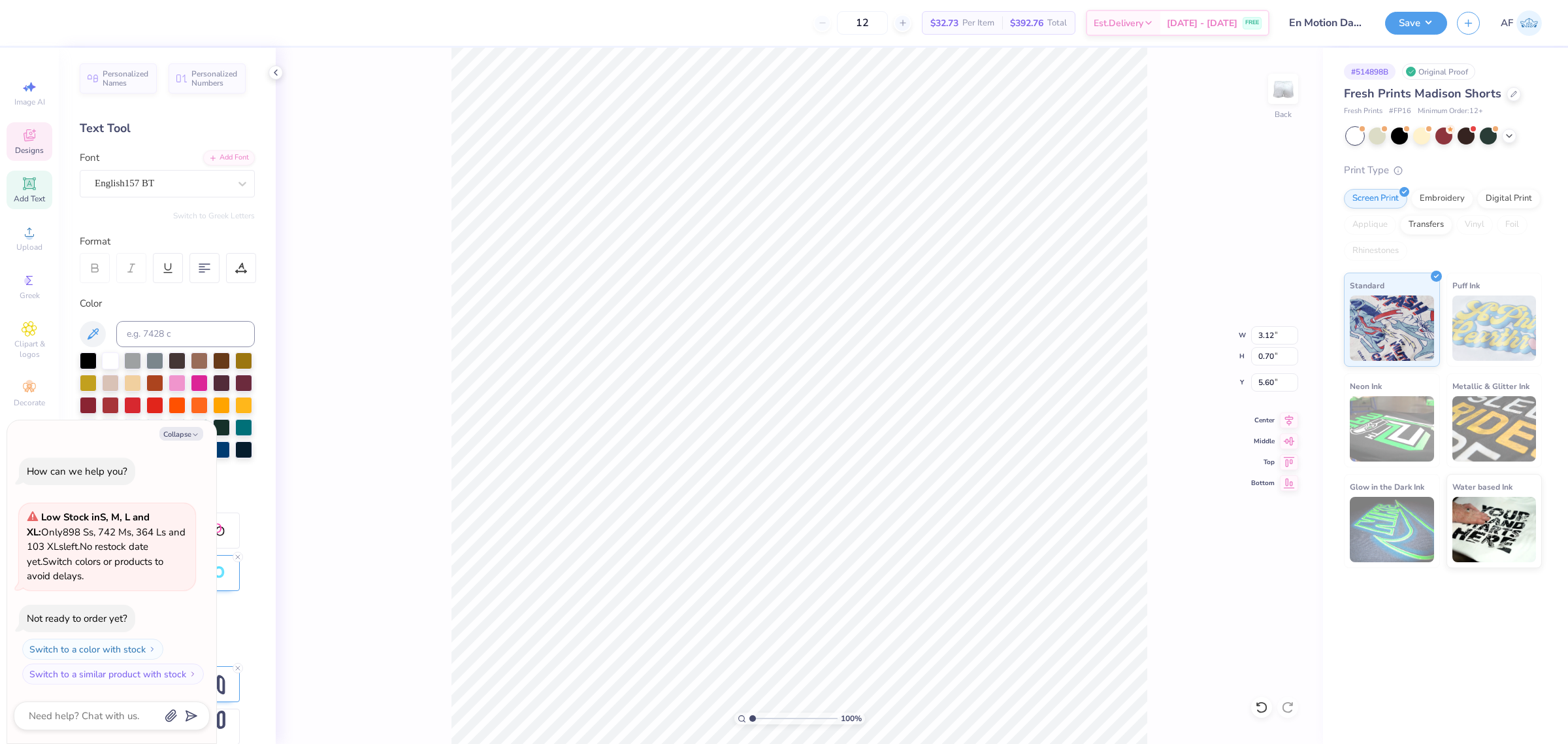
type textarea "En Motion Dance"
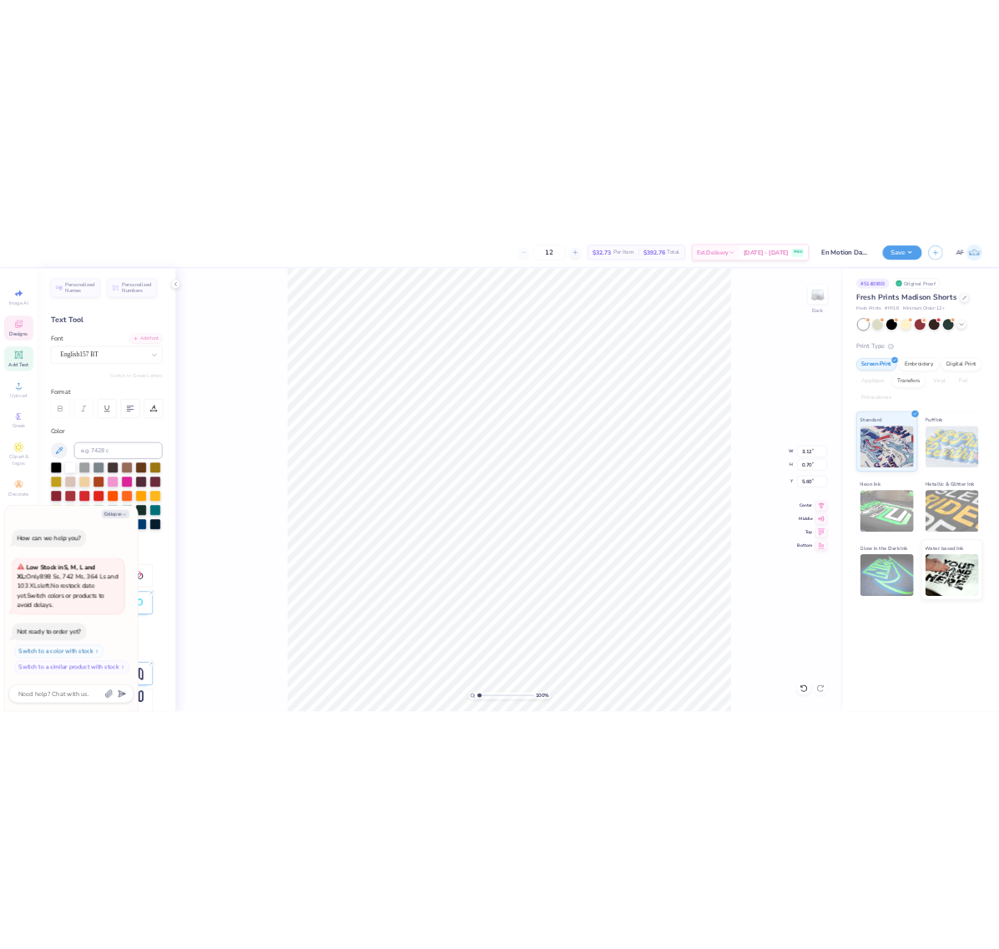
scroll to position [17, 6]
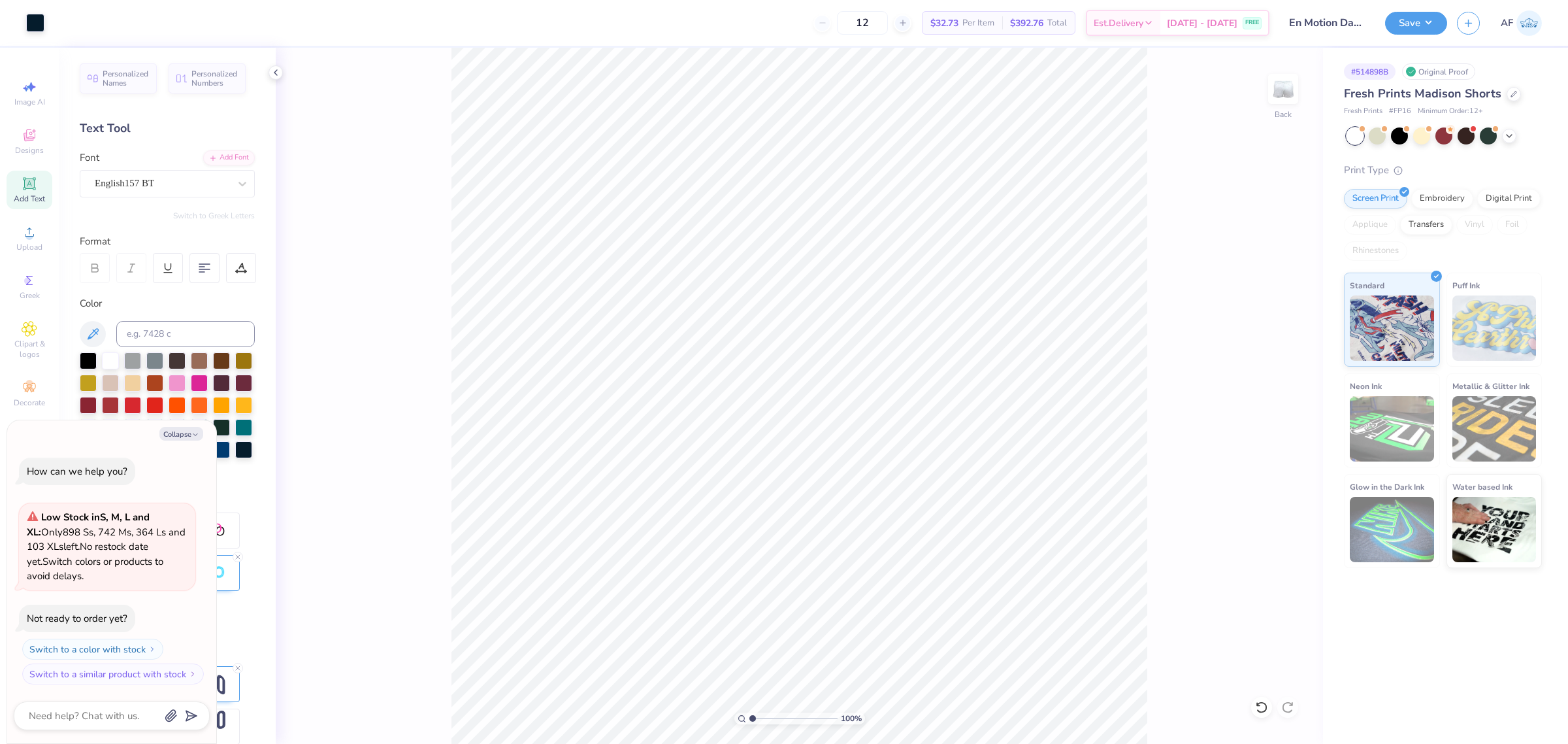
type textarea "x"
click at [1268, 341] on input "3.22" at bounding box center [1274, 334] width 47 height 18
type input "4"
type textarea "x"
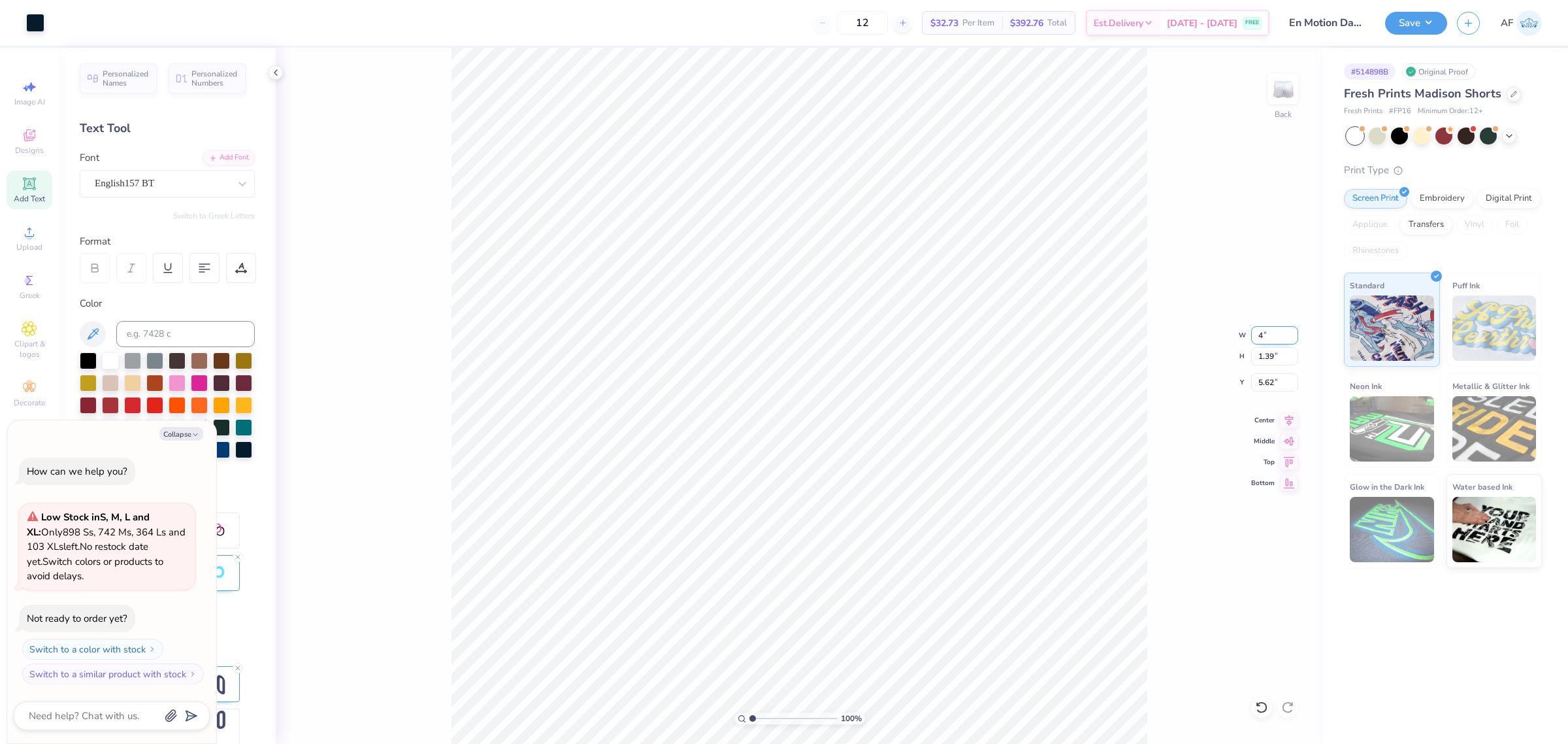
type input "4.00"
type input "1.73"
click at [1269, 385] on input "5.45" at bounding box center [1274, 382] width 47 height 18
type input "6"
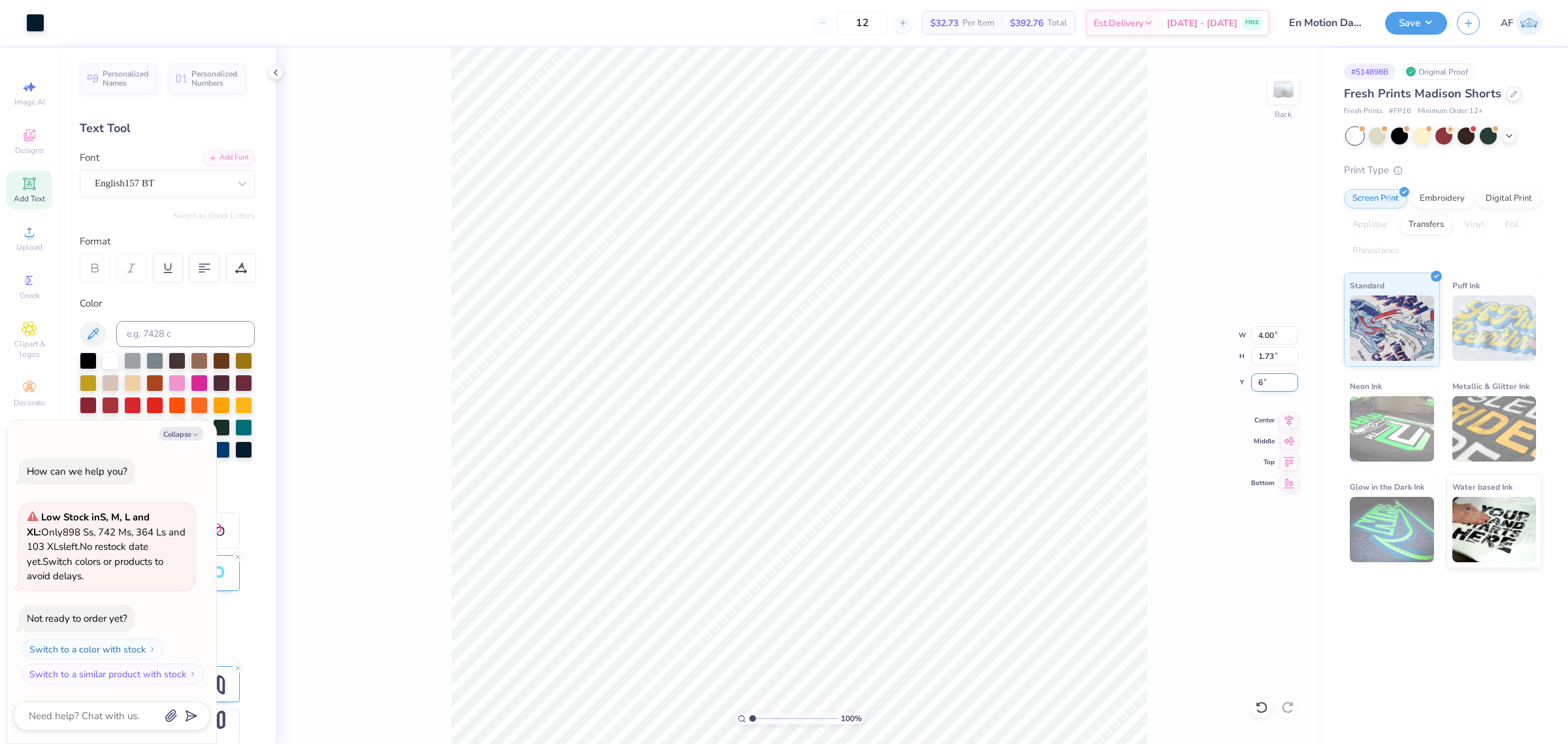
type textarea "x"
type input "6.00"
click at [1288, 420] on icon at bounding box center [1289, 418] width 9 height 11
type textarea "x"
type input "7.24"
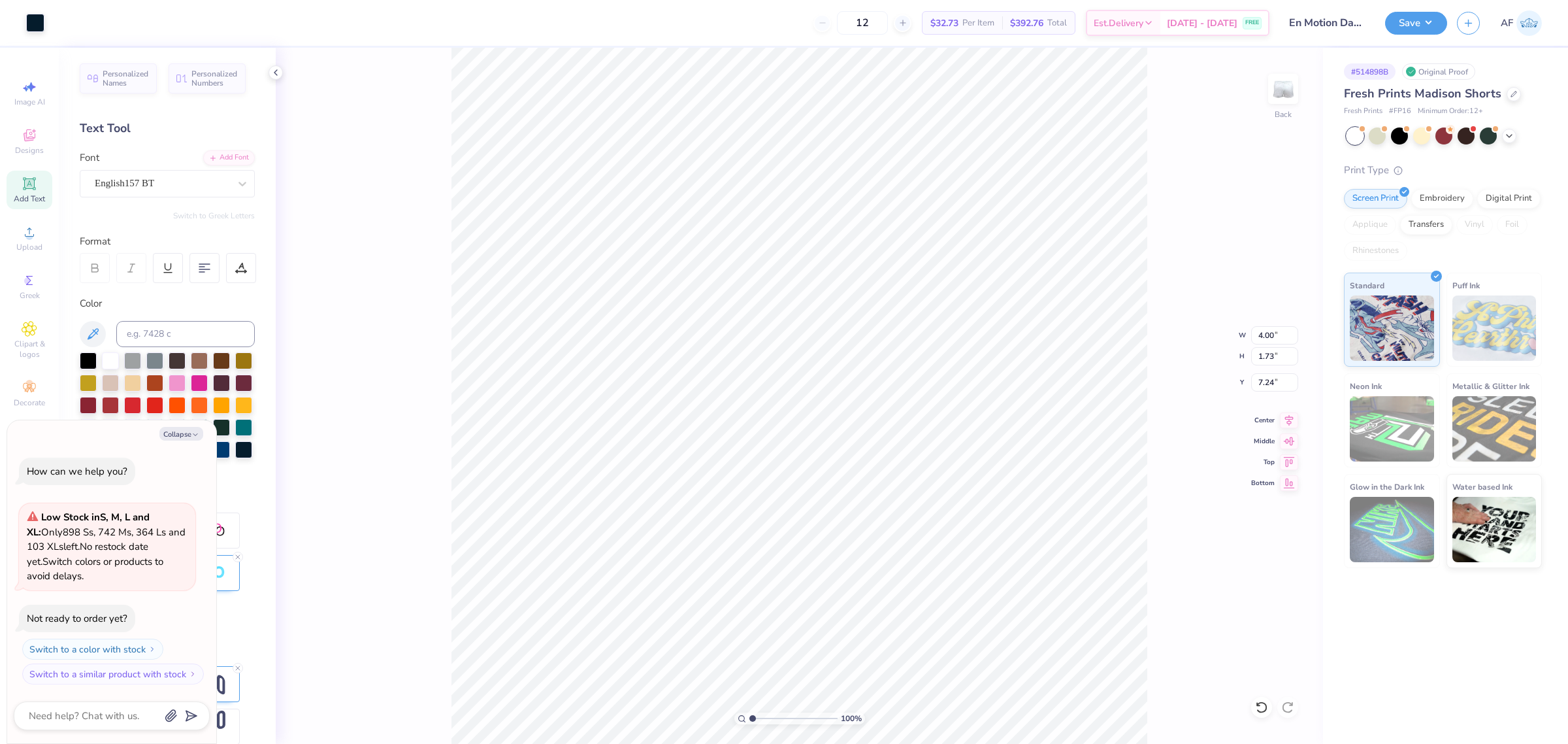
type textarea "x"
type input "7.20"
type textarea "x"
type input "7.02"
type textarea "x"
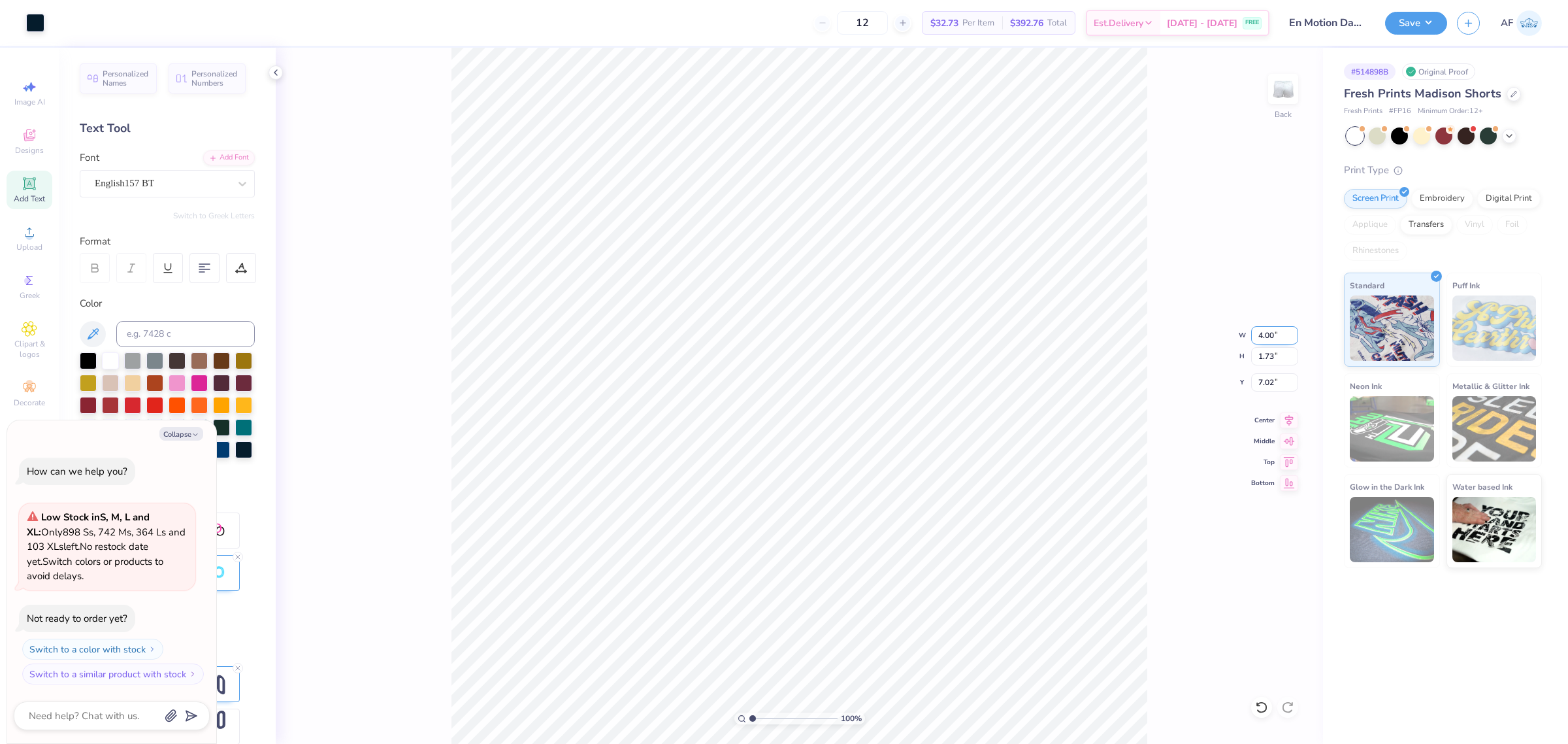
click at [1267, 332] on input "4.00" at bounding box center [1274, 334] width 47 height 18
click at [1268, 332] on input "4.00" at bounding box center [1274, 334] width 47 height 18
type input "3.5"
type textarea "x"
type input "3.50"
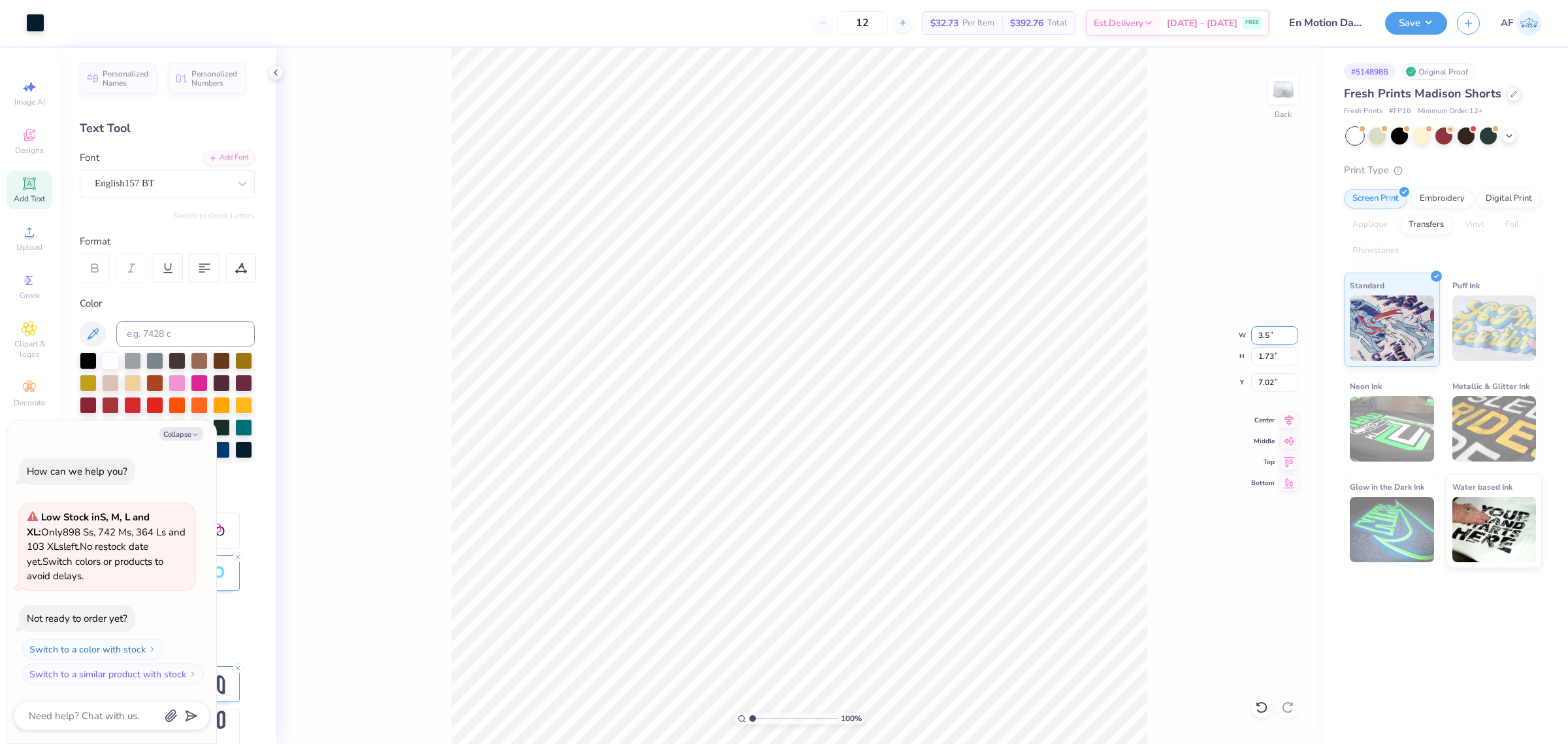
type input "1.52"
type input "7.12"
click at [1178, 648] on div "100 % Back" at bounding box center [799, 395] width 1047 height 696
type textarea "x"
click at [1263, 332] on input "3.50" at bounding box center [1274, 334] width 47 height 18
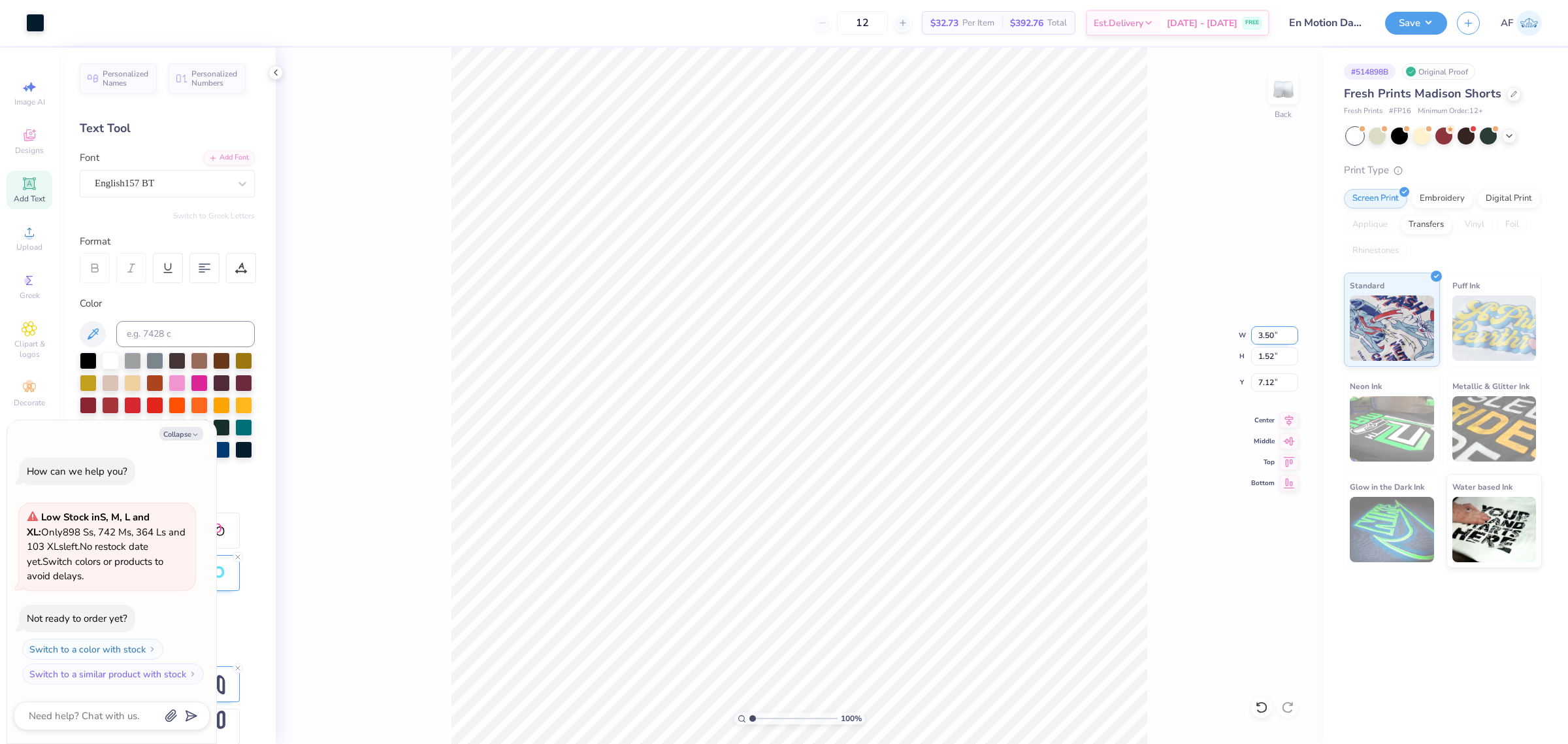
click at [1263, 332] on input "3.50" at bounding box center [1274, 334] width 47 height 18
type input "4.33"
type textarea "x"
type input "1.88"
click at [1271, 382] on input "6.94" at bounding box center [1274, 382] width 47 height 18
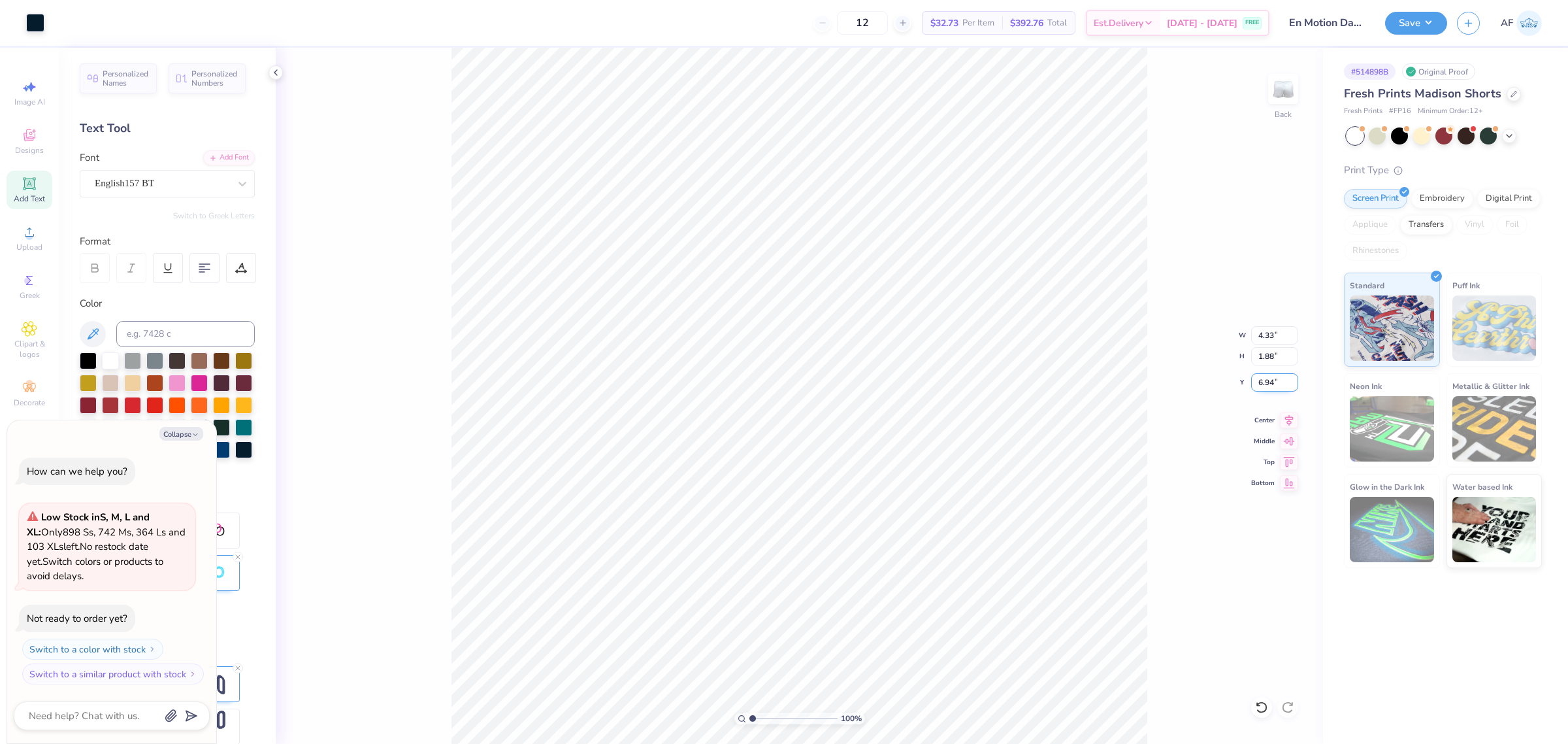
click at [1271, 382] on input "6.94" at bounding box center [1274, 382] width 47 height 18
type input "7.5"
type textarea "x"
type input "7.50"
click at [1262, 370] on div "100 % Back W 4.33 4.33 " H 1.88 1.88 " Y 7.50 7.50 " Center Middle Top Bottom" at bounding box center [799, 395] width 1047 height 696
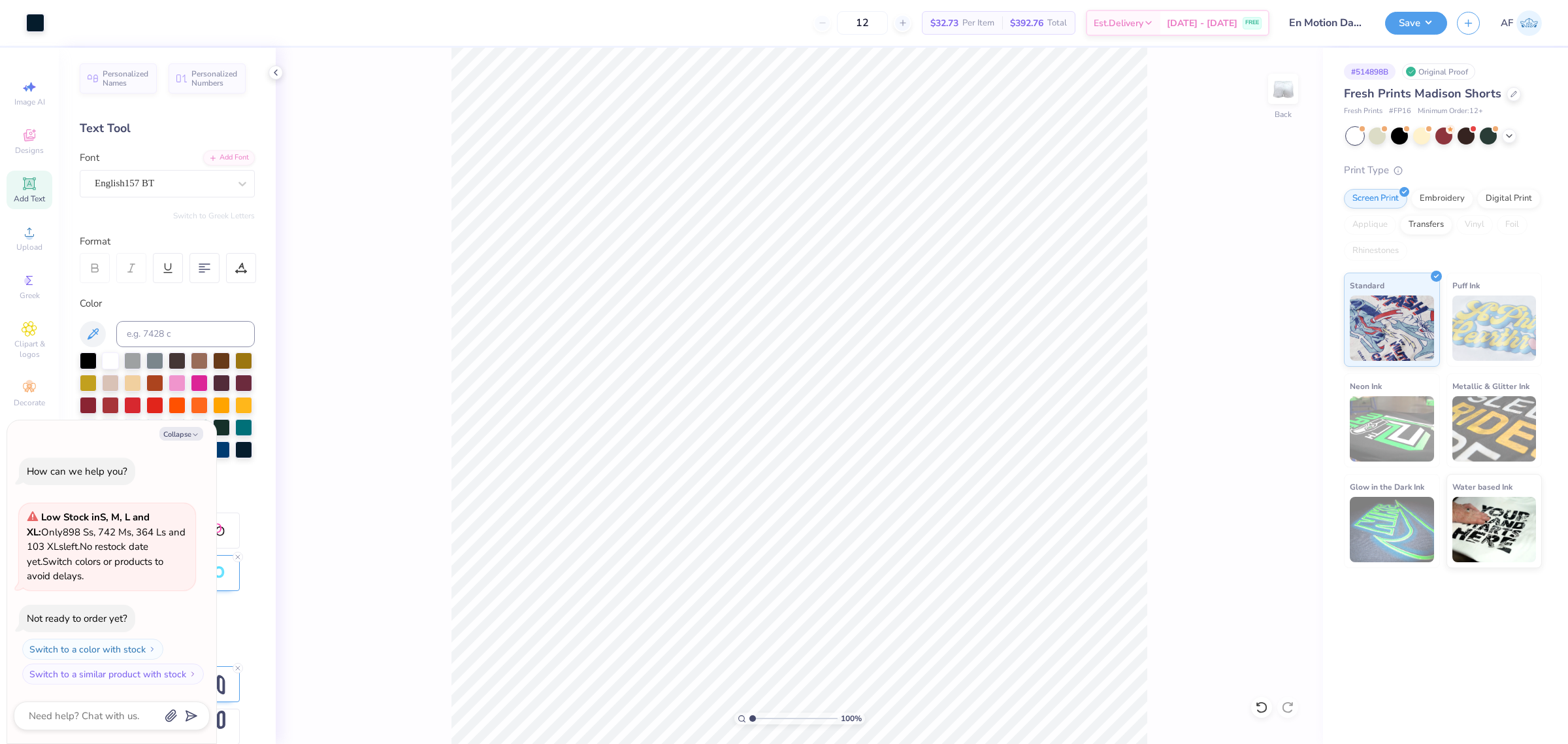
click at [845, 618] on div "100 % Back" at bounding box center [799, 395] width 1047 height 696
drag, startPoint x: 1152, startPoint y: 455, endPoint x: 1168, endPoint y: 636, distance: 181.7
click at [1168, 636] on div "100 % Back" at bounding box center [799, 395] width 1047 height 696
type textarea "x"
click at [1268, 377] on input "7.50" at bounding box center [1274, 382] width 47 height 18
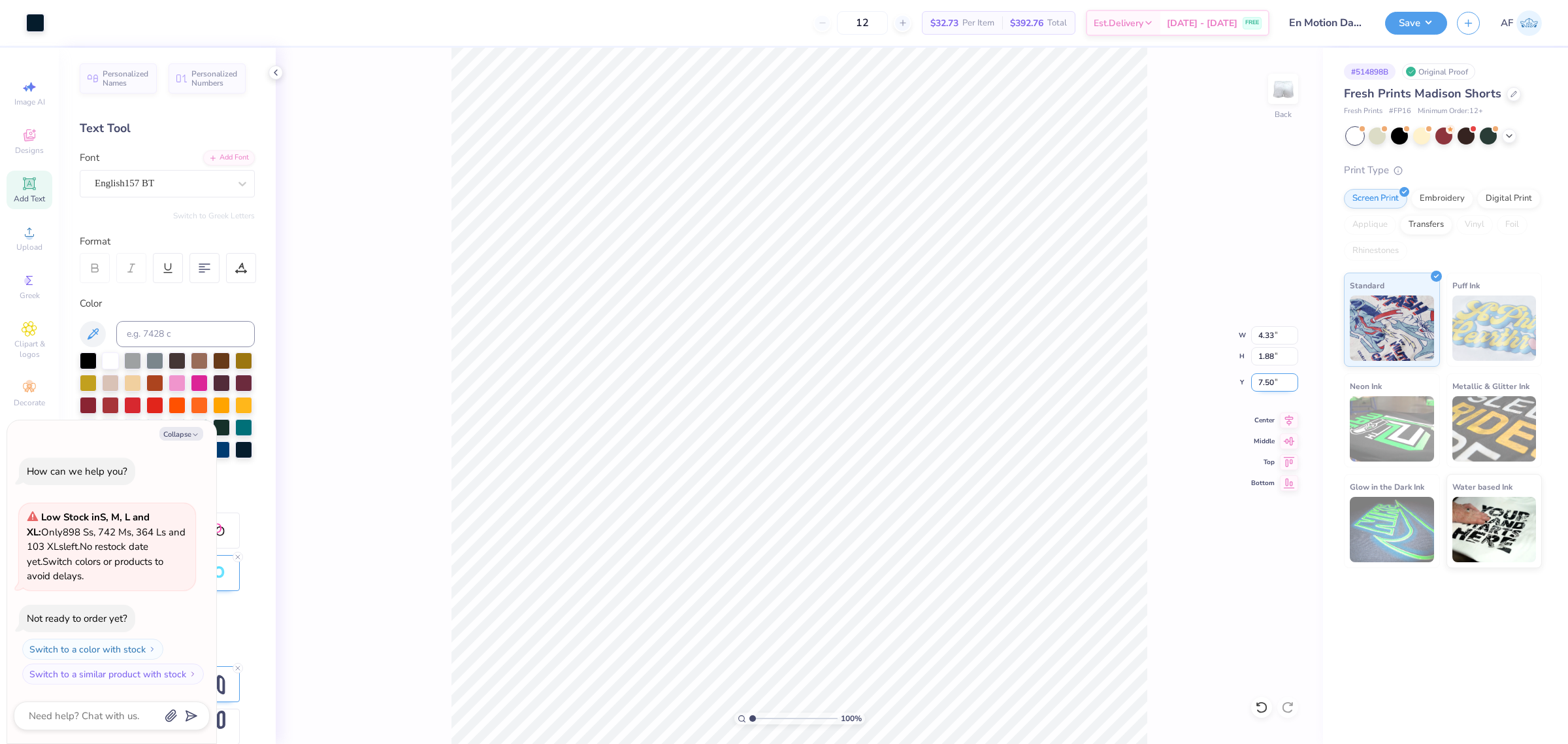
click at [1268, 377] on input "7.50" at bounding box center [1274, 382] width 47 height 18
type input "7.3"
type textarea "x"
type input "7.30"
click at [1256, 335] on input "4.33" at bounding box center [1274, 334] width 47 height 18
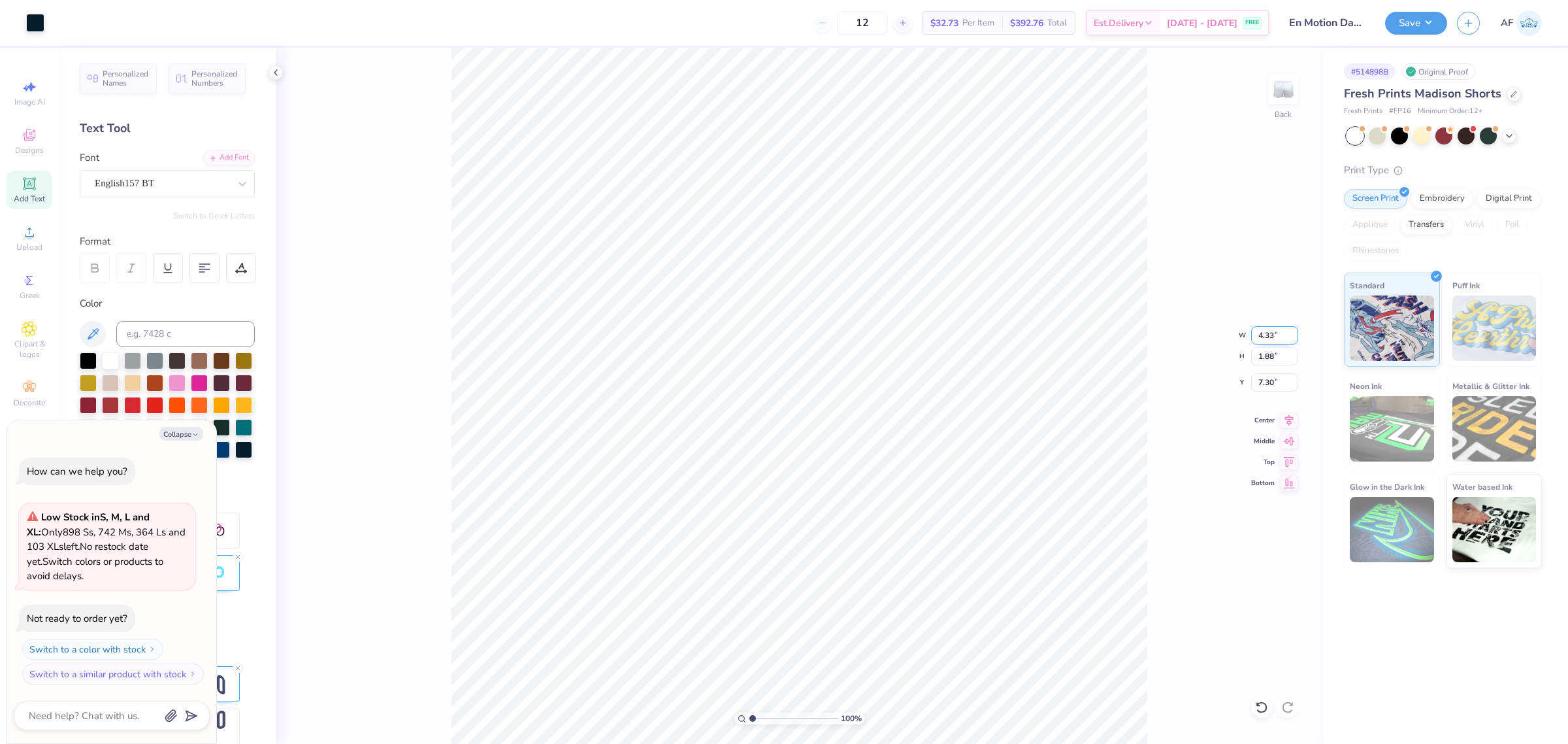
click at [1256, 335] on input "4.33" at bounding box center [1274, 334] width 47 height 18
type input "4.3"
type textarea "x"
type input "4.30"
type input "1.86"
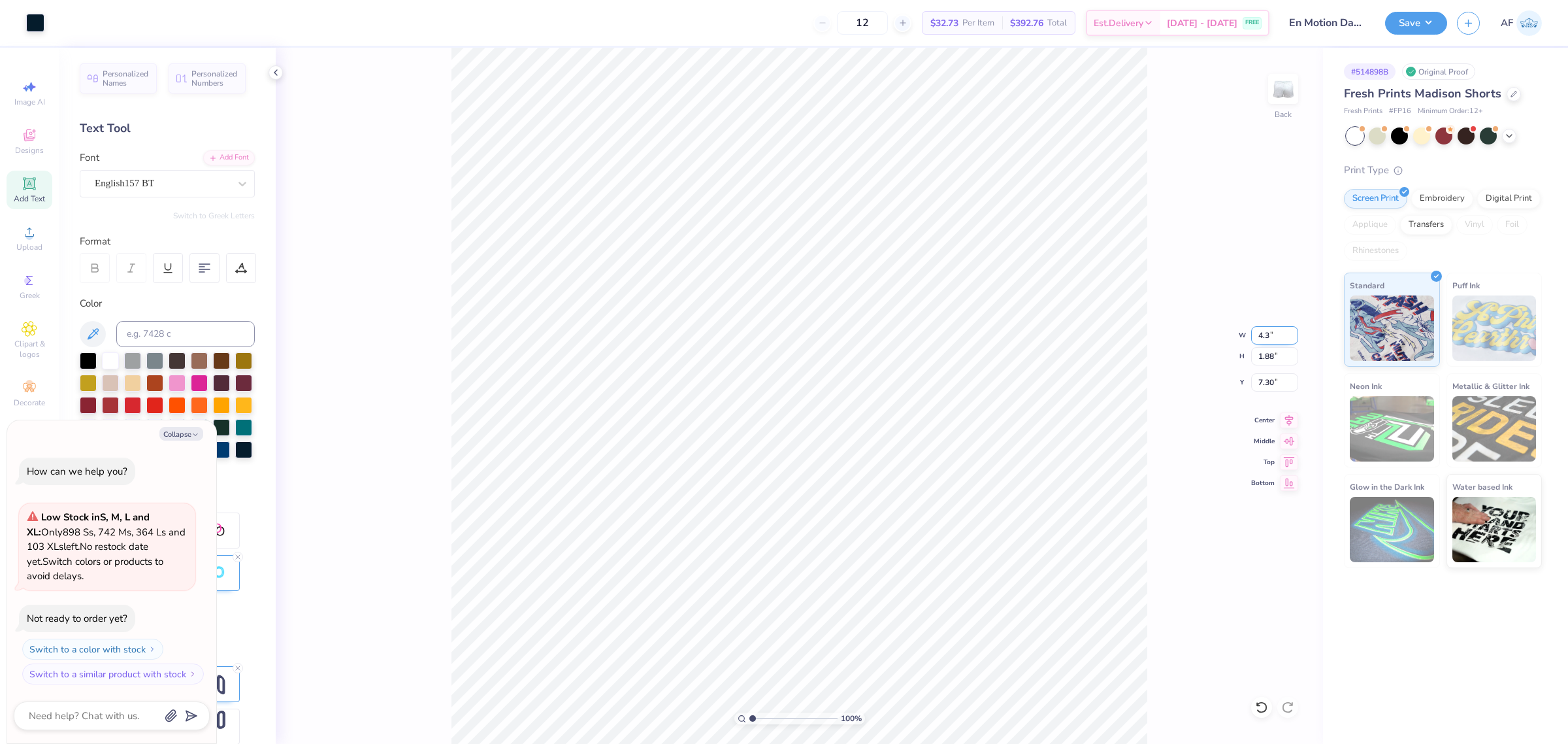
type input "7.31"
type textarea "x"
type input "4.30"
type input "0.87"
type input "7.31"
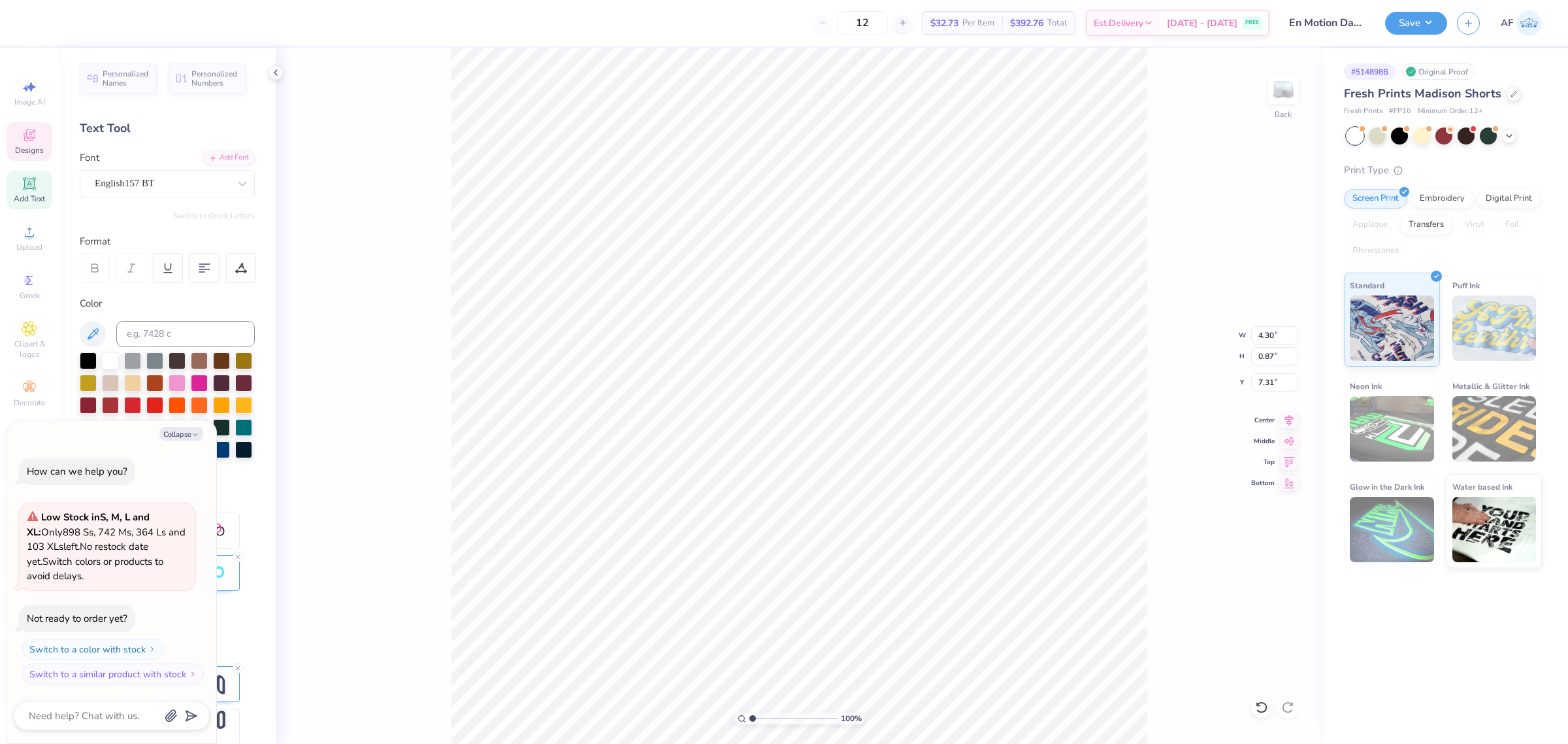
type textarea "x"
type input "1.86"
click at [1051, 603] on li "Group" at bounding box center [1065, 599] width 103 height 26
type textarea "x"
type input "7.37"
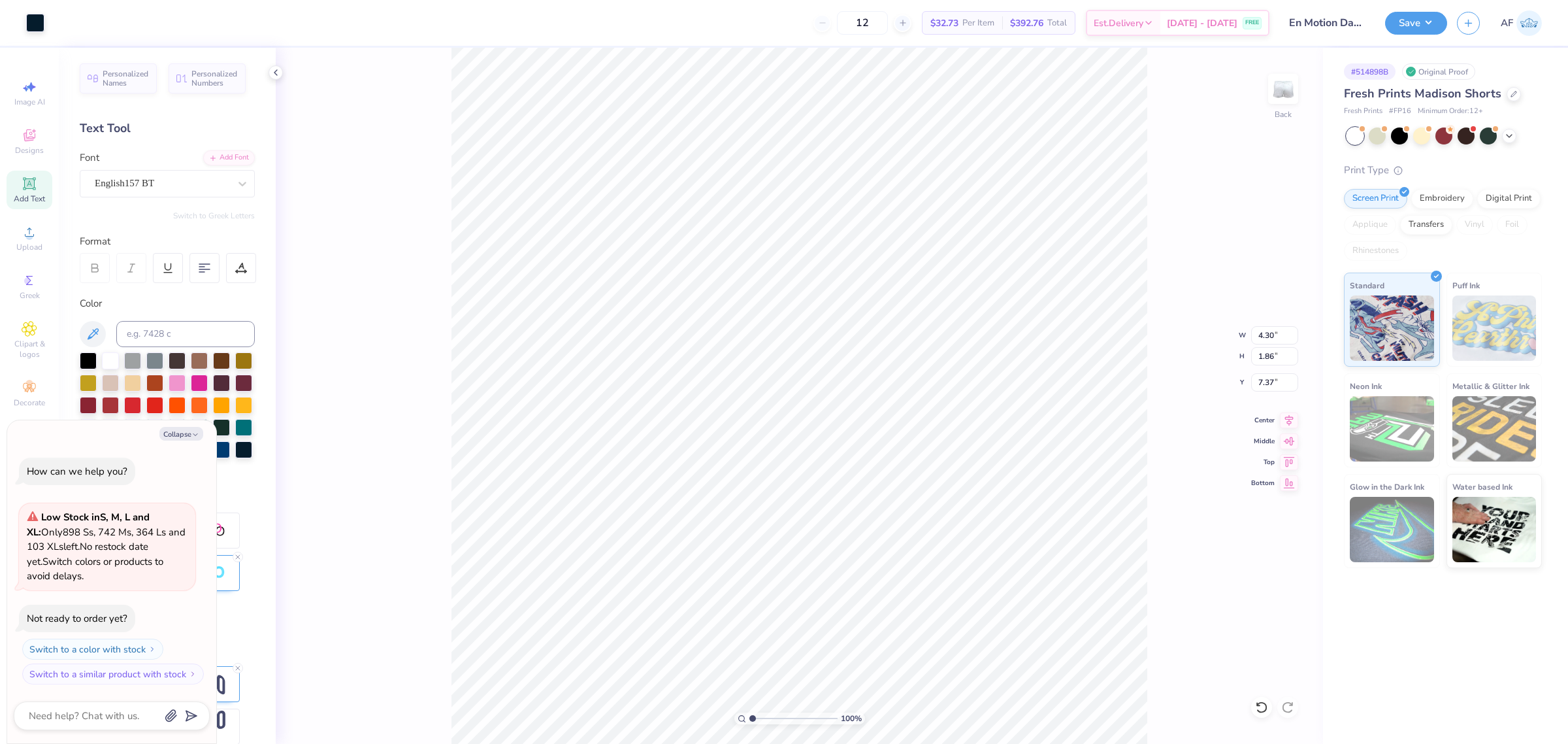
type textarea "x"
type input "7.35"
click at [1285, 413] on icon at bounding box center [1289, 418] width 18 height 16
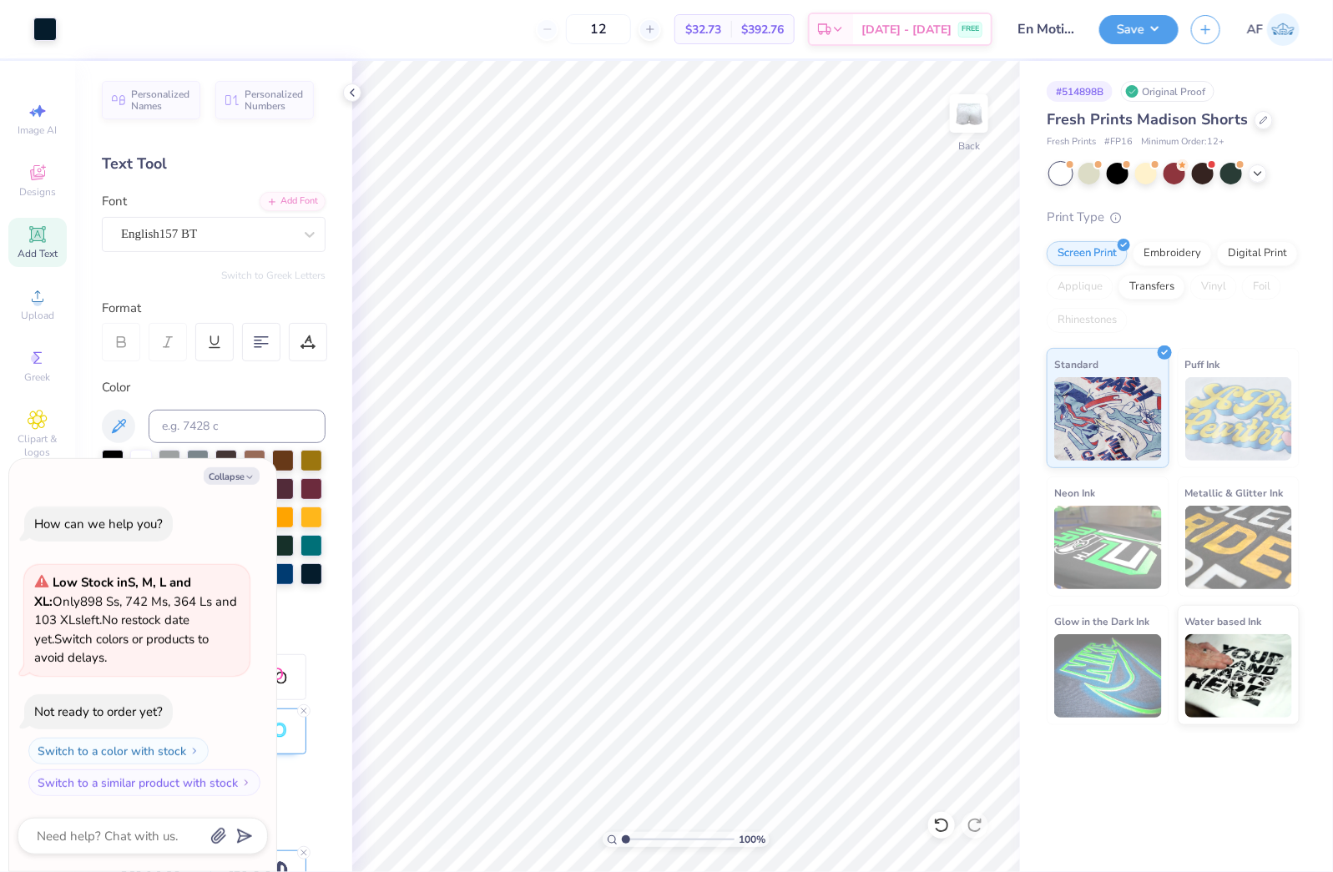
type textarea "x"
click at [939, 382] on input "4.30" at bounding box center [958, 389] width 60 height 23
type input "4.5"
type textarea "x"
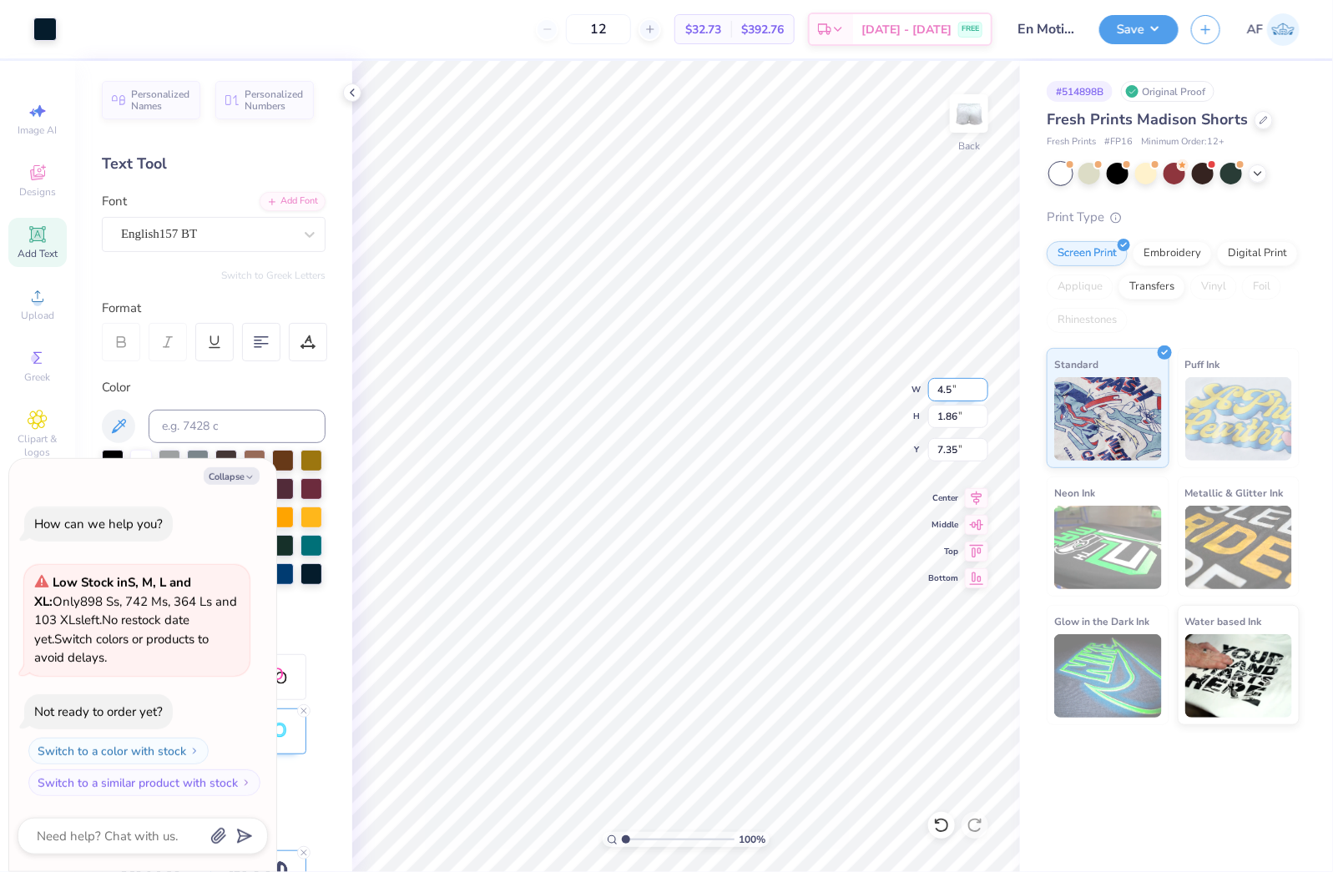
type input "4.50"
type input "1.95"
type input "7.30"
click at [974, 502] on icon at bounding box center [976, 496] width 23 height 20
click at [941, 449] on input "7.30" at bounding box center [958, 449] width 60 height 23
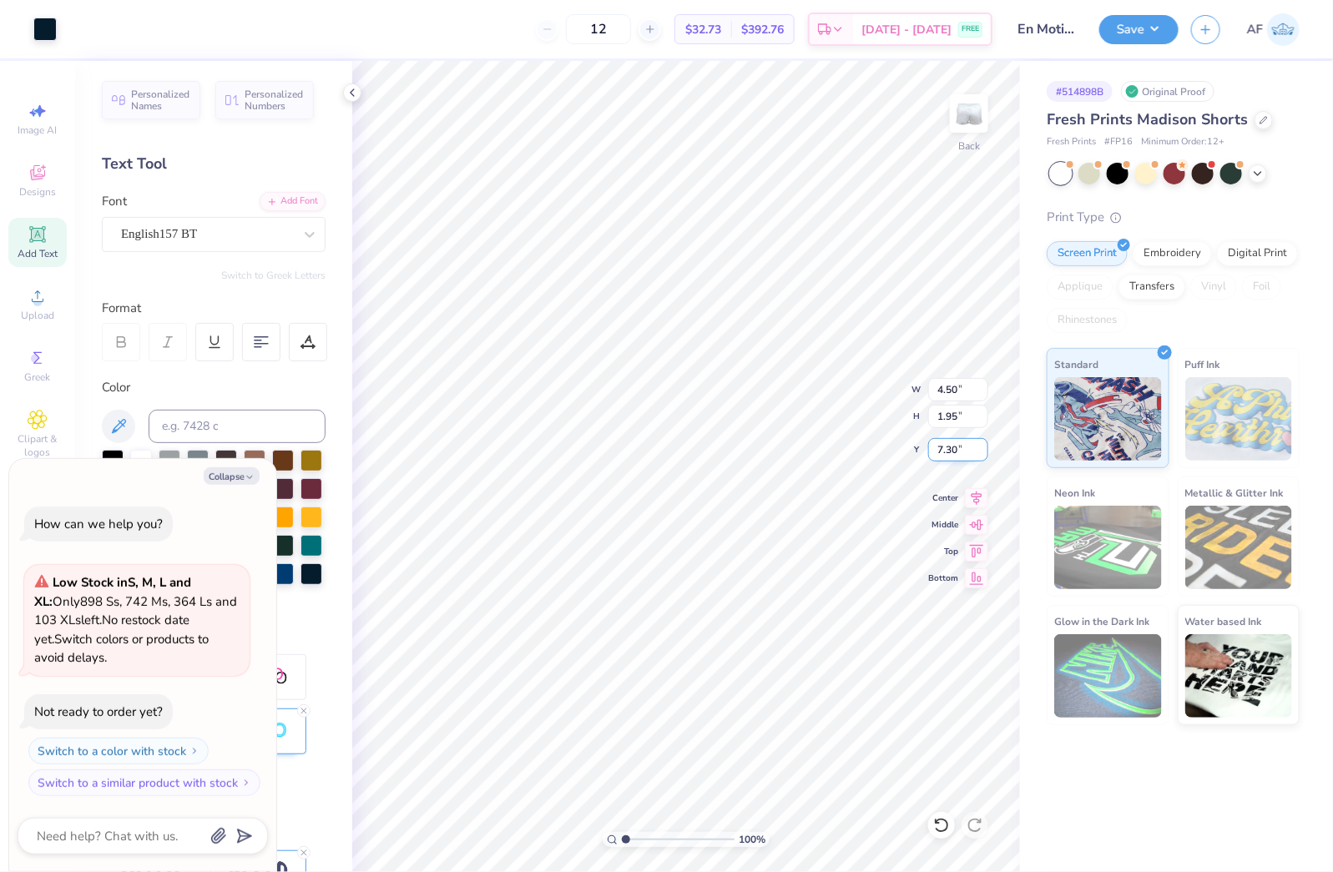
click at [941, 449] on input "7.30" at bounding box center [958, 449] width 60 height 23
type textarea "x"
type input "7.21"
click at [943, 405] on input "1.95" at bounding box center [958, 416] width 60 height 23
click at [943, 384] on input "4.50" at bounding box center [958, 389] width 60 height 23
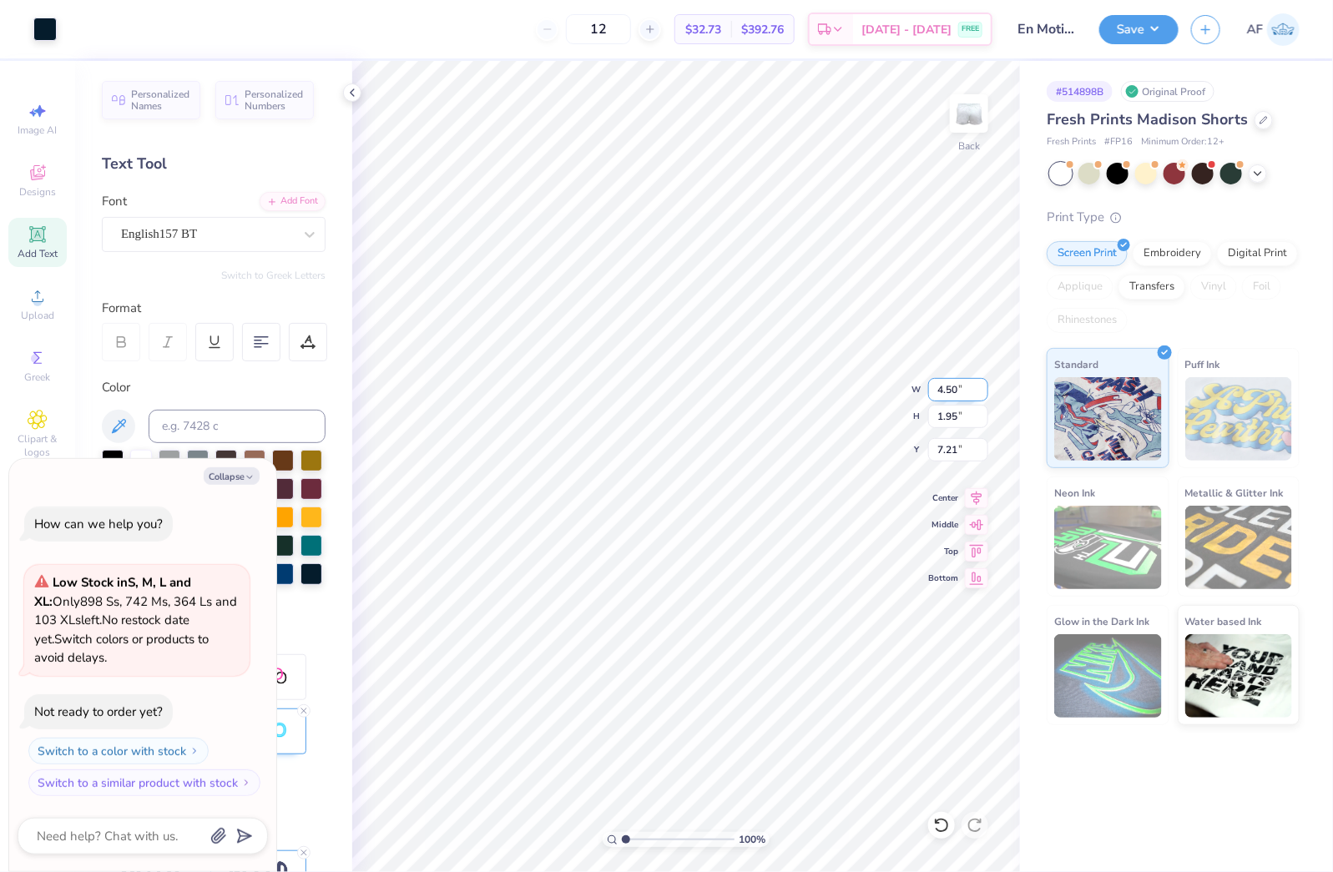
click at [943, 384] on input "4.50" at bounding box center [958, 389] width 60 height 23
type input "4.25"
type textarea "x"
type input "1.84"
type input "7.27"
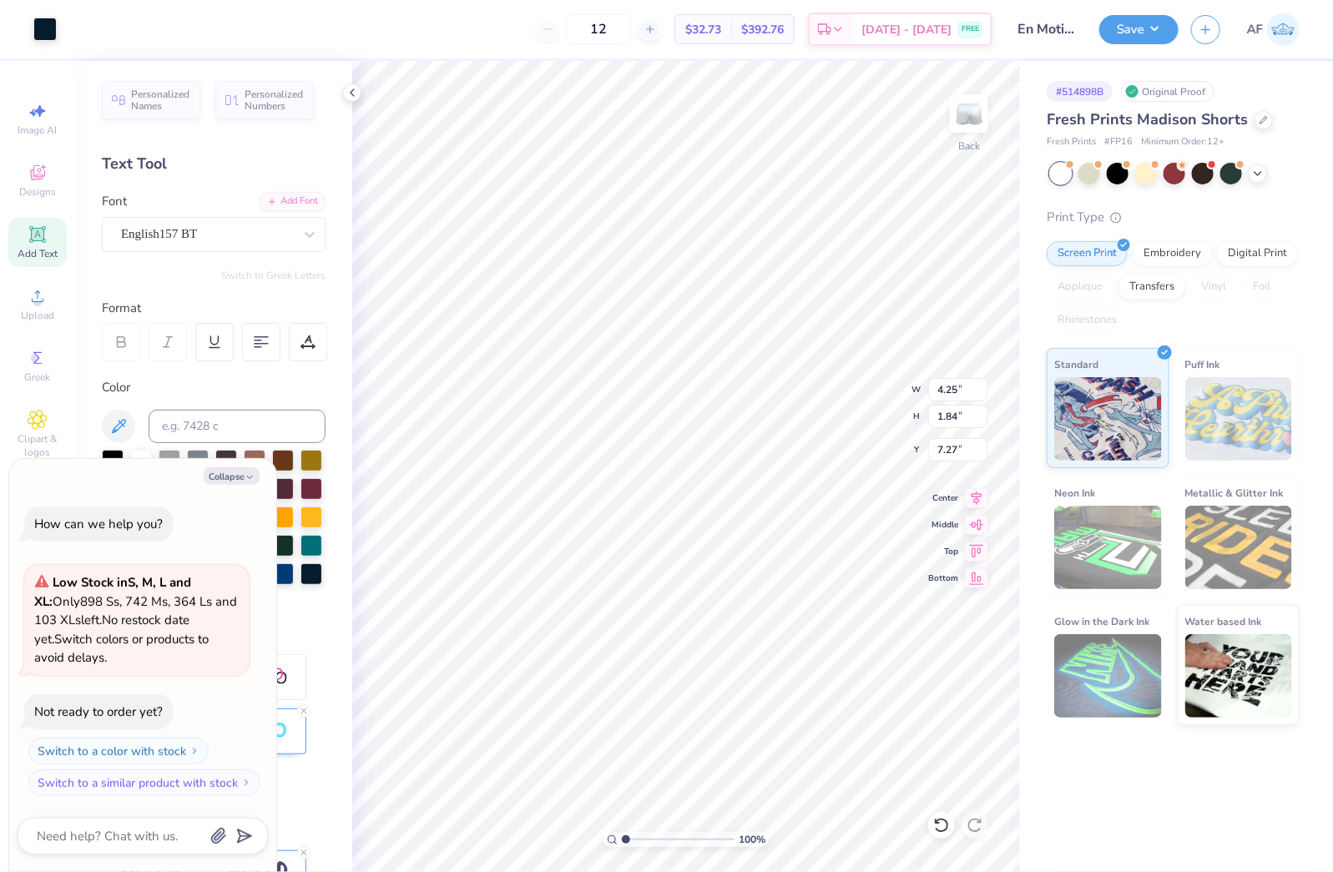
type textarea "x"
click at [943, 447] on input "7.27" at bounding box center [958, 449] width 60 height 23
type input "7.25"
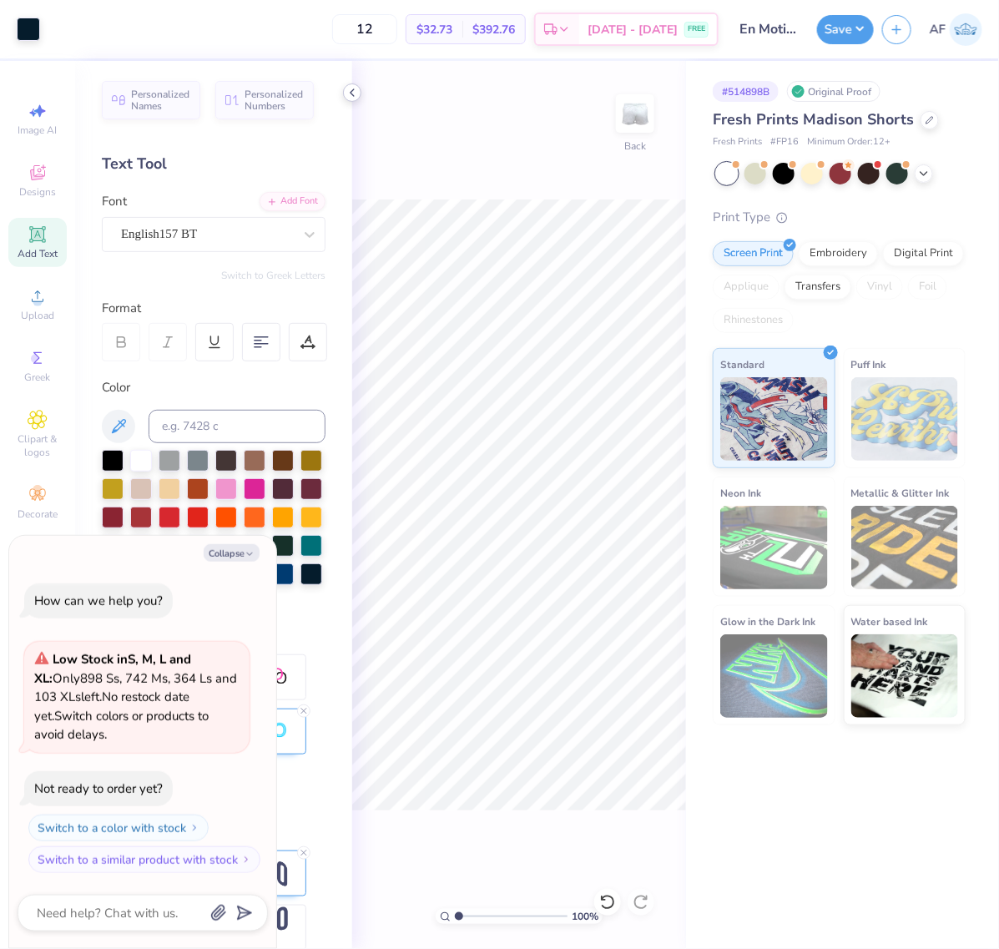
click at [351, 96] on icon at bounding box center [352, 92] width 13 height 13
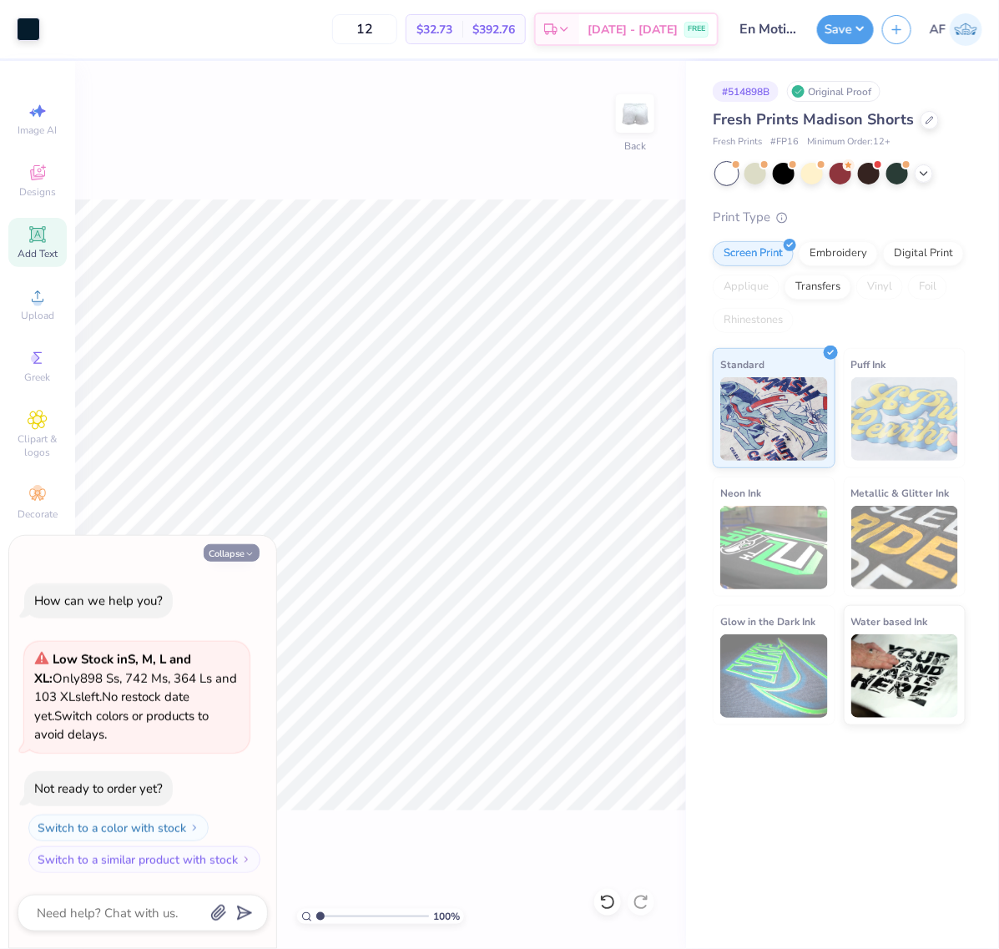
click at [253, 551] on icon "button" at bounding box center [250, 554] width 10 height 10
type textarea "x"
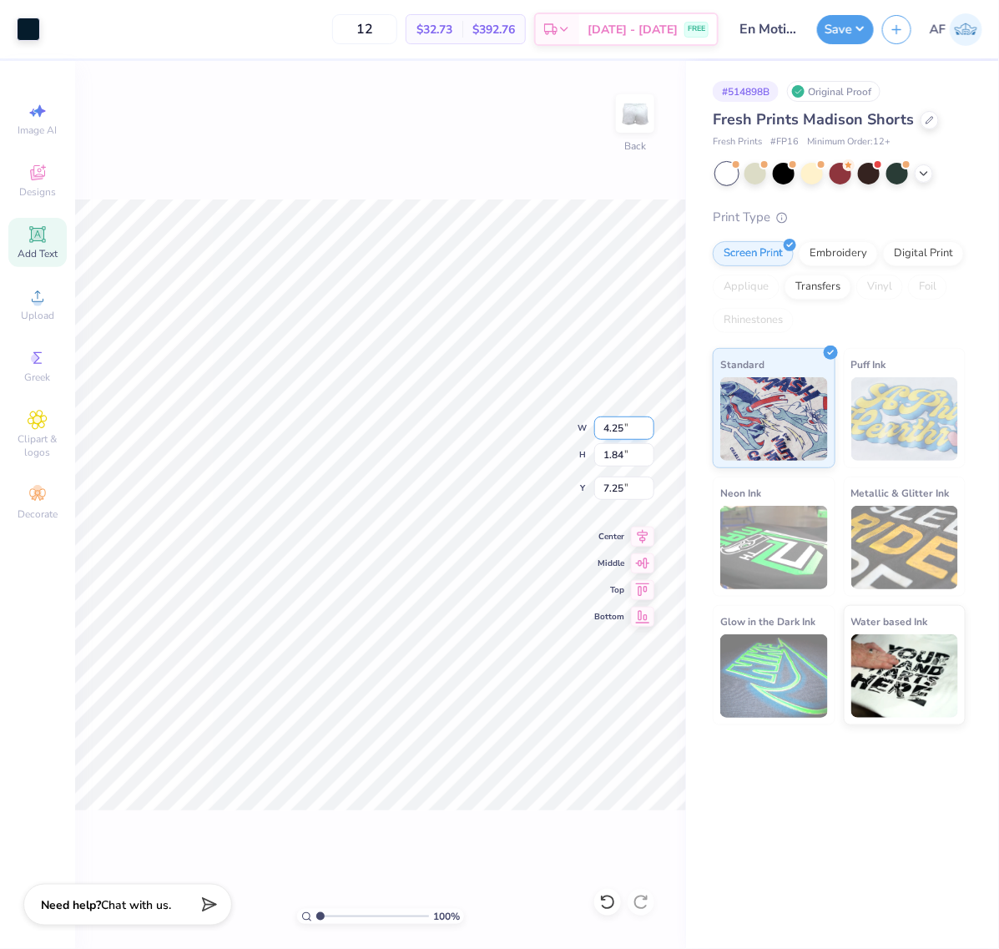
click at [610, 428] on input "4.25" at bounding box center [624, 427] width 60 height 23
type input "4.00"
type input "1.73"
type input "7.30"
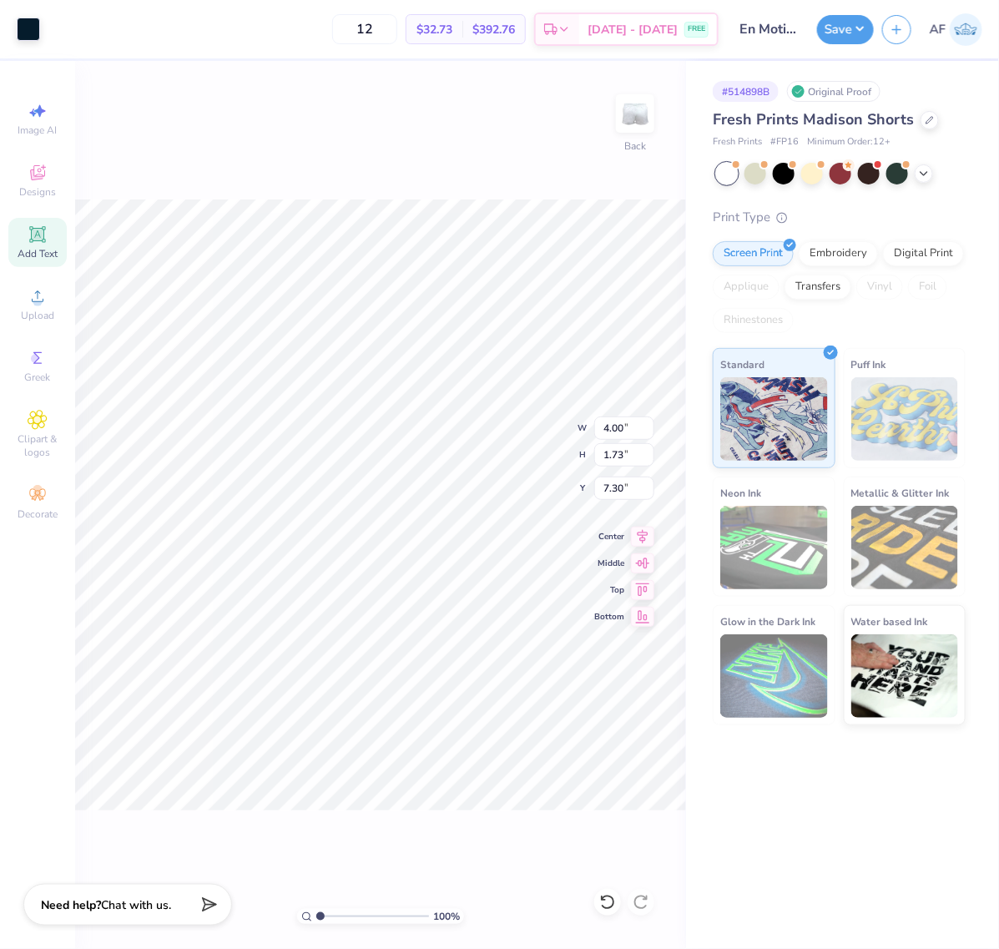
click at [530, 820] on div "100 % Back W 4.00 4.00 " H 1.73 1.73 " Y 7.30 7.30 " Center Middle Top Bottom" at bounding box center [380, 505] width 611 height 888
click at [865, 22] on button "Save" at bounding box center [845, 27] width 57 height 29
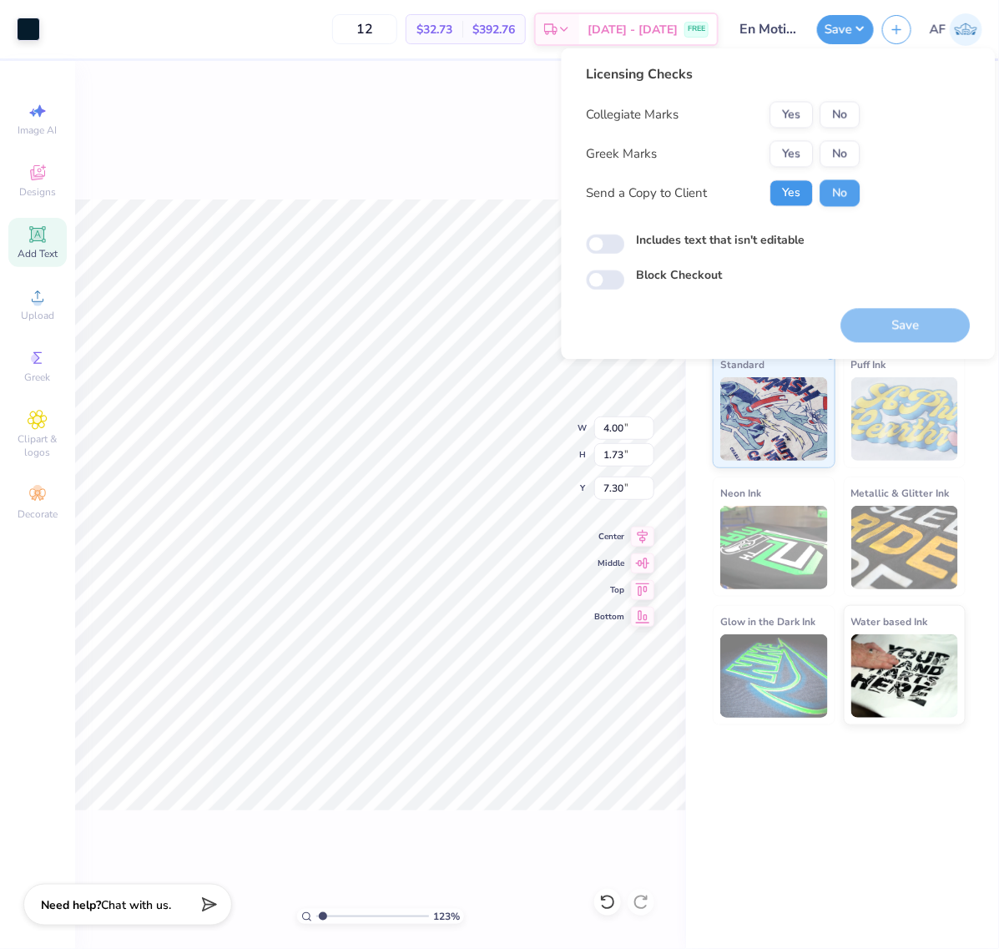
click at [795, 198] on button "Yes" at bounding box center [791, 193] width 43 height 27
click at [836, 157] on button "No" at bounding box center [840, 154] width 40 height 27
click at [836, 111] on button "No" at bounding box center [840, 115] width 40 height 27
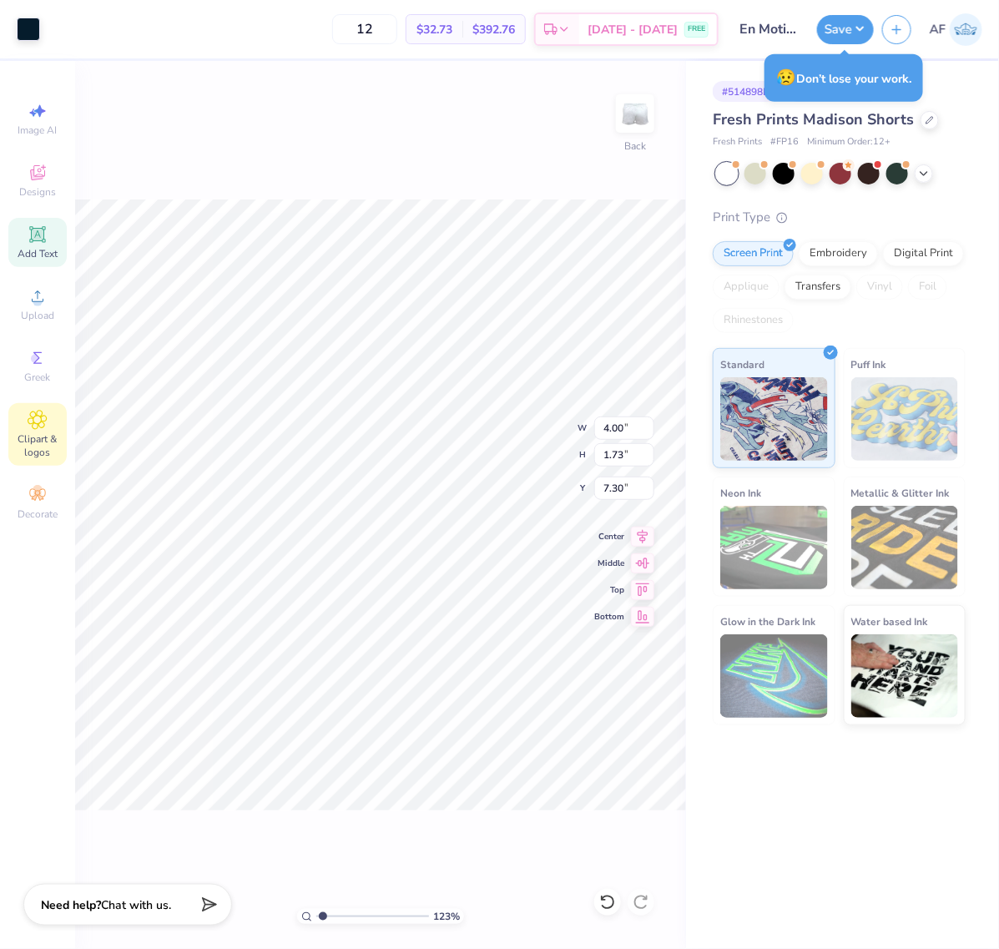
type input "1.23175200926507"
type input "2.28"
type input "0.88"
type input "8.16"
click at [651, 539] on icon at bounding box center [642, 534] width 23 height 20
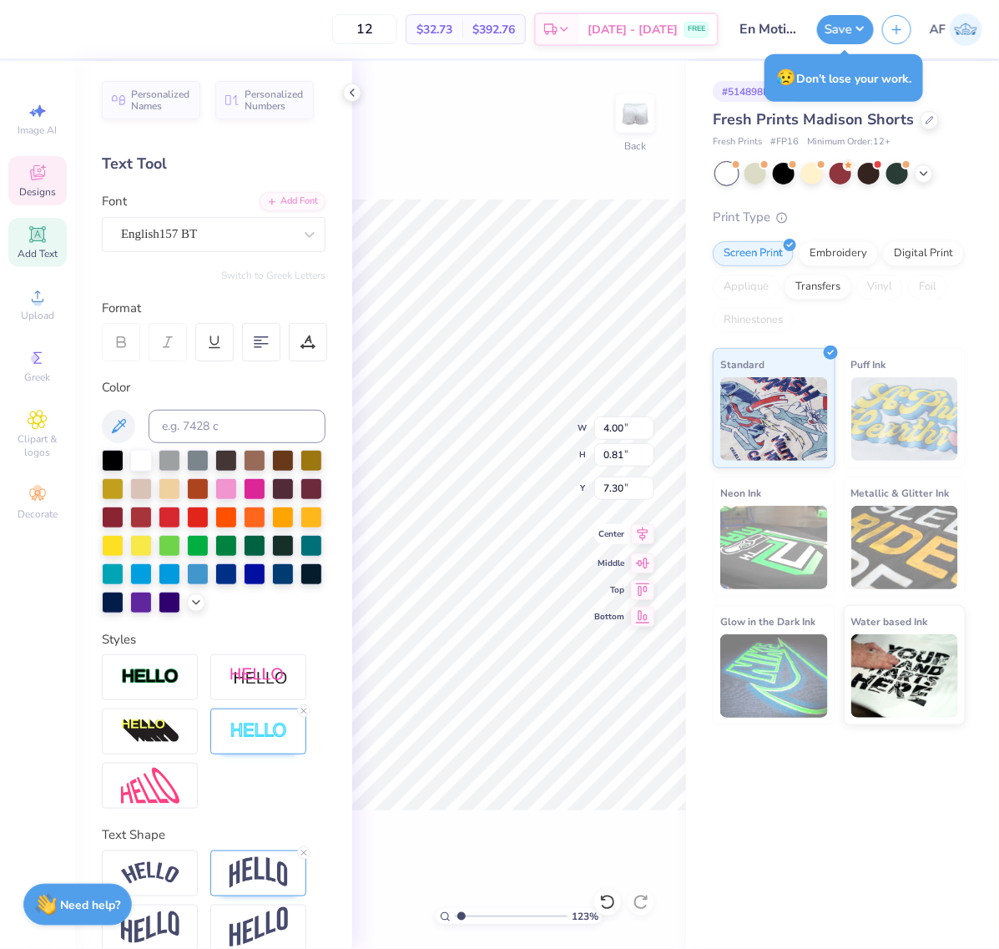
click at [633, 536] on icon at bounding box center [642, 534] width 23 height 20
click at [468, 920] on input "range" at bounding box center [511, 916] width 113 height 15
type input "1"
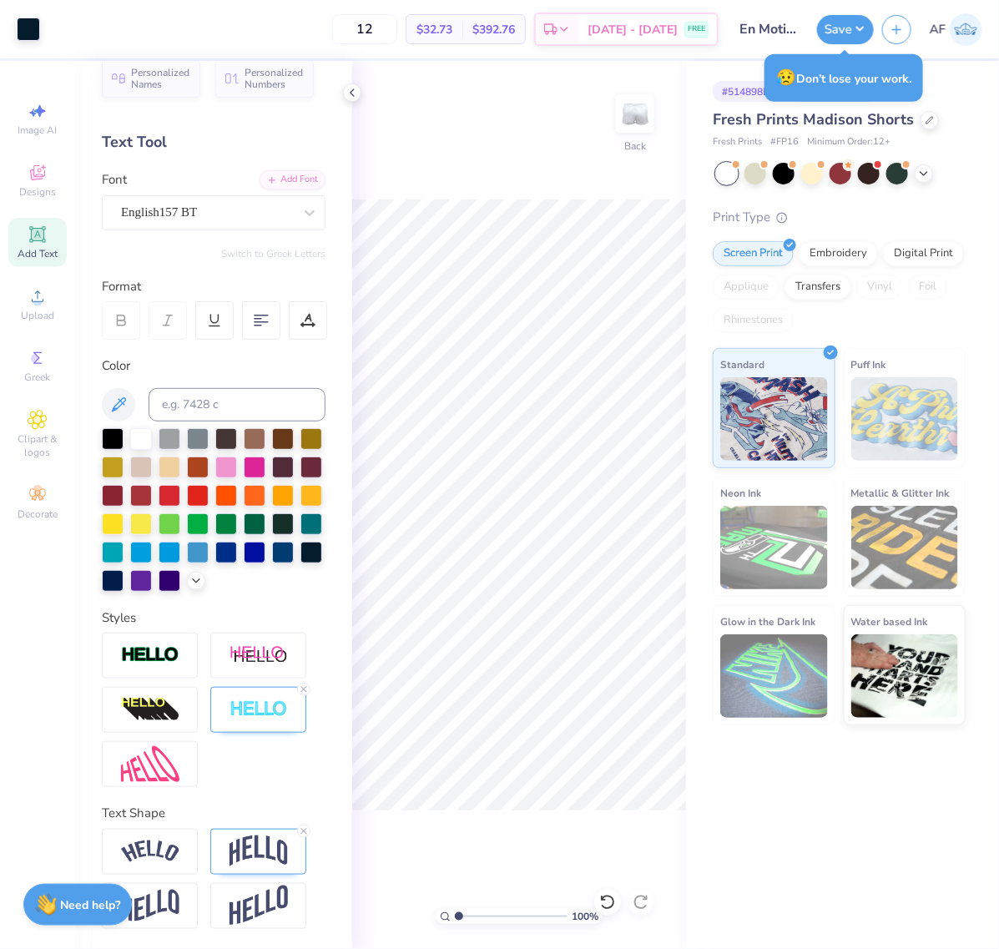
scroll to position [48, 0]
click at [356, 97] on icon at bounding box center [352, 92] width 13 height 13
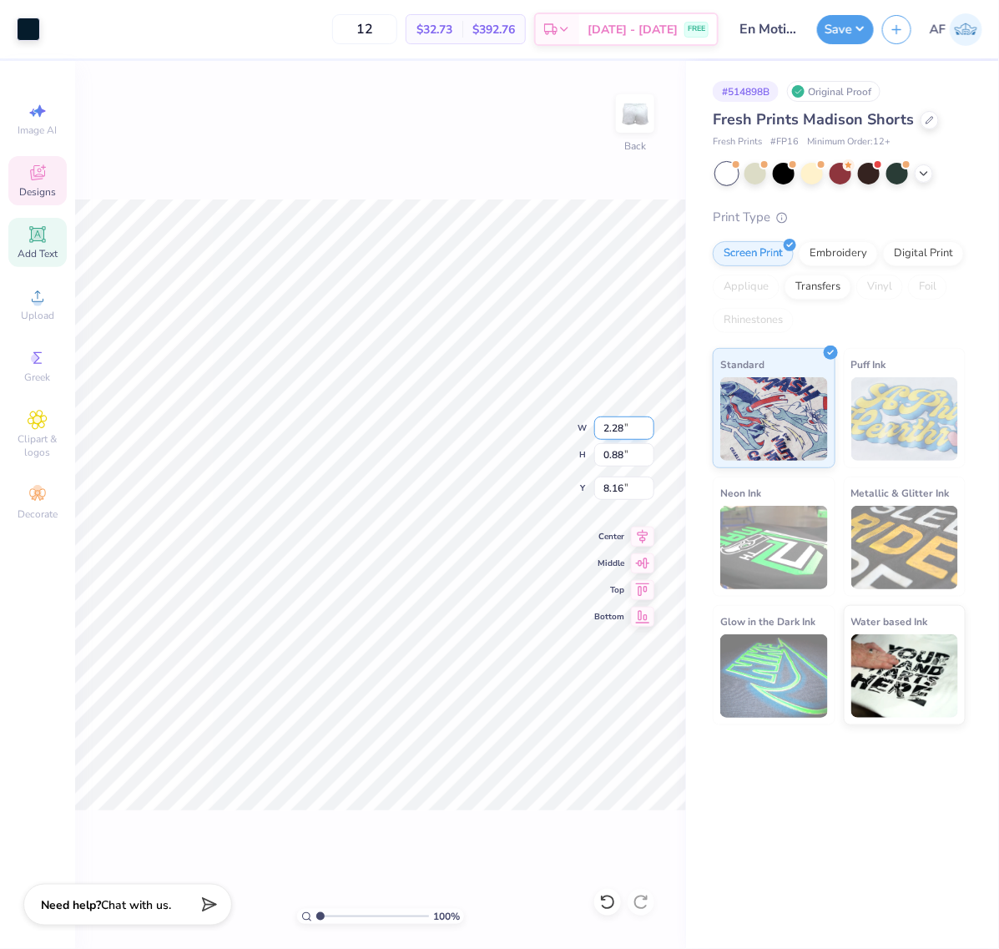
click at [607, 426] on input "2.28" at bounding box center [624, 427] width 60 height 23
type input "3.00"
type input "1.16"
click at [616, 491] on input "8.02" at bounding box center [624, 488] width 60 height 23
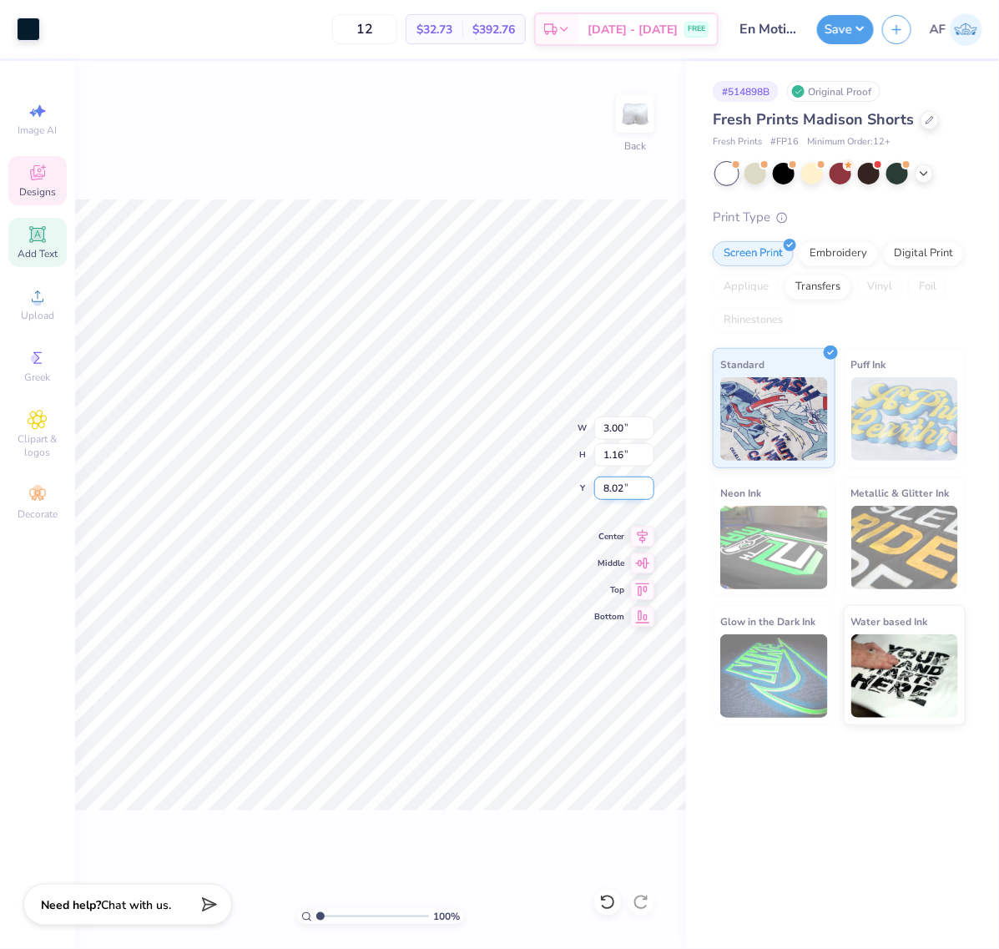
click at [616, 491] on input "8.02" at bounding box center [624, 488] width 60 height 23
click at [603, 455] on input "1.16" at bounding box center [624, 454] width 60 height 23
click at [603, 489] on input "8.02" at bounding box center [624, 488] width 60 height 23
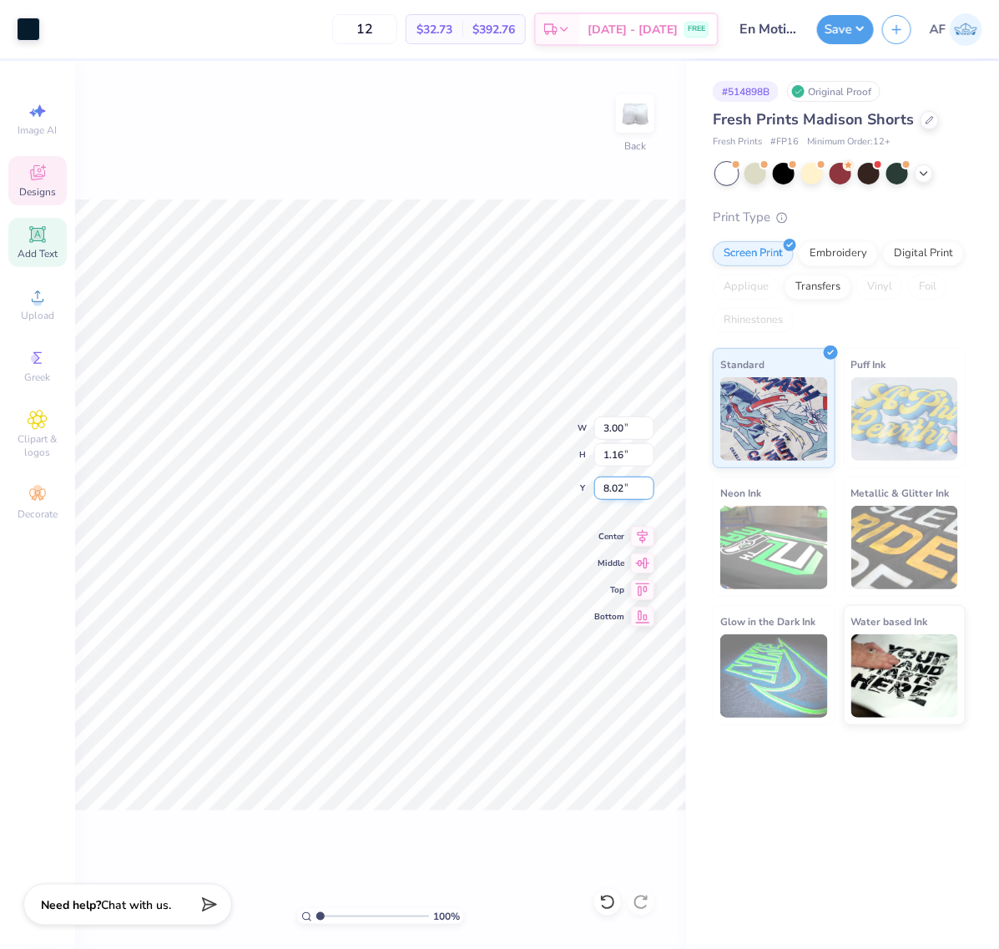
click at [603, 489] on input "8.02" at bounding box center [624, 488] width 60 height 23
type input "2.00"
type input "4.00"
type input "0.81"
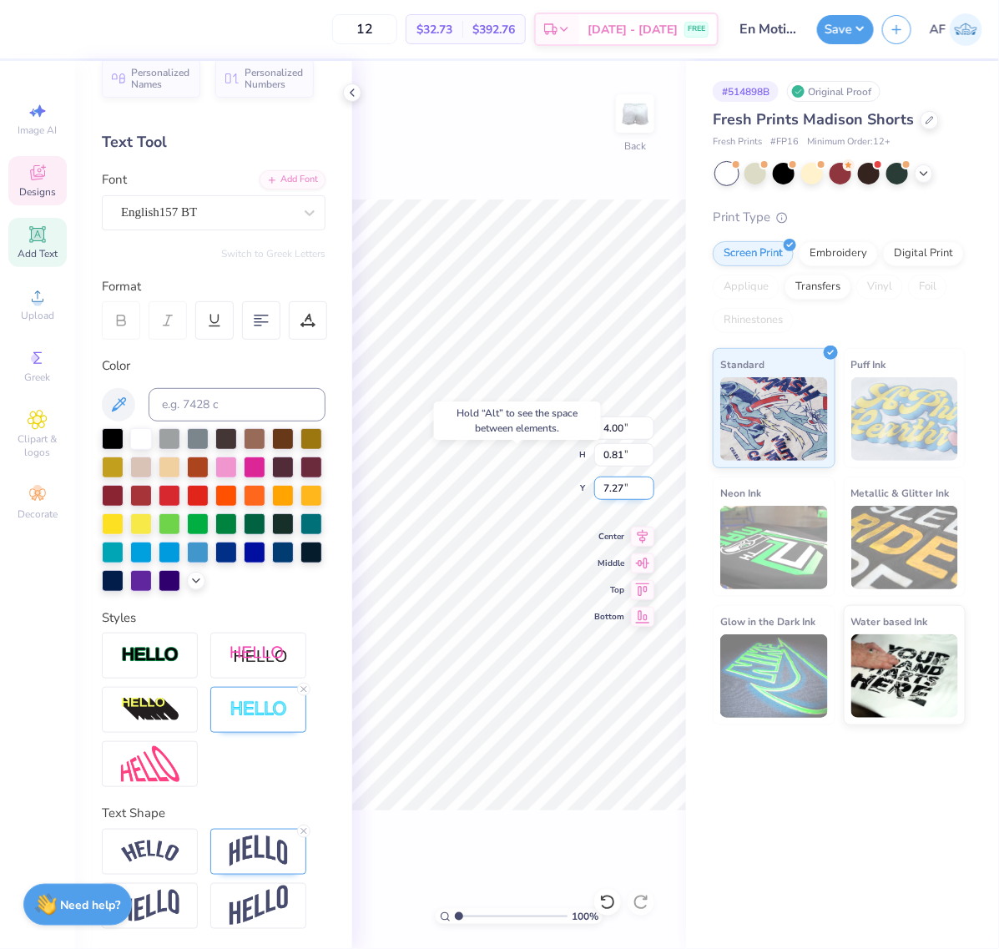
click at [618, 492] on input "7.27" at bounding box center [624, 488] width 60 height 23
type input "1.00"
click at [352, 92] on icon at bounding box center [352, 92] width 13 height 13
click at [644, 541] on icon at bounding box center [642, 534] width 23 height 20
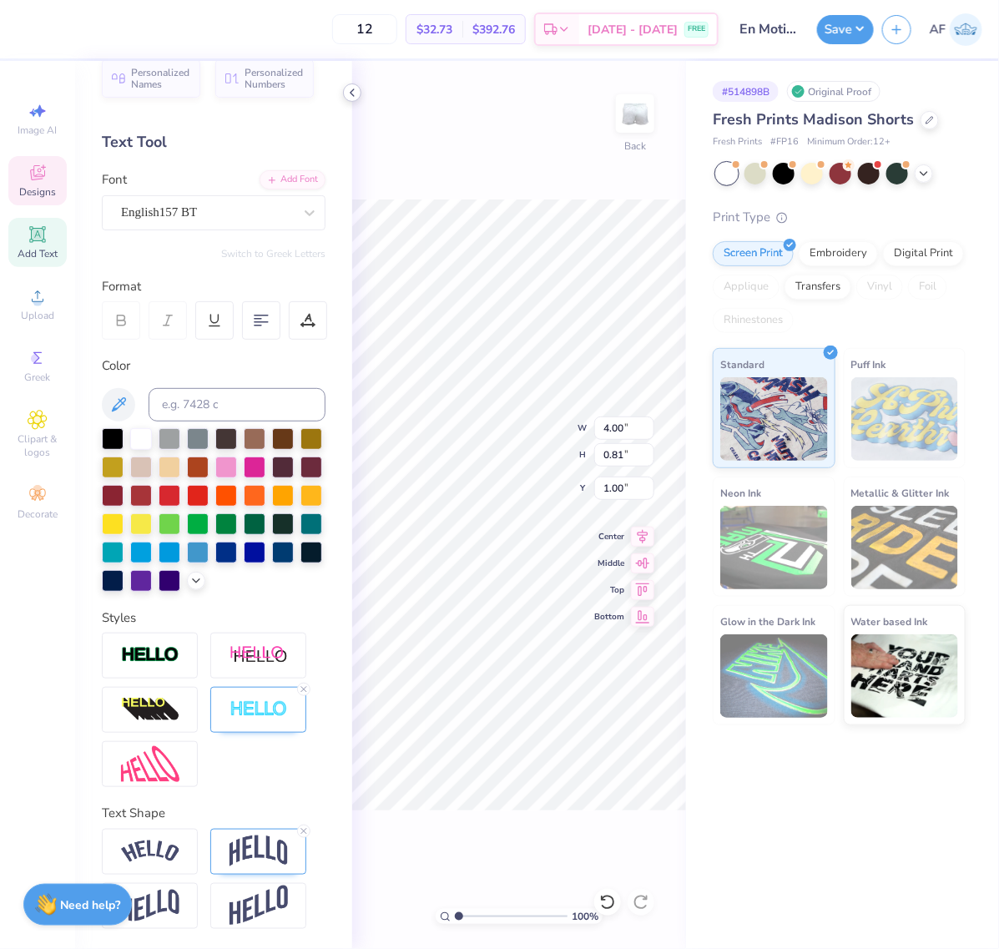
click at [352, 88] on icon at bounding box center [352, 92] width 13 height 13
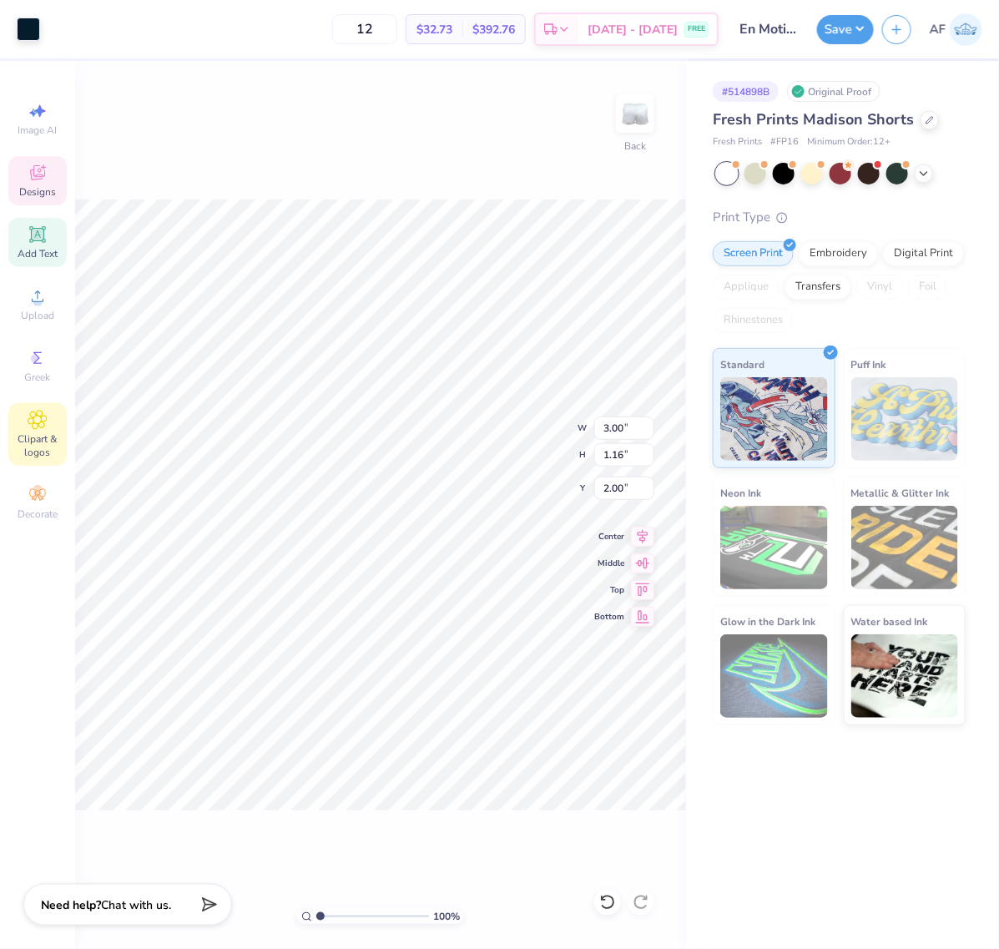
type input "3.00"
type input "1.16"
type input "2.00"
click at [643, 541] on icon at bounding box center [642, 534] width 23 height 20
type input "4.00"
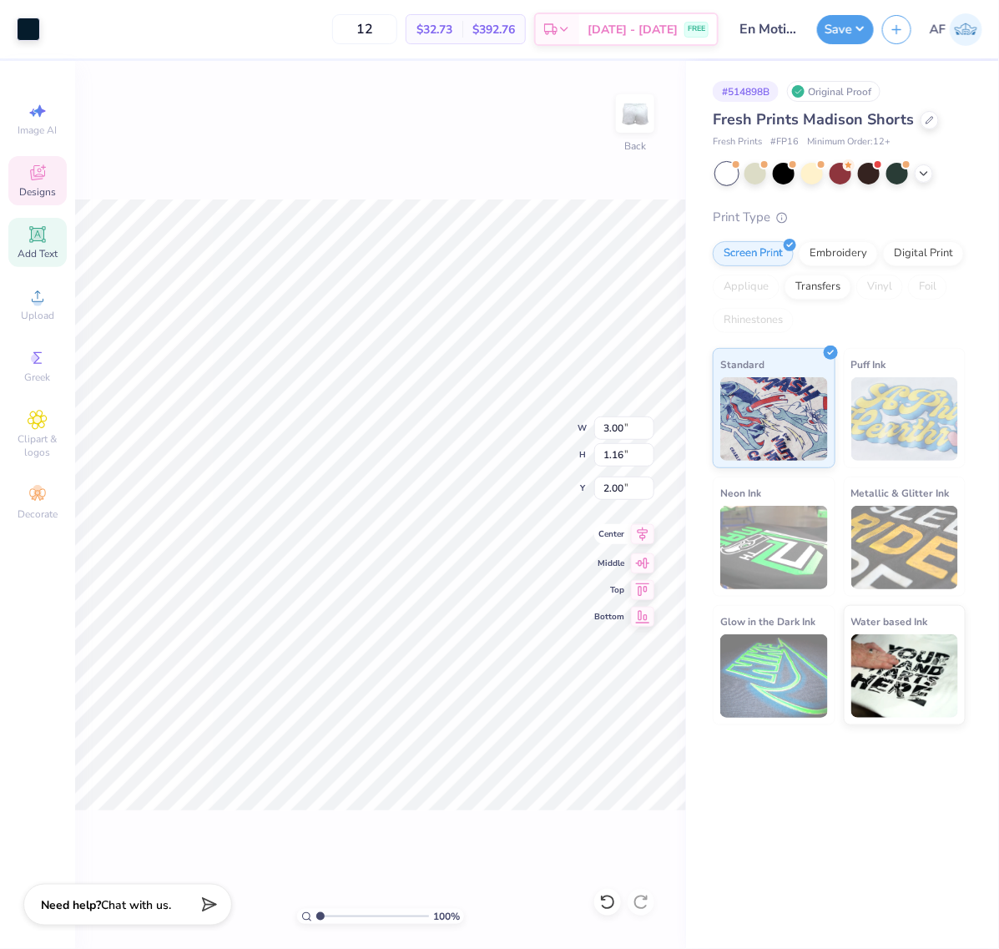
type input "0.81"
type input "1.00"
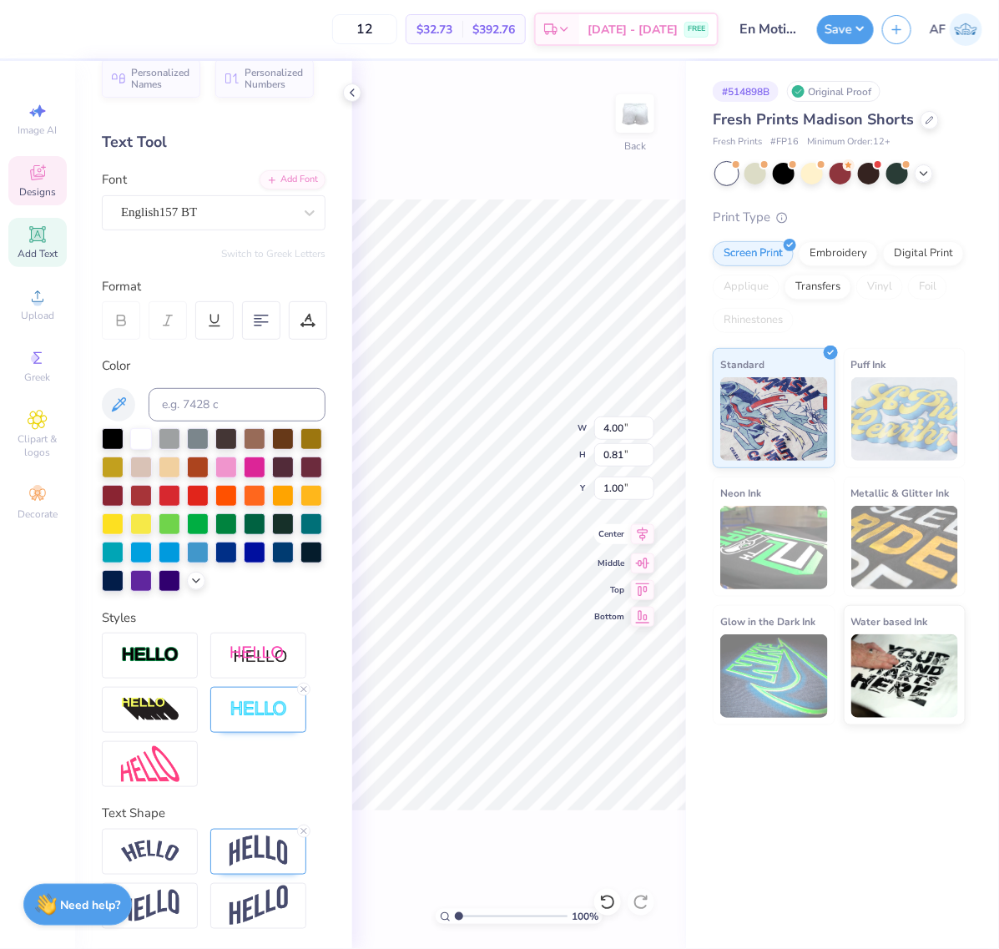
click at [648, 542] on icon at bounding box center [642, 534] width 23 height 20
type input "4.00"
type input "0.81"
type input "1.00"
click at [351, 97] on icon at bounding box center [352, 92] width 13 height 13
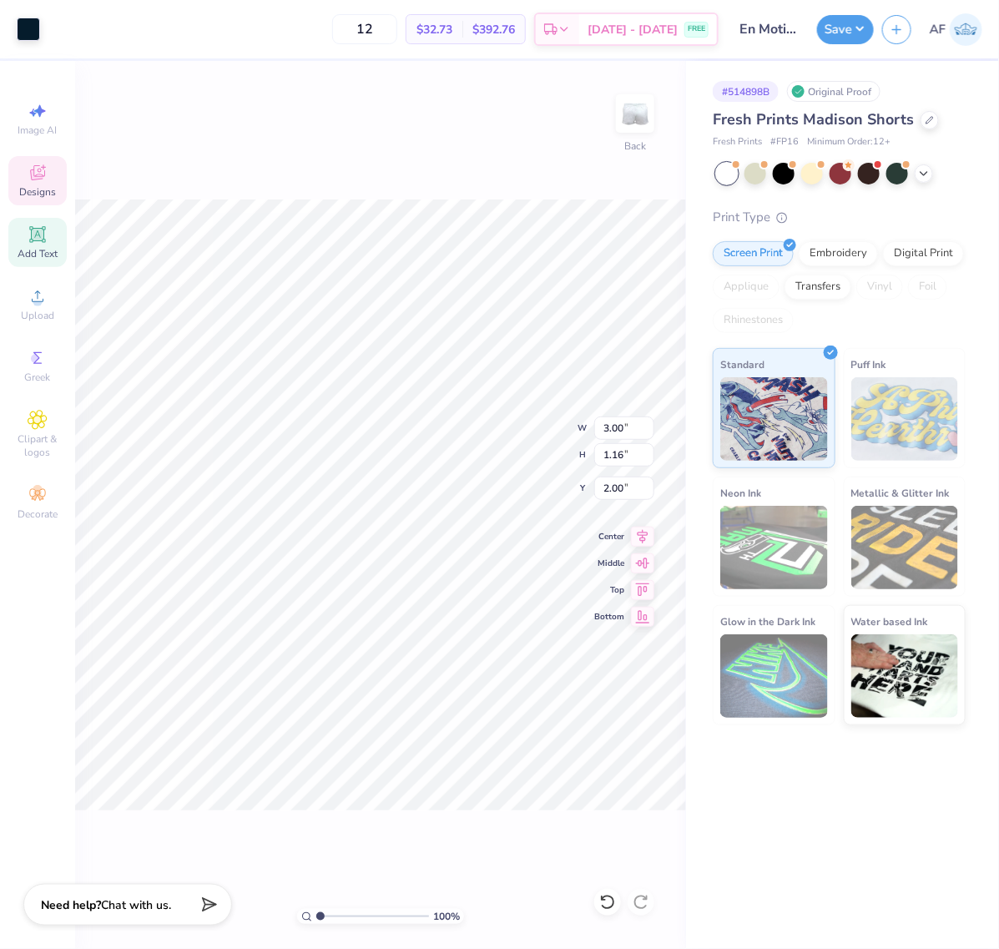
type input "4.54"
click at [623, 486] on input "4.54" at bounding box center [624, 488] width 60 height 23
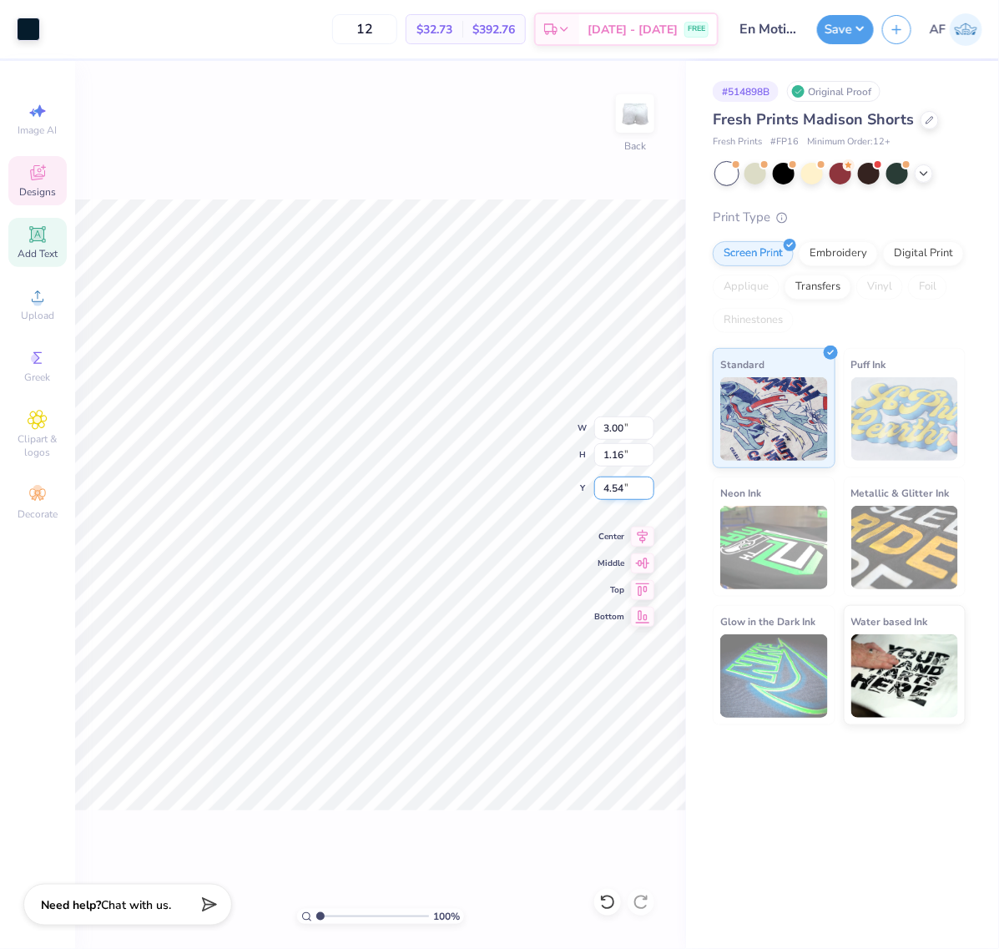
click at [611, 490] on input "4.54" at bounding box center [624, 488] width 60 height 23
type input "5.00"
type input "4.00"
type input "0.81"
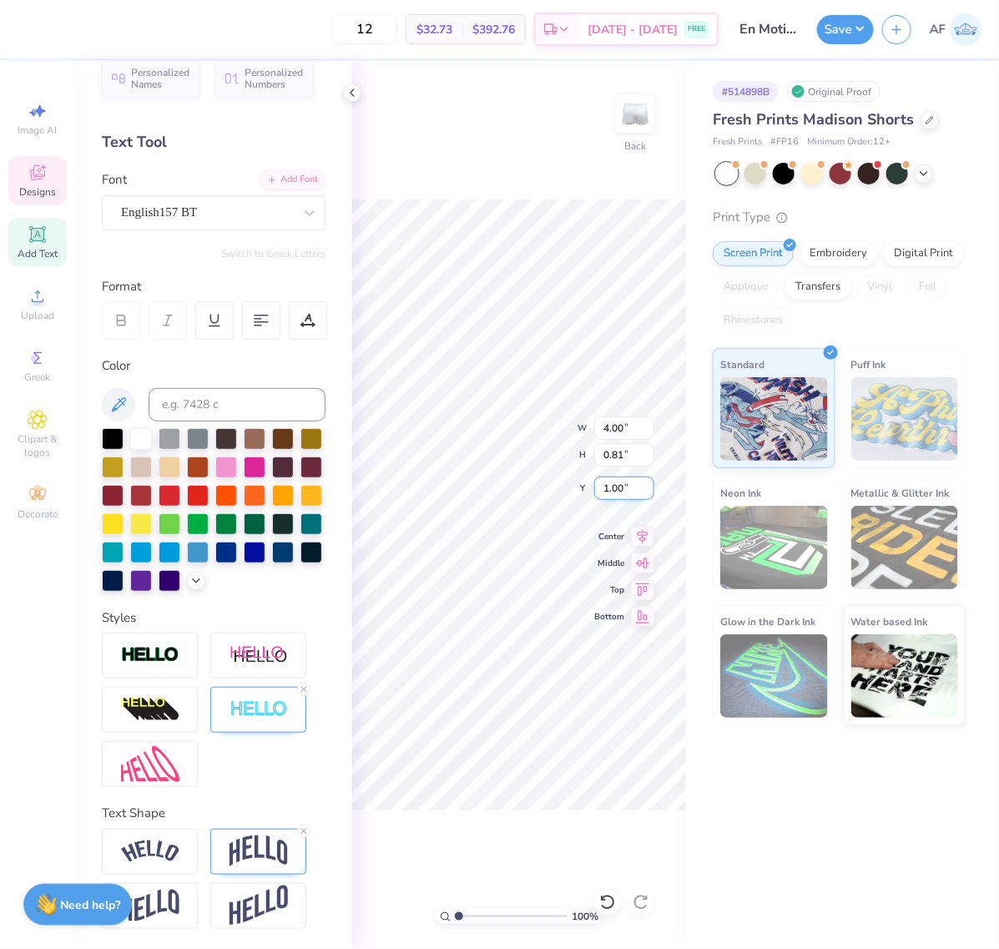
click at [623, 487] on input "1.00" at bounding box center [624, 488] width 60 height 23
type input "4.00"
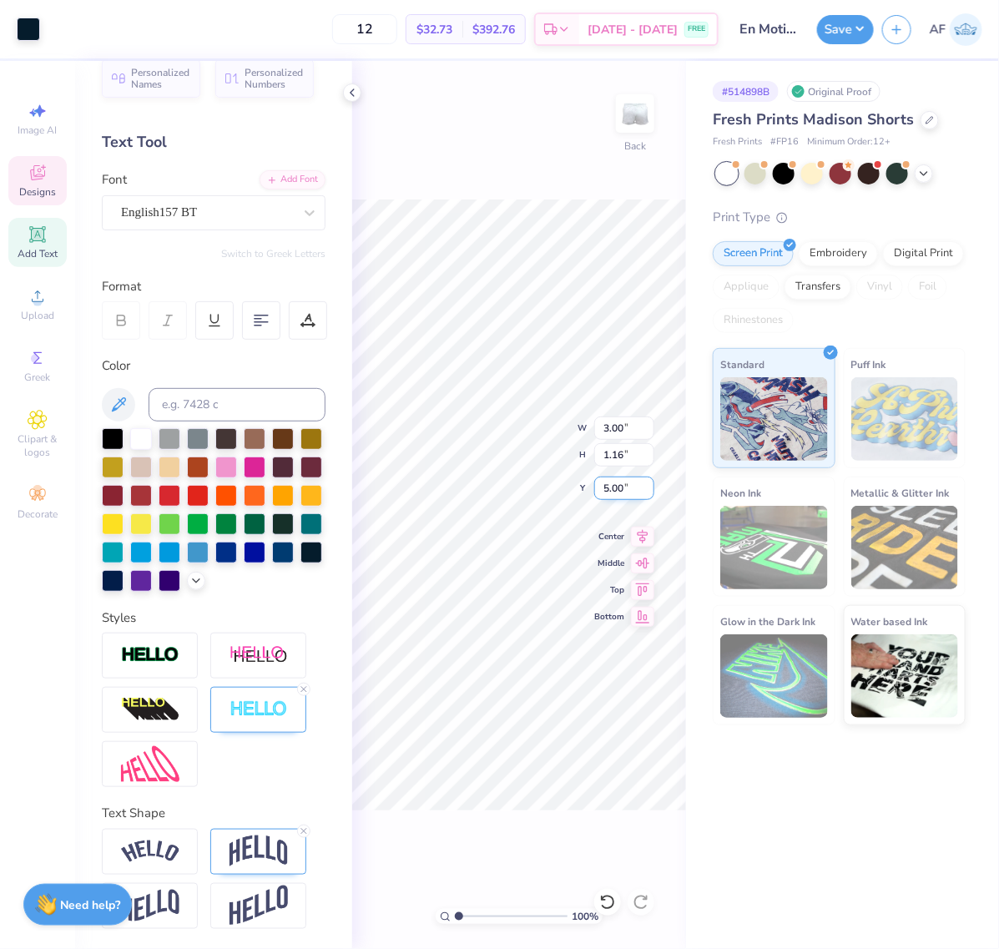
type input "0.81"
type input "4.00"
click at [614, 428] on input "4.00" at bounding box center [624, 427] width 60 height 23
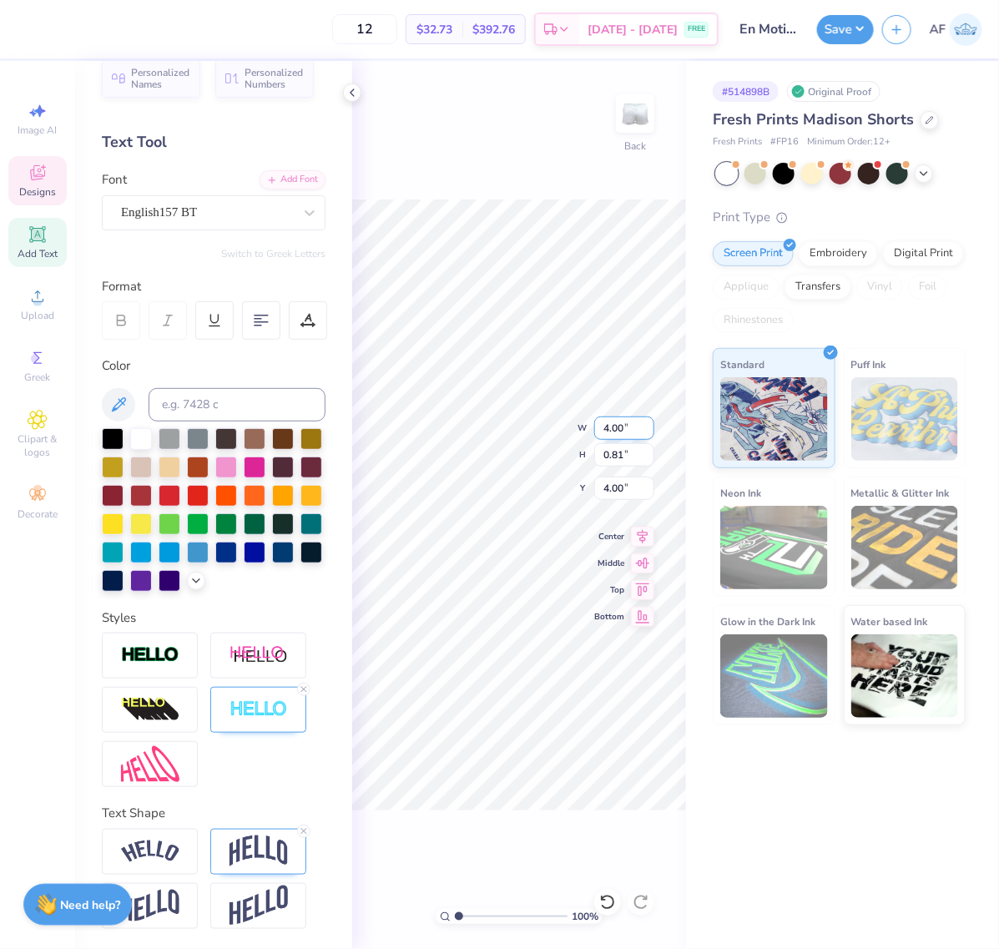
click at [603, 427] on input "4.00" at bounding box center [624, 427] width 60 height 23
type input "5.00"
type input "1.02"
type input "3.90"
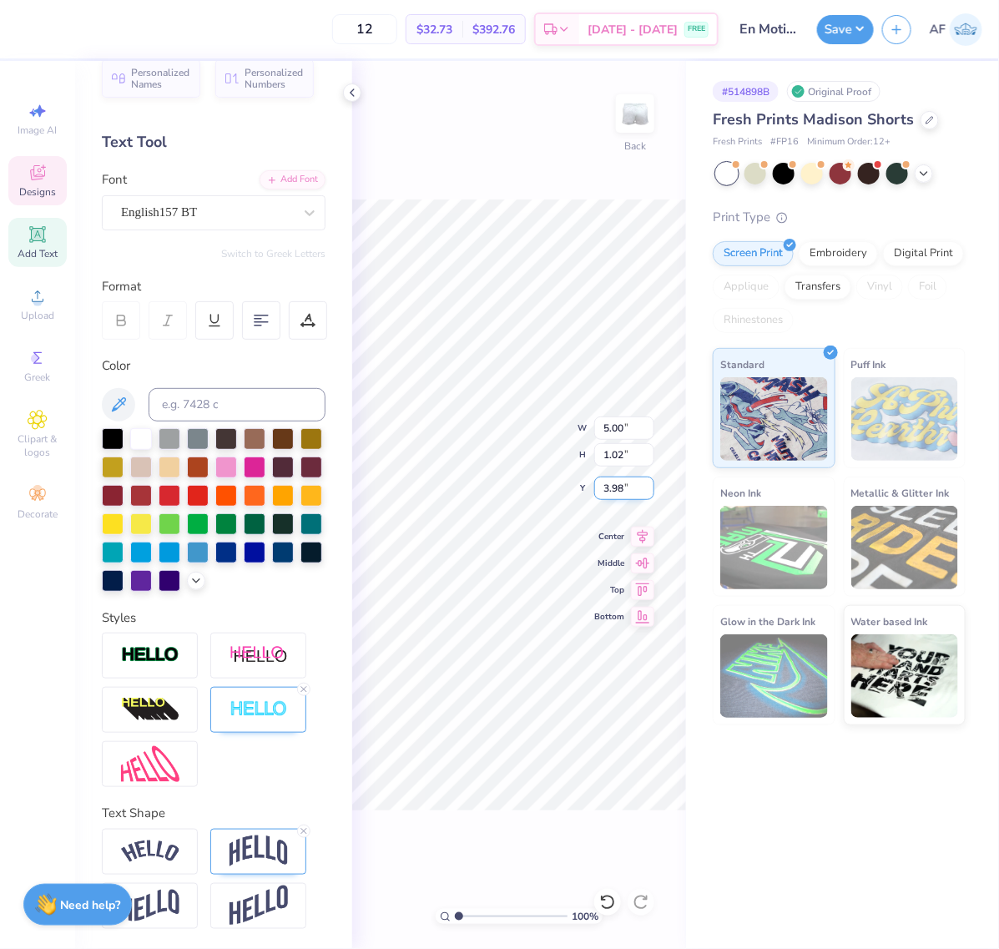
click at [616, 493] on input "3.98" at bounding box center [624, 488] width 60 height 23
type input "4.00"
click at [644, 532] on icon at bounding box center [643, 534] width 11 height 14
click at [348, 97] on icon at bounding box center [352, 92] width 13 height 13
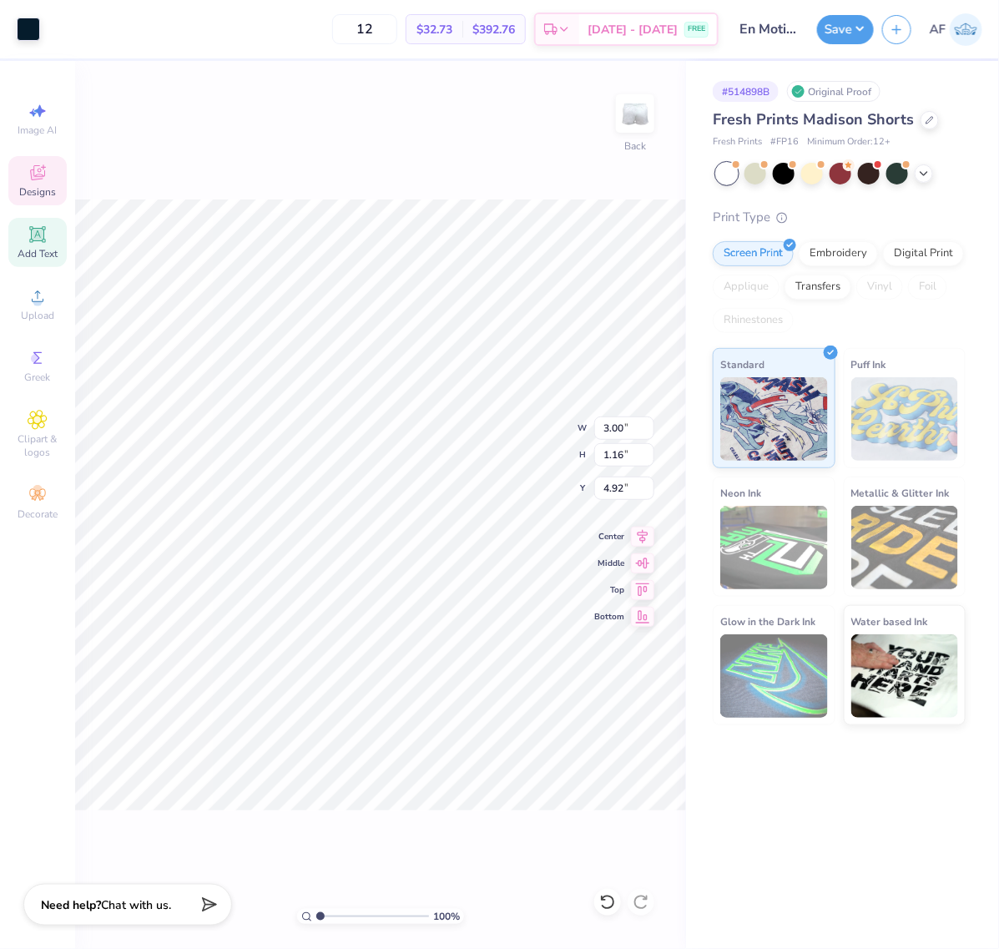
type input "4.92"
type input "10"
type input "5.02"
type input "1.88718191039528"
type input "5.00"
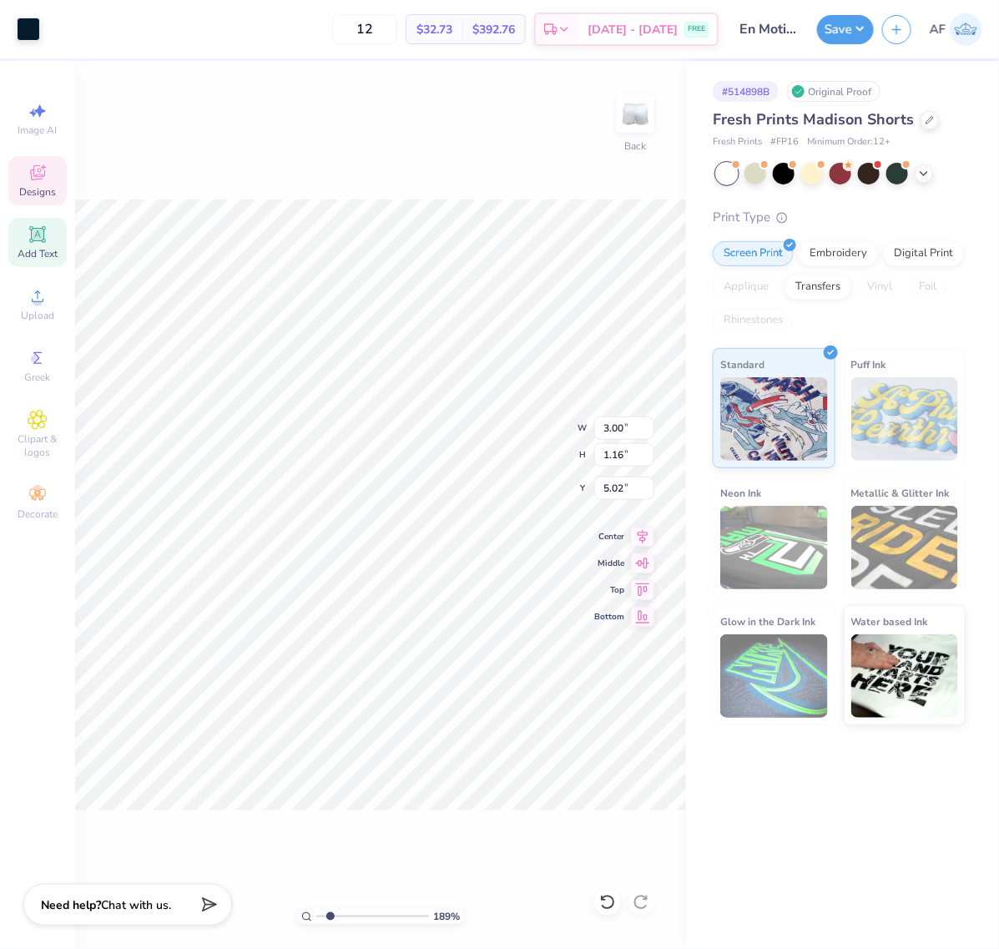
type input "2.17"
type input "4.00"
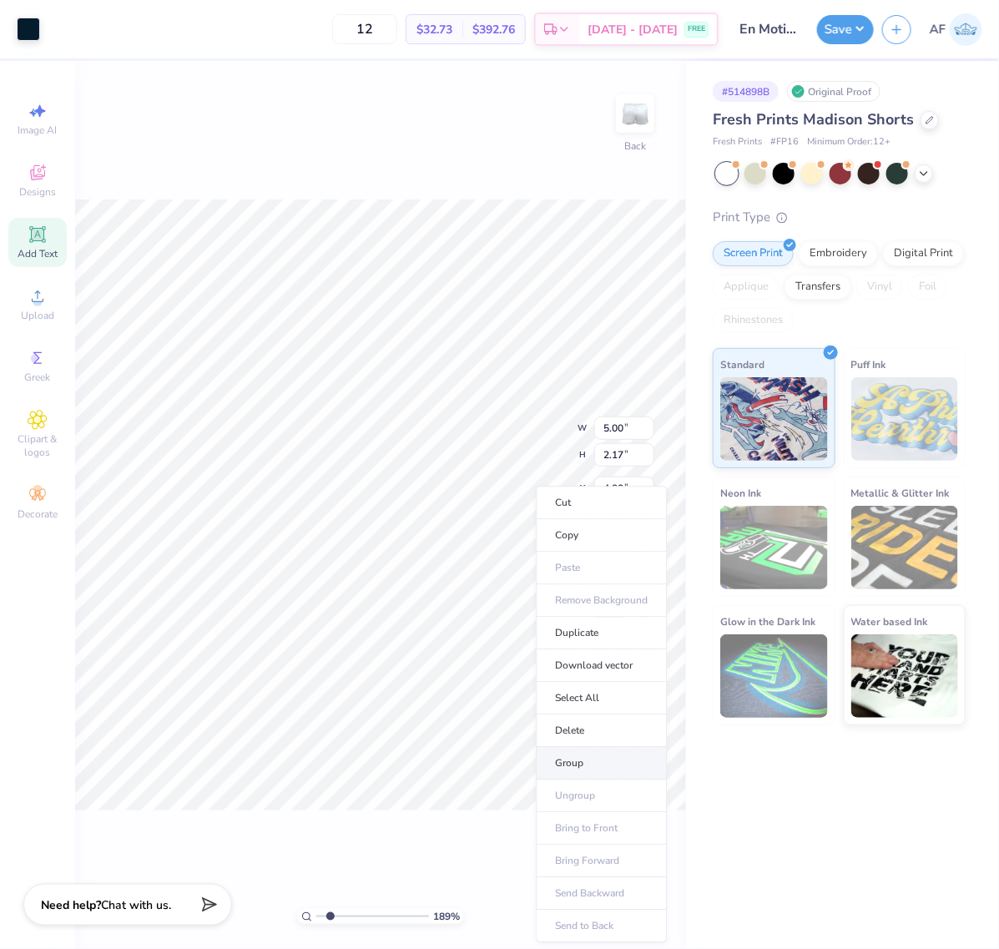
click at [593, 768] on li "Group" at bounding box center [602, 764] width 131 height 33
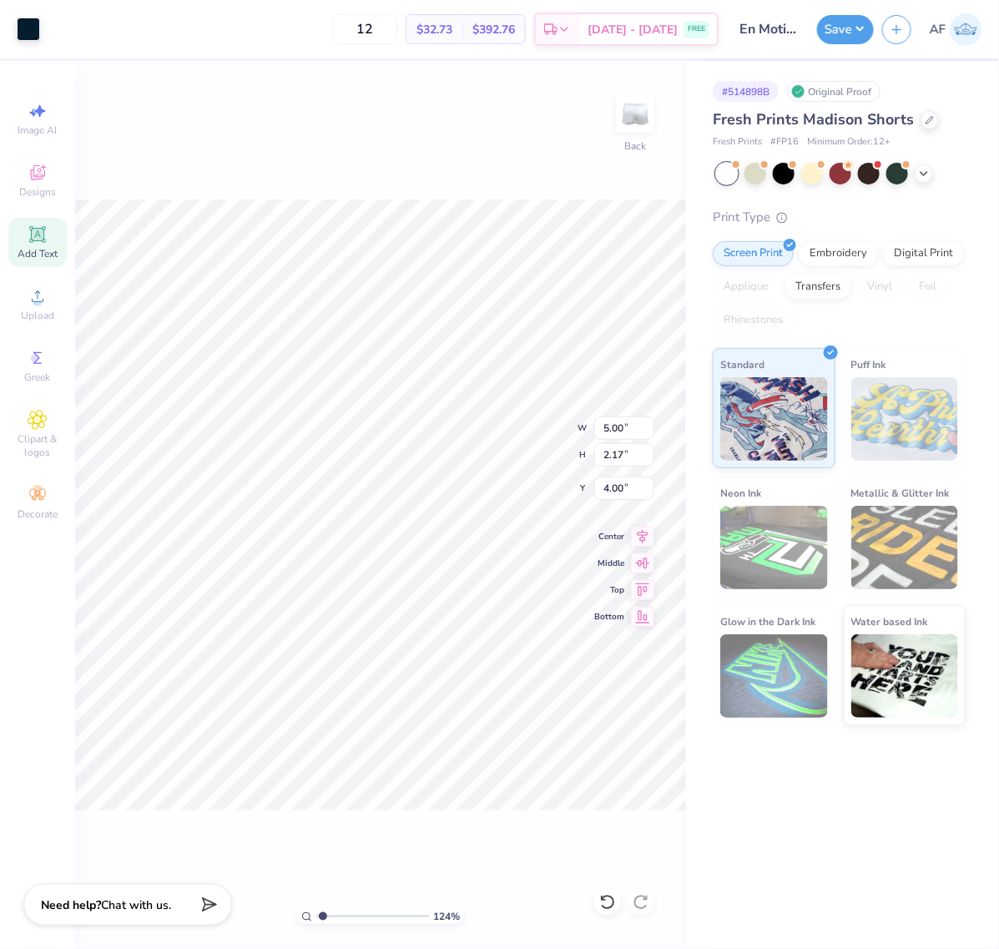
type input "1.00981990456279"
click at [611, 492] on input "4.00" at bounding box center [624, 488] width 60 height 23
type input "7"
type input "1.00981990456279"
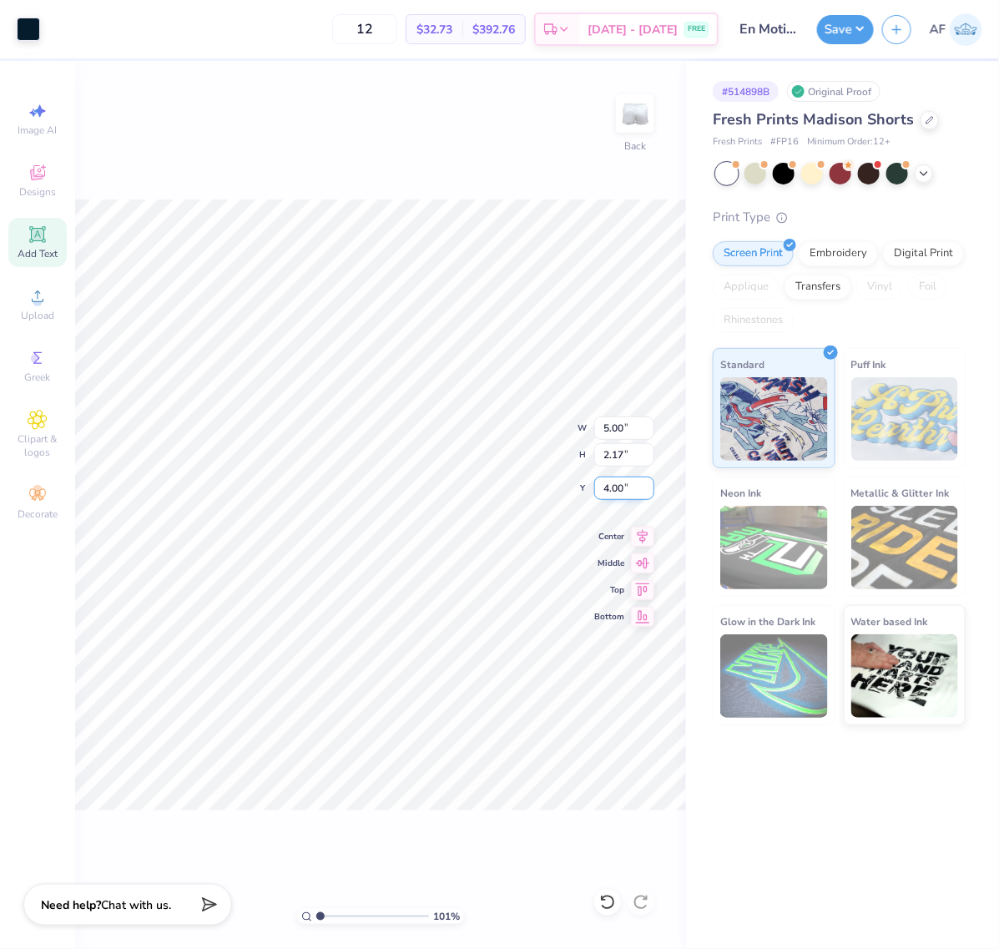
click at [623, 486] on input "4.00" at bounding box center [624, 488] width 60 height 23
type input "7"
type input "1.00981990456279"
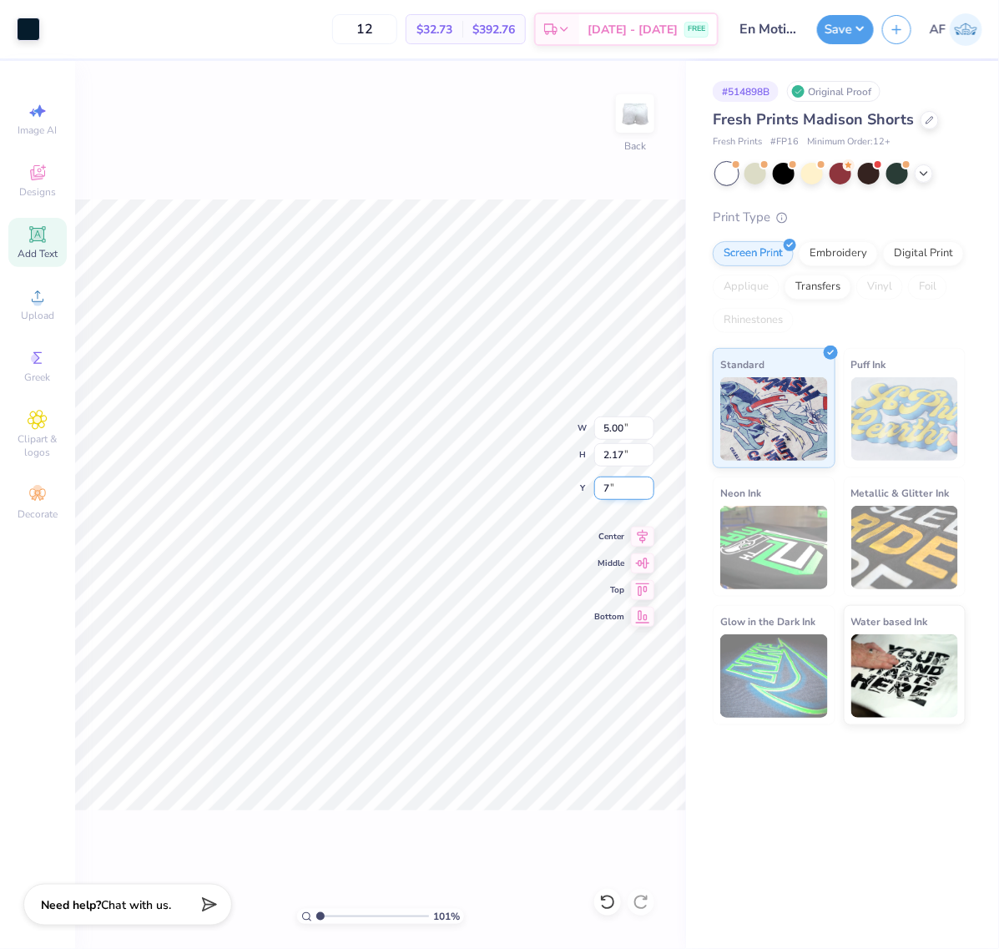
type input "7.00"
type input "1.00981990456279"
click at [607, 436] on input "5.00" at bounding box center [624, 427] width 60 height 23
type input "4.5"
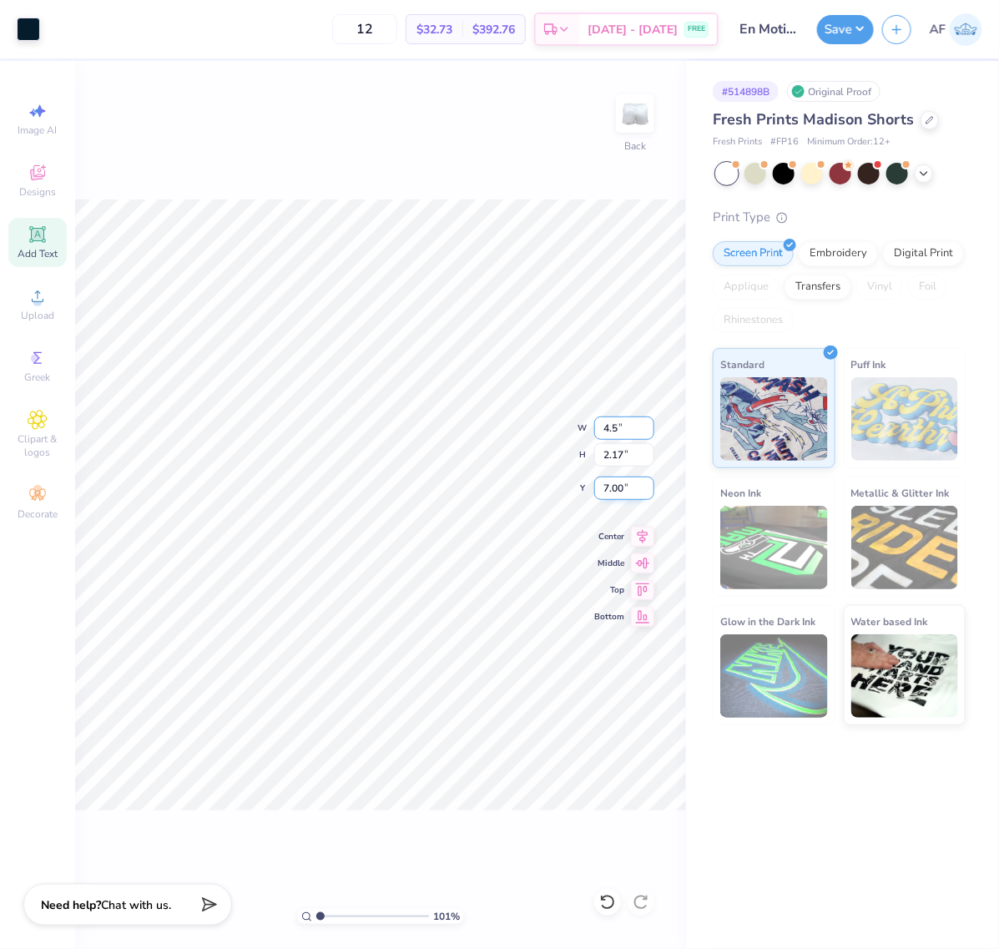
type input "1.00981990456279"
type input "4.50"
type input "1.96"
click at [609, 492] on input "7.11" at bounding box center [624, 488] width 60 height 23
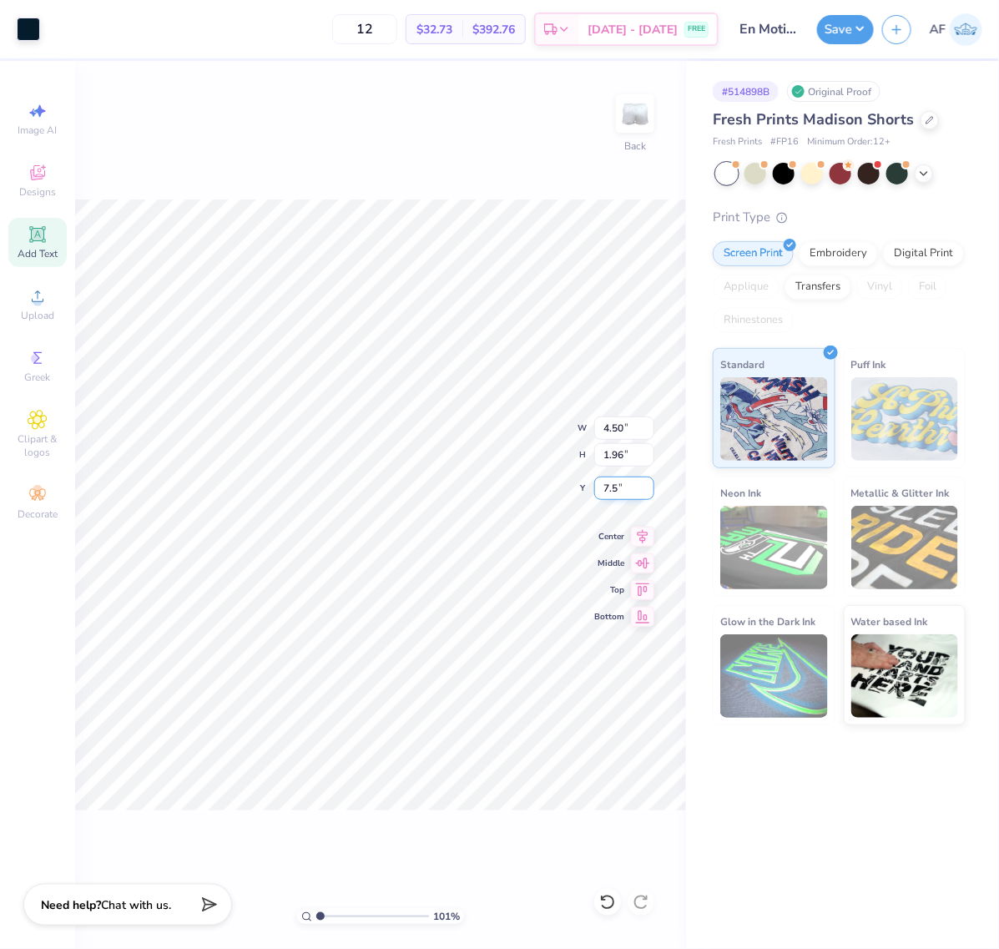
type input "7.5"
type input "1.00981990456279"
click at [622, 490] on input "7.50" at bounding box center [624, 488] width 60 height 23
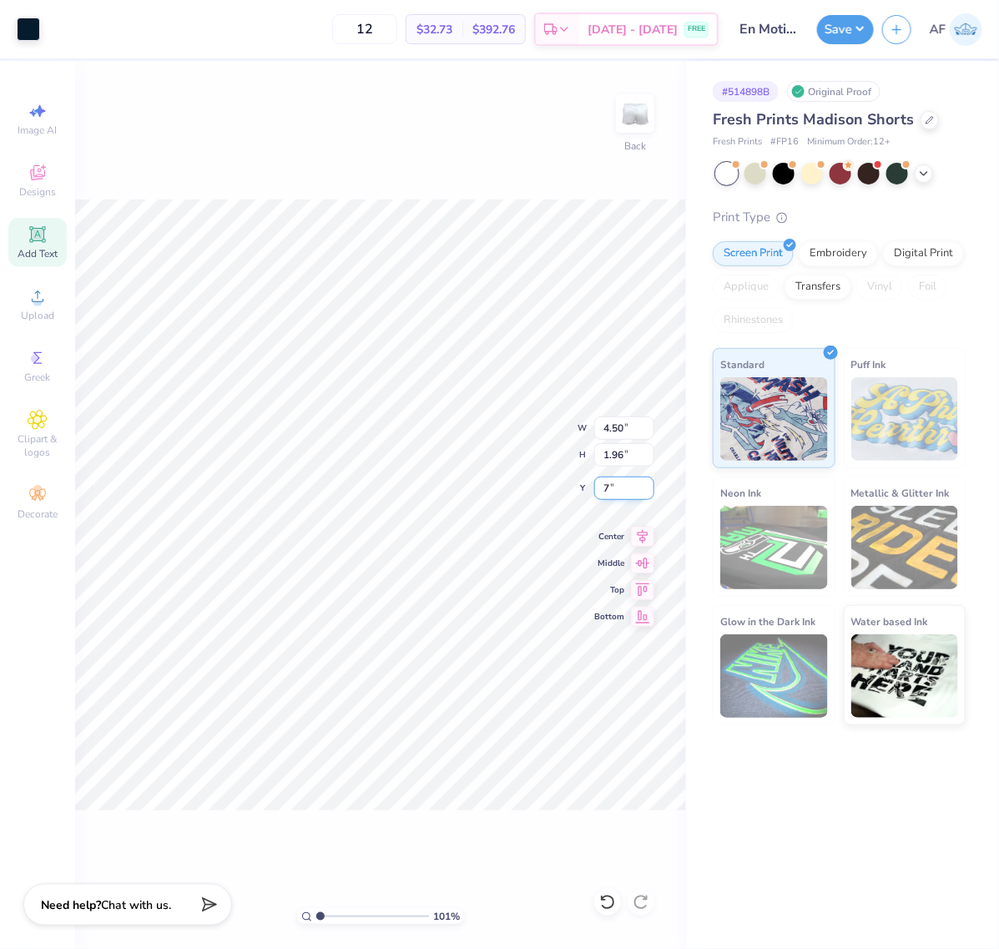
type input "7"
type input "1.00981990456279"
type input "7.00"
type input "1.00981990456279"
type input "7.06"
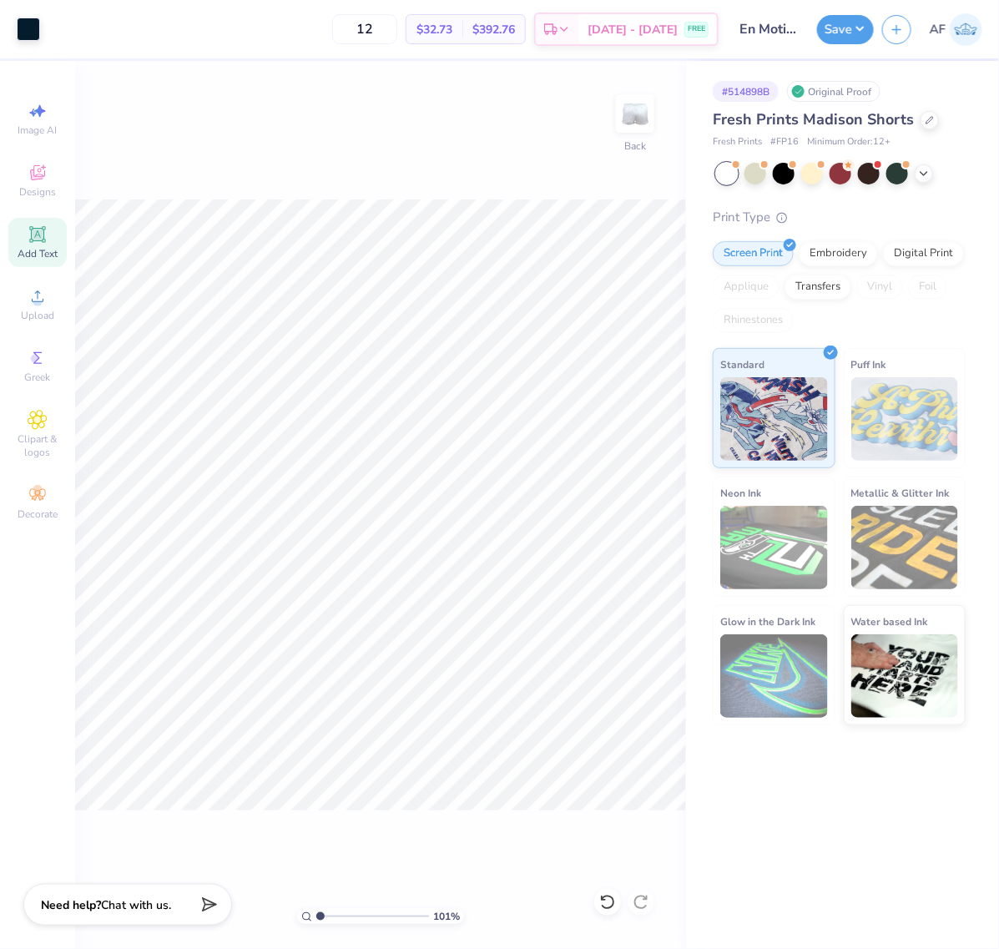
type input "1.00981990456279"
click at [618, 492] on input "7.06" at bounding box center [624, 488] width 60 height 23
type input "7.2"
type input "1.00981990456279"
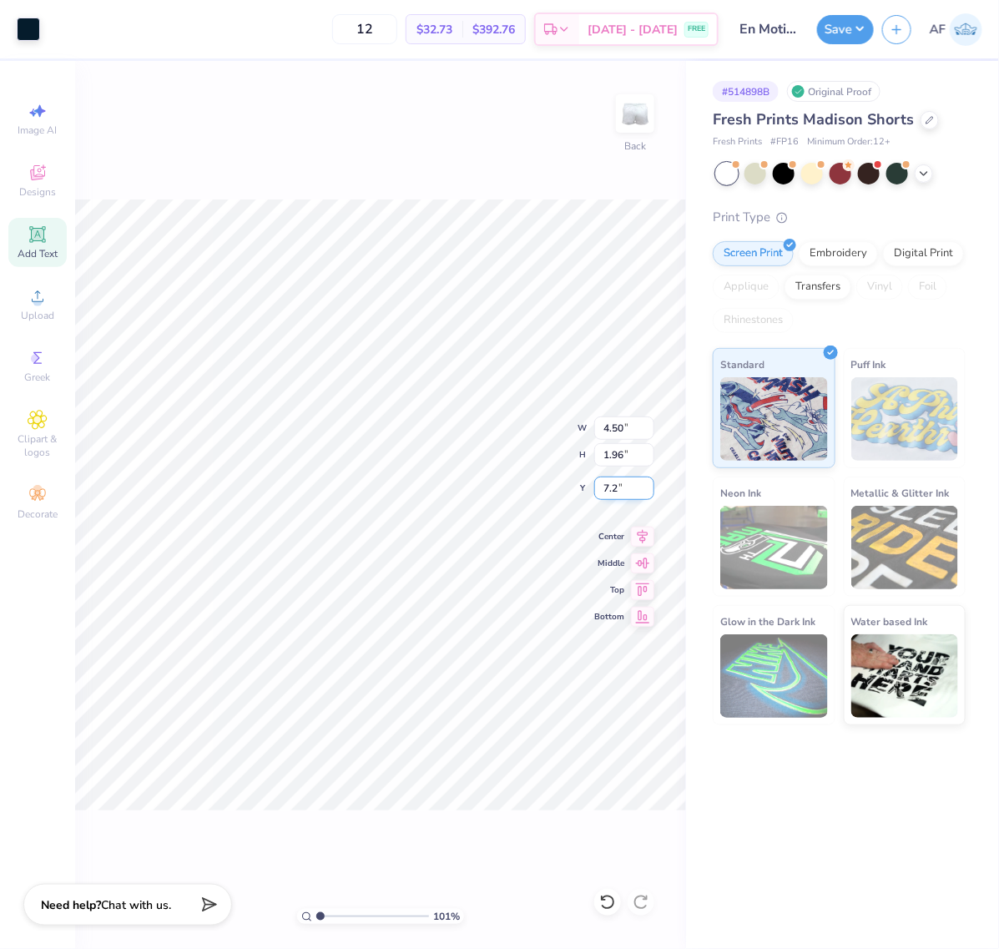
type input "7.20"
click at [869, 32] on button "Save" at bounding box center [845, 27] width 57 height 29
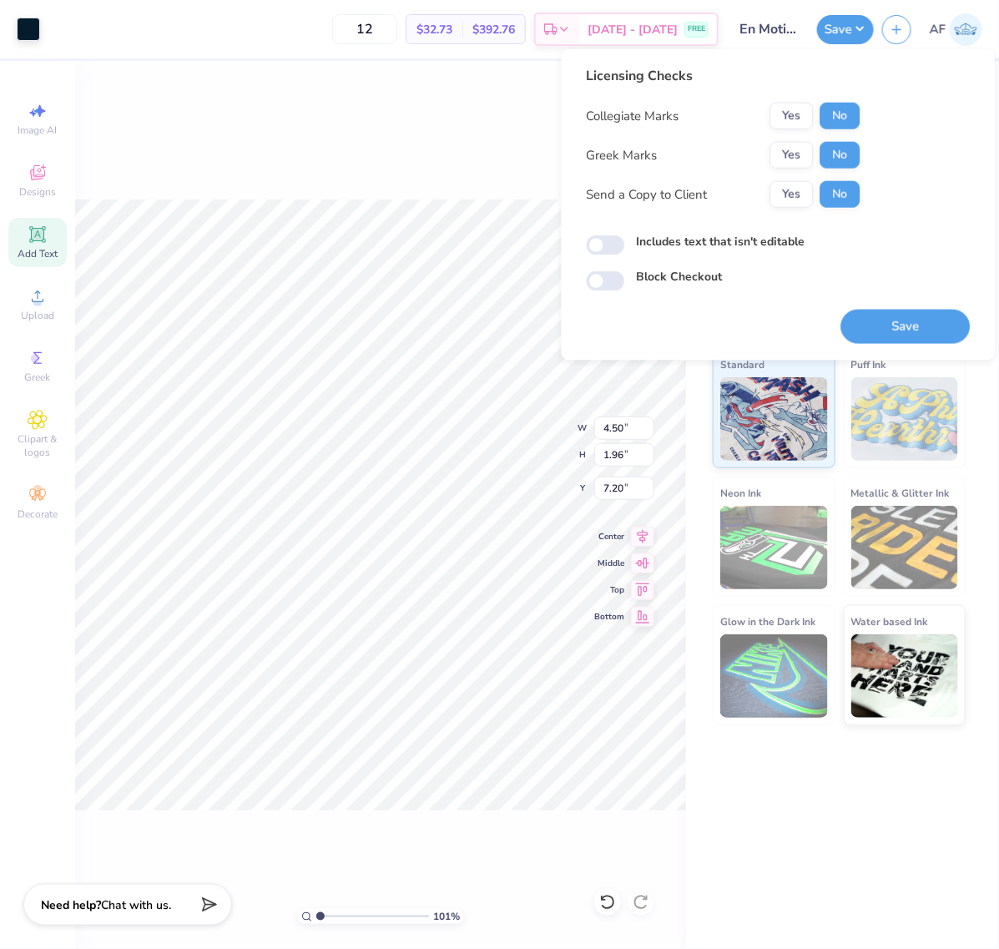
click at [751, 189] on div "Send a Copy to Client Yes No" at bounding box center [724, 194] width 274 height 27
click at [780, 189] on button "Yes" at bounding box center [791, 194] width 43 height 27
click at [874, 322] on button "Save" at bounding box center [905, 327] width 129 height 34
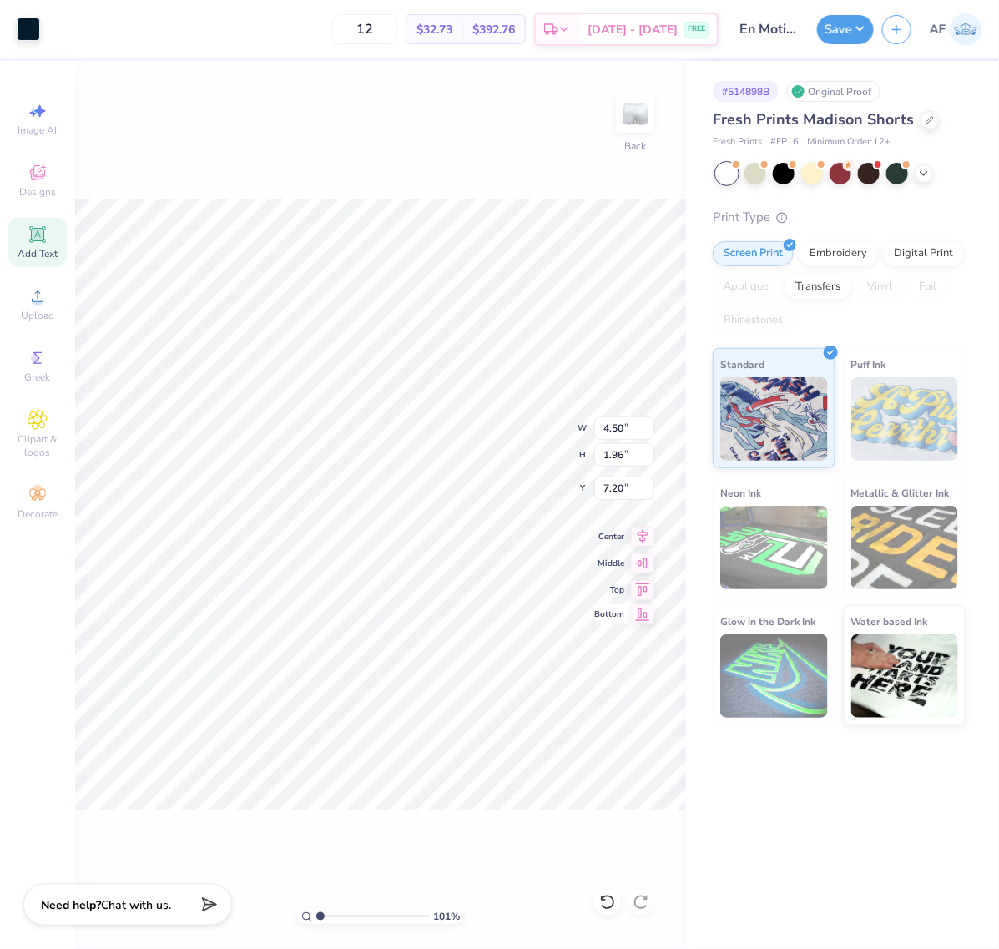
type input "1.00981990456279"
